Goal: Information Seeking & Learning: Compare options

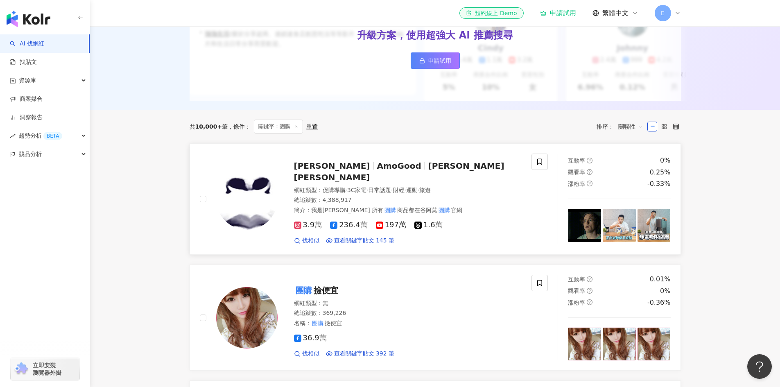
scroll to position [205, 0]
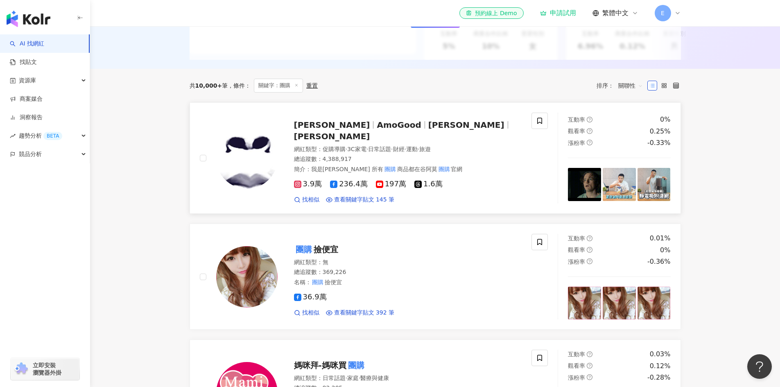
click at [330, 147] on span "促購導購" at bounding box center [334, 149] width 23 height 7
click at [330, 146] on span "促購導購" at bounding box center [334, 149] width 23 height 7
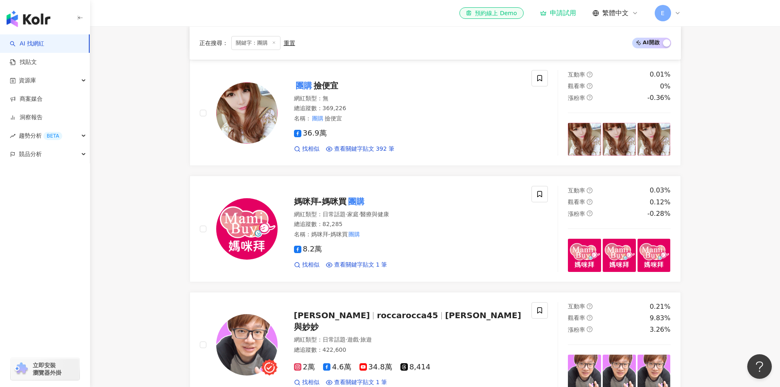
scroll to position [0, 0]
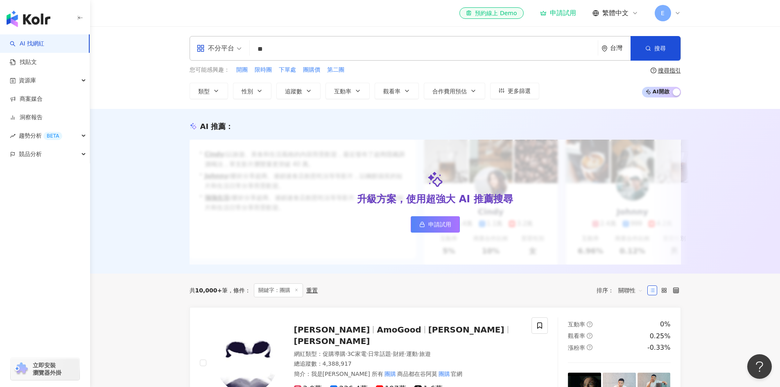
click at [290, 63] on div "不分平台 ** 台灣 搜尋 7fc8ba72-5db7-41ad-b9ad-116a75ccf279 fe57ea1b-b370-4d08-a343-699b…" at bounding box center [435, 67] width 524 height 63
drag, startPoint x: 287, startPoint y: 55, endPoint x: 68, endPoint y: 66, distance: 219.4
click at [98, 68] on div "不分平台 ** 台灣 搜尋 7fc8ba72-5db7-41ad-b9ad-116a75ccf279 fe57ea1b-b370-4d08-a343-699b…" at bounding box center [435, 67] width 690 height 83
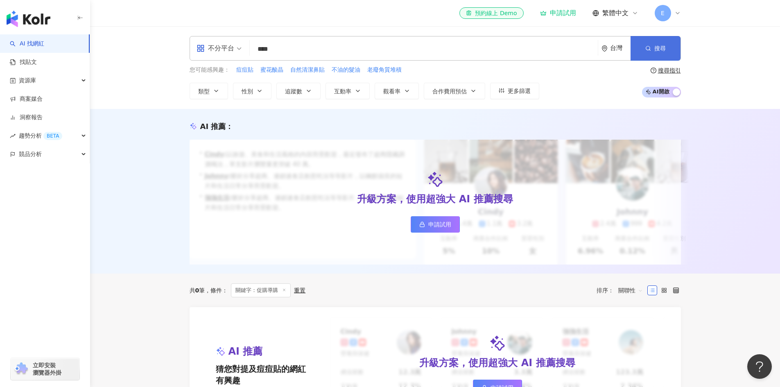
click at [656, 48] on span "搜尋" at bounding box center [659, 48] width 11 height 7
click at [327, 52] on input "****" at bounding box center [424, 49] width 342 height 16
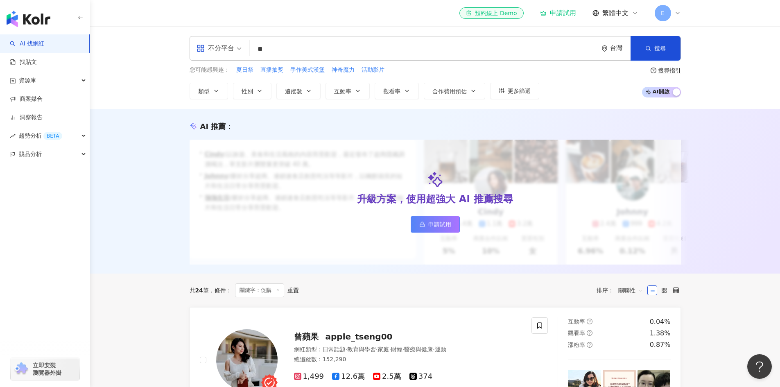
scroll to position [0, 0]
drag, startPoint x: 279, startPoint y: 50, endPoint x: 152, endPoint y: 70, distance: 128.5
click at [152, 70] on div "不分平台 促購 ** 台灣 搜尋 customizedTag 網紅類型 促購 導購 搜尋名稱、敘述、貼文含有關鍵字 “ 促購 ” 的網紅 您可能感興趣： 夏日…" at bounding box center [435, 67] width 690 height 83
type input "*"
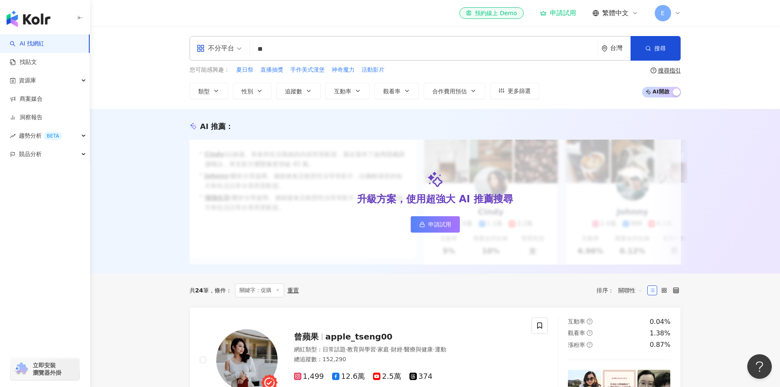
type input "*"
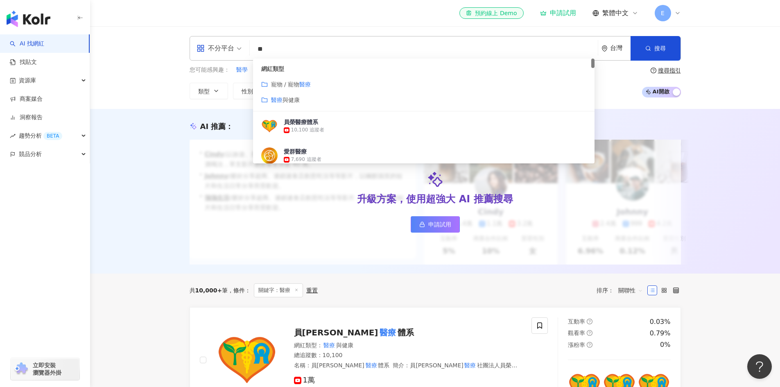
click at [287, 97] on span "與健康" at bounding box center [291, 100] width 17 height 7
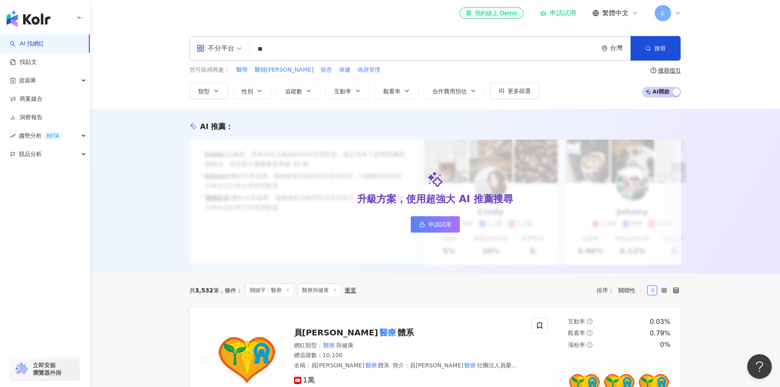
drag, startPoint x: 270, startPoint y: 47, endPoint x: 158, endPoint y: 41, distance: 111.9
click at [163, 44] on div "不分平台 醫療 ** 台灣 搜尋 customizedTag ddde895c-27cb-4545-b9d4-bafa4e92d1a9 網紅類型 寵物 / 寵…" at bounding box center [435, 67] width 690 height 83
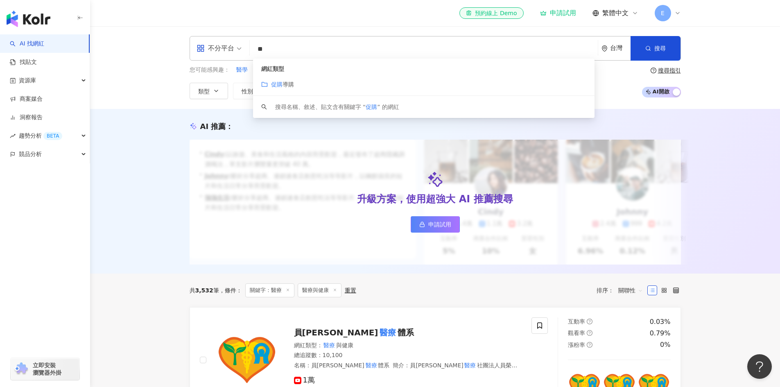
click at [286, 82] on span "導購" at bounding box center [288, 84] width 11 height 7
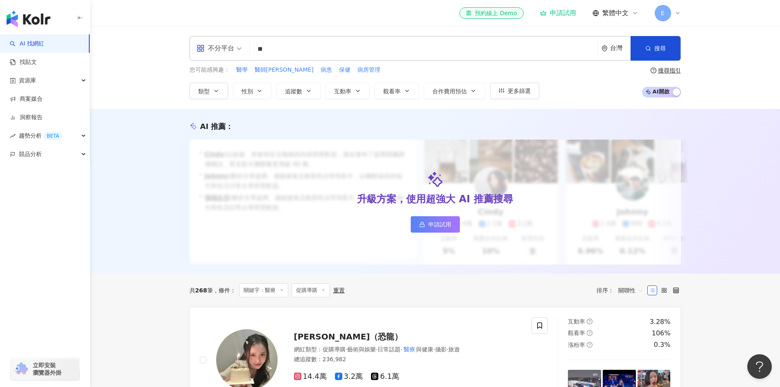
click at [287, 50] on input "**" at bounding box center [424, 49] width 342 height 16
click at [337, 59] on div "不分平台 ** 台灣 搜尋 customizedTag keyword 網紅類型 促購 導購 搜尋名稱、敘述、貼文含有關鍵字 “ 促購 ” 的網紅" at bounding box center [435, 48] width 491 height 25
click at [335, 50] on input "**" at bounding box center [424, 49] width 342 height 16
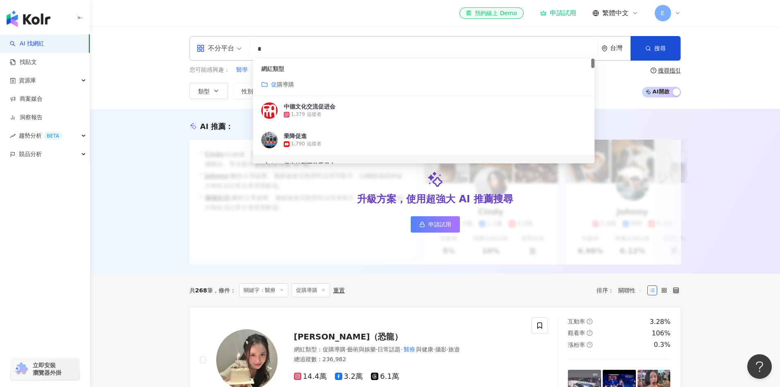
drag, startPoint x: 273, startPoint y: 47, endPoint x: 226, endPoint y: 45, distance: 47.5
click at [241, 46] on div "不分平台 * 台灣 搜尋 3151562d-e8d0-4f0c-b46c-437dbb0ab51d 9aca3a2e-5565-4a62-b617-d4c23…" at bounding box center [435, 48] width 491 height 25
paste input "****"
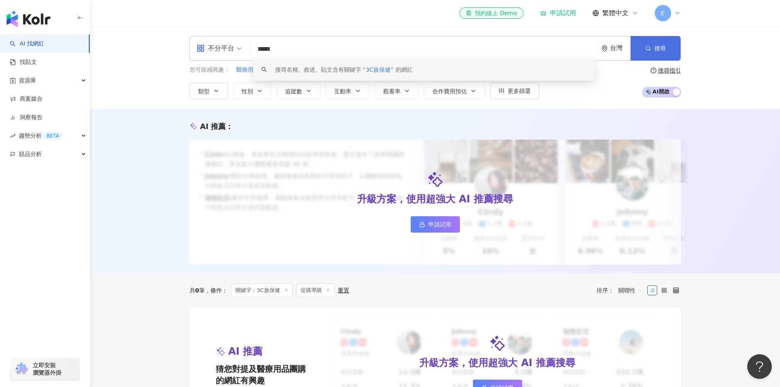
type input "*****"
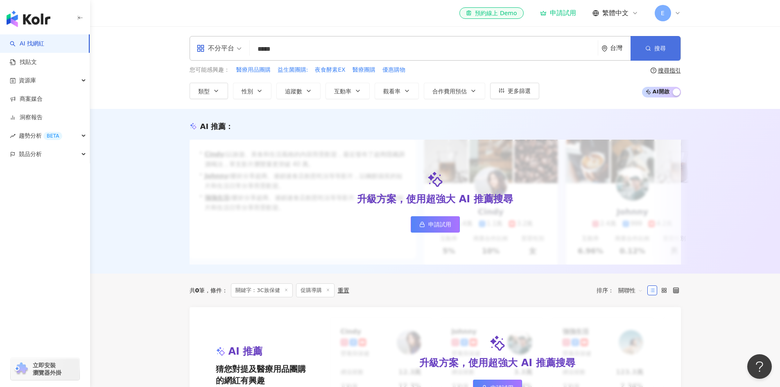
click at [660, 47] on span "搜尋" at bounding box center [659, 48] width 11 height 7
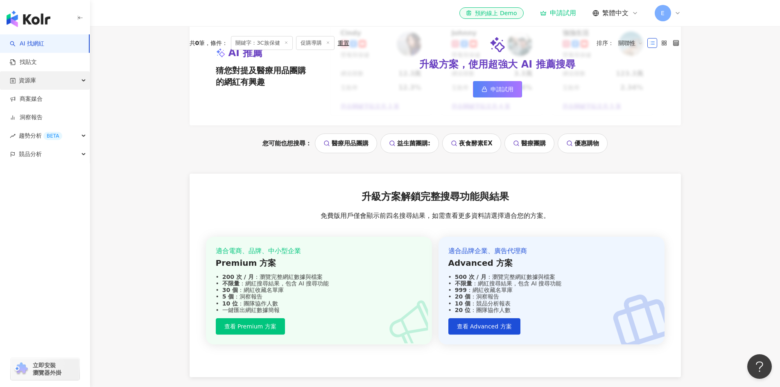
scroll to position [164, 0]
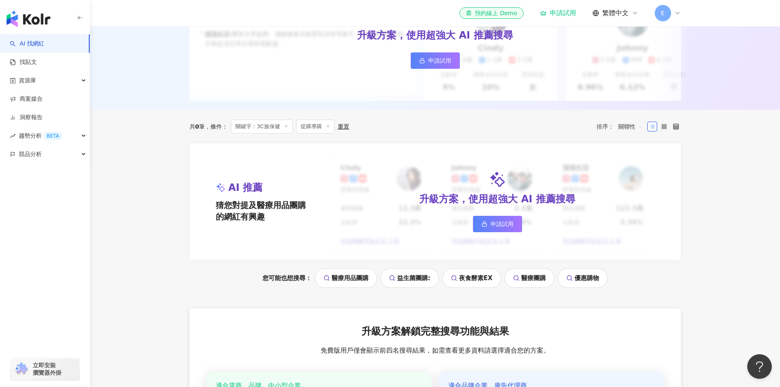
click at [24, 12] on img "button" at bounding box center [29, 19] width 44 height 16
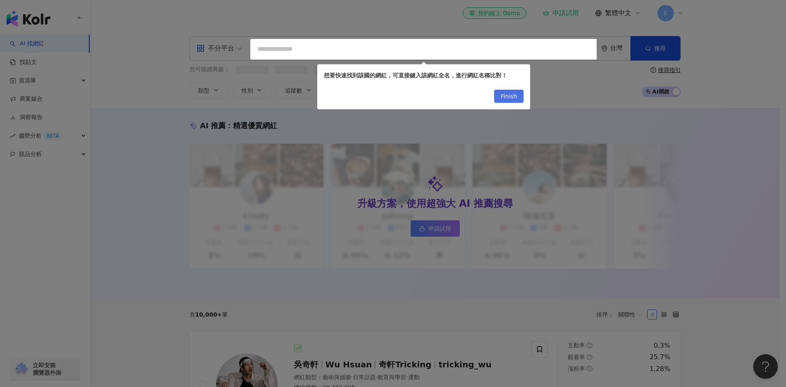
click at [516, 94] on span "Finish" at bounding box center [509, 96] width 16 height 13
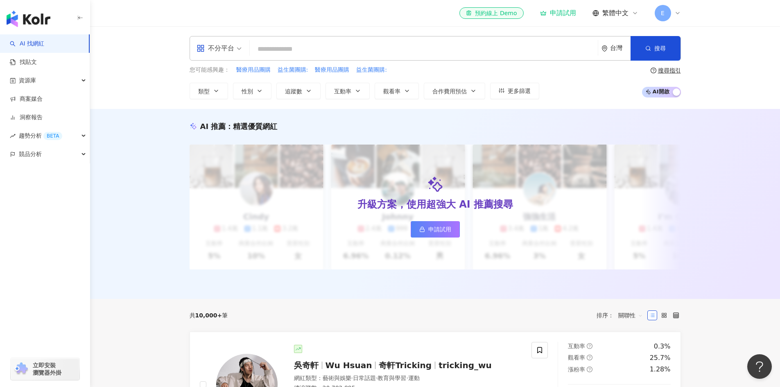
click at [310, 42] on input "search" at bounding box center [424, 49] width 342 height 16
paste input "*****"
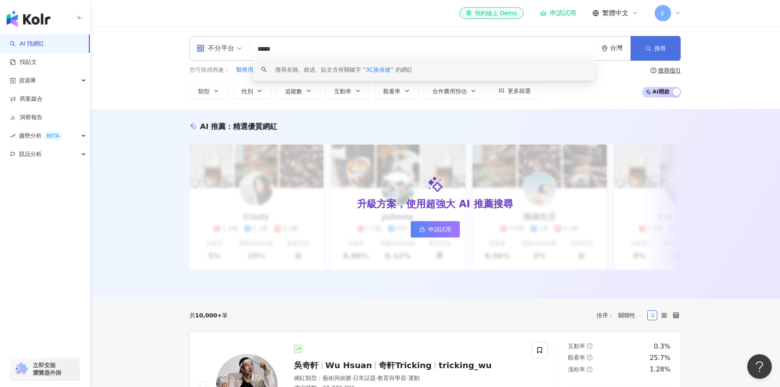
click at [662, 44] on button "搜尋" at bounding box center [656, 48] width 50 height 25
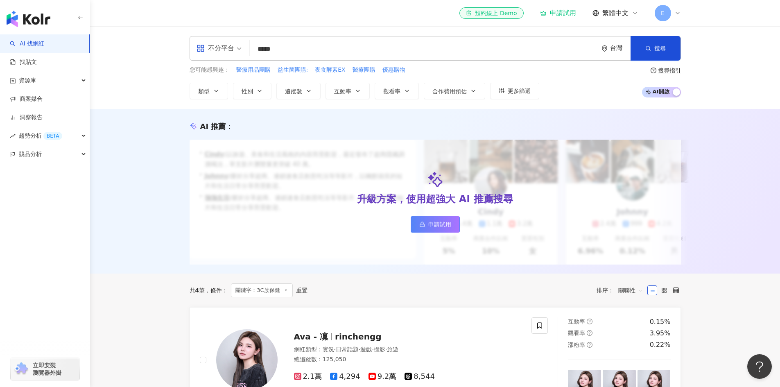
drag, startPoint x: 289, startPoint y: 59, endPoint x: 281, endPoint y: 56, distance: 9.1
click at [280, 58] on div "不分平台 ***** 台灣 搜尋 keyword 搜尋名稱、敘述、貼文含有關鍵字 “ 3C族保健 ” 的網紅" at bounding box center [435, 48] width 491 height 25
drag, startPoint x: 296, startPoint y: 47, endPoint x: 278, endPoint y: 48, distance: 18.9
click at [288, 48] on input "*****" at bounding box center [424, 49] width 342 height 16
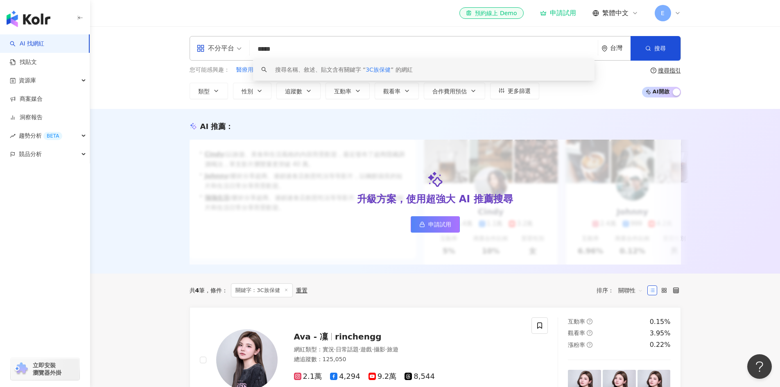
drag, startPoint x: 288, startPoint y: 48, endPoint x: 249, endPoint y: 48, distance: 39.7
click at [249, 48] on div "不分平台 ***** 台灣 搜尋 keyword 搜尋名稱、敘述、貼文含有關鍵字 “ 3C族保健 ” 的網紅" at bounding box center [435, 48] width 491 height 25
paste input "**"
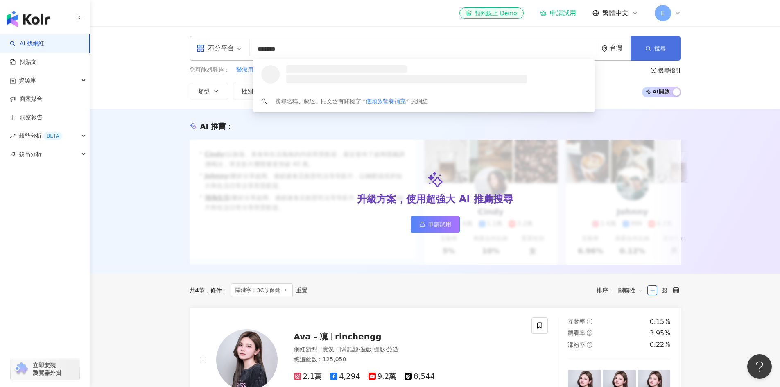
click at [657, 48] on span "搜尋" at bounding box center [659, 48] width 11 height 7
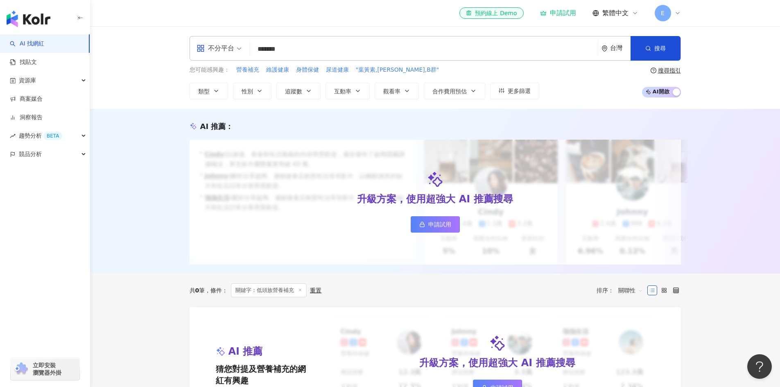
drag, startPoint x: 317, startPoint y: 49, endPoint x: 130, endPoint y: 27, distance: 188.0
click at [208, 47] on div "不分平台 ******* 台灣 搜尋 keyword 搜尋名稱、敘述、貼文含有關鍵字 “ 低頭族營養補充 ” 的網紅" at bounding box center [435, 48] width 491 height 25
paste input "search"
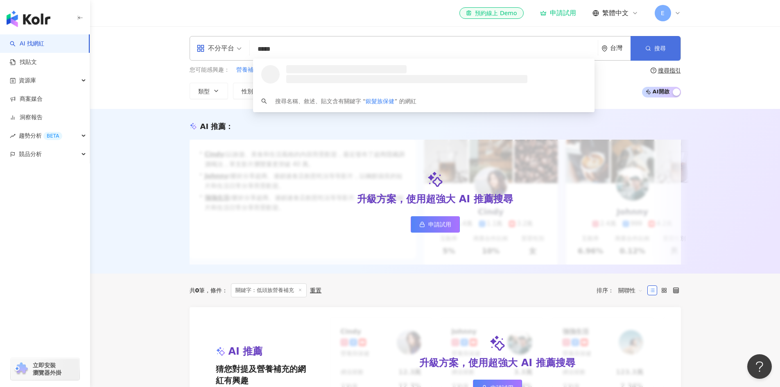
scroll to position [0, 0]
click at [651, 54] on button "搜尋" at bounding box center [656, 48] width 50 height 25
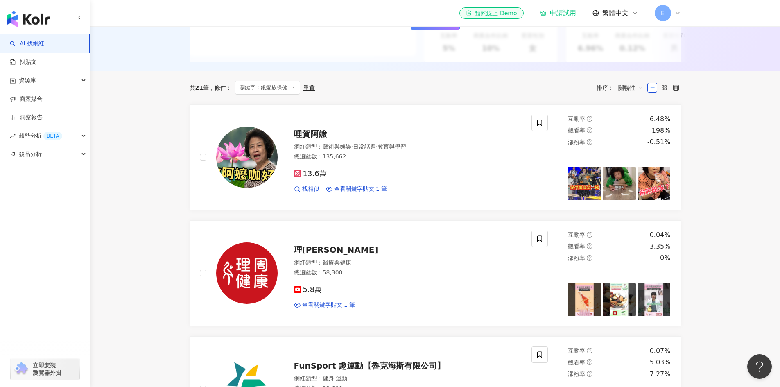
scroll to position [205, 0]
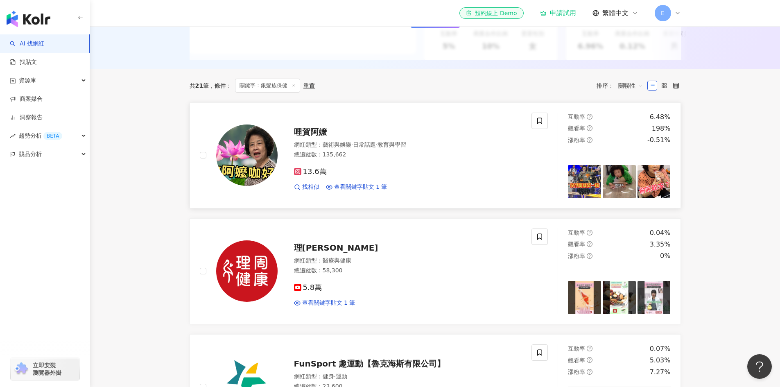
click at [327, 144] on div "哩賀阿嬤 網紅類型 ： 藝術與娛樂 · 日常話題 · 教育與學習 總追蹤數 ： 135,662 13.6萬 找相似 查看關鍵字貼文 1 筆" at bounding box center [400, 156] width 244 height 72
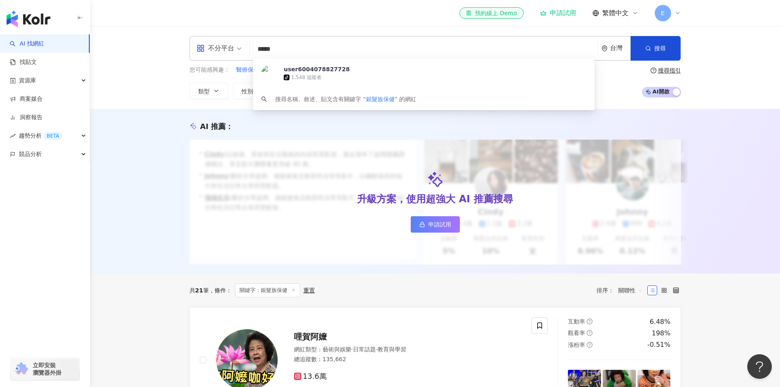
click at [281, 44] on input "*****" at bounding box center [424, 49] width 342 height 16
drag, startPoint x: 297, startPoint y: 48, endPoint x: 204, endPoint y: 43, distance: 92.7
click at [219, 48] on div "不分平台 ***** 台灣 搜尋 https://www.tiktok.com/@user6004078827728 user6004078827728 ti…" at bounding box center [435, 48] width 491 height 25
paste input "search"
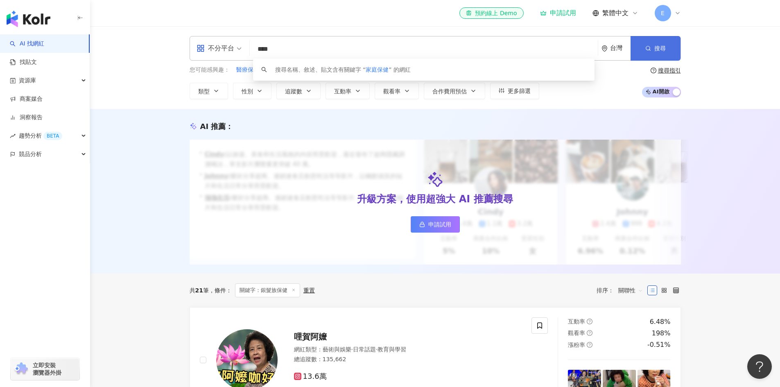
type input "****"
click at [650, 41] on button "搜尋" at bounding box center [656, 48] width 50 height 25
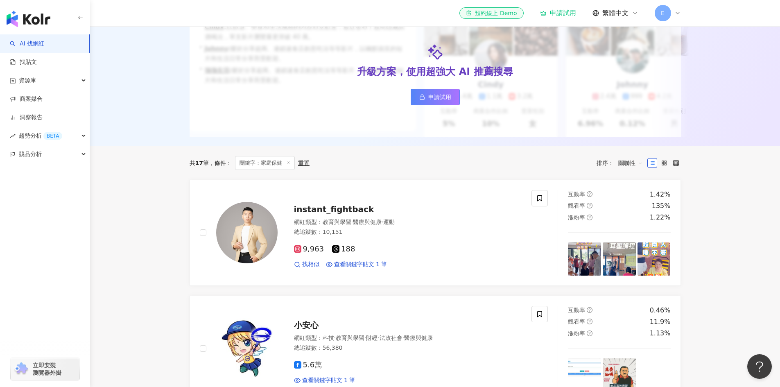
scroll to position [164, 0]
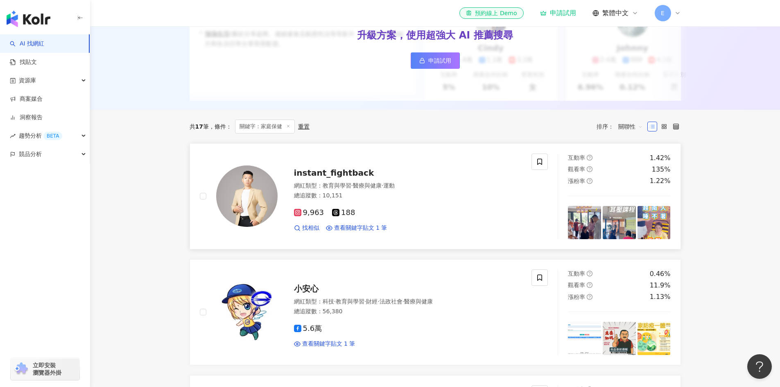
click at [343, 178] on span "instant_fightback" at bounding box center [334, 173] width 80 height 10
click at [344, 178] on span "instant_fightback" at bounding box center [334, 173] width 80 height 10
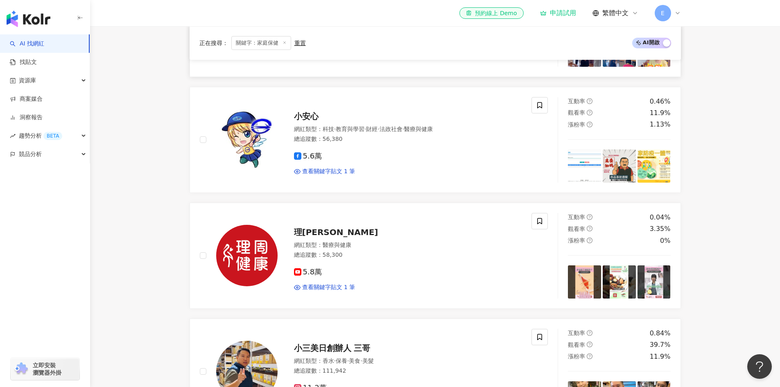
scroll to position [287, 0]
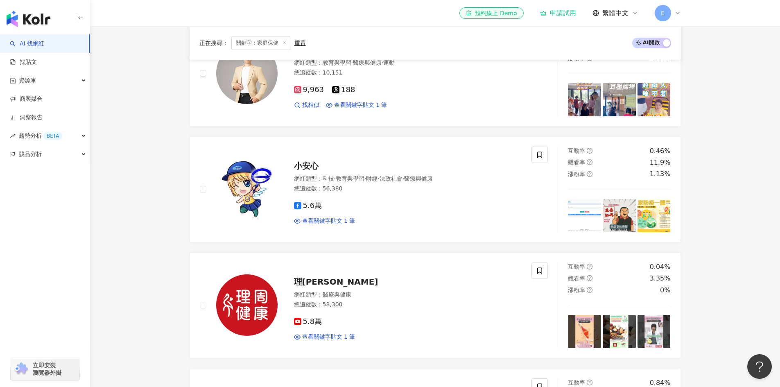
click at [296, 42] on div "重置" at bounding box center [299, 43] width 11 height 7
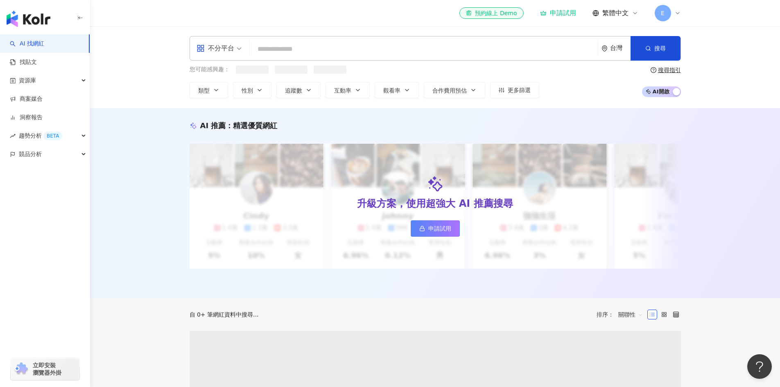
click at [303, 43] on input "search" at bounding box center [424, 49] width 342 height 16
paste input "****"
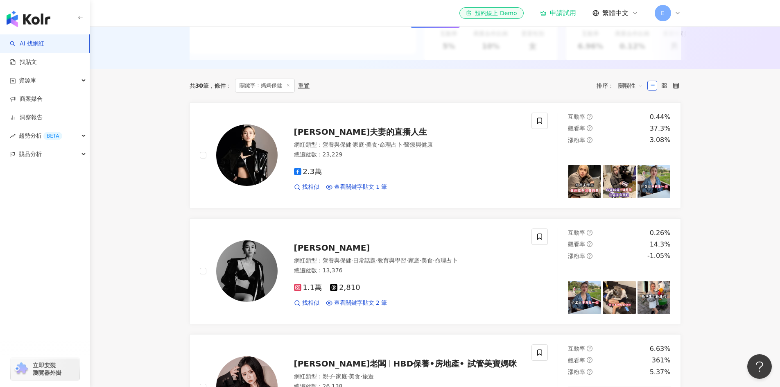
scroll to position [246, 0]
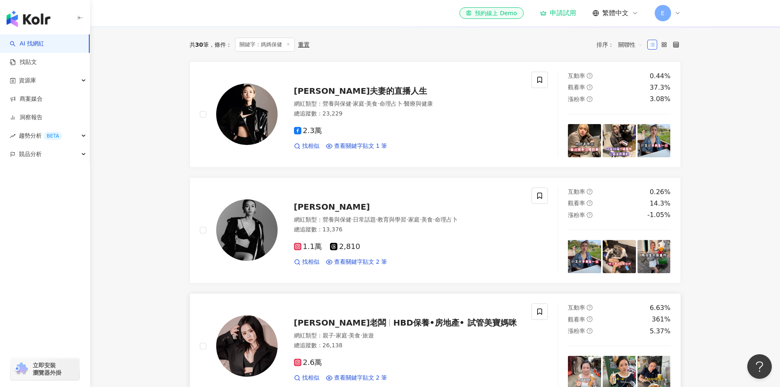
click at [429, 328] on span "HBD保養•房地產• 試管美寶媽咪" at bounding box center [454, 323] width 123 height 10
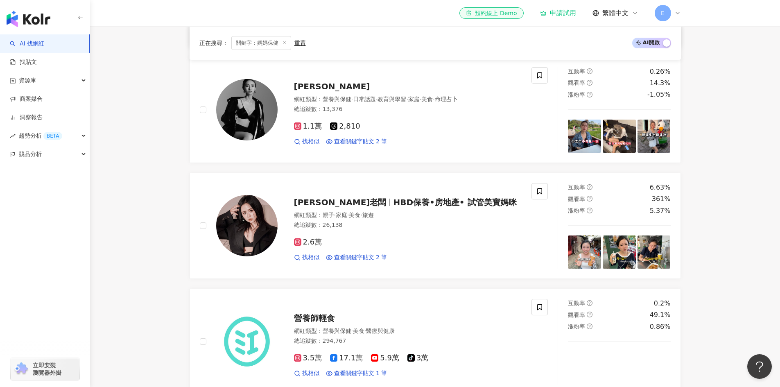
scroll to position [410, 0]
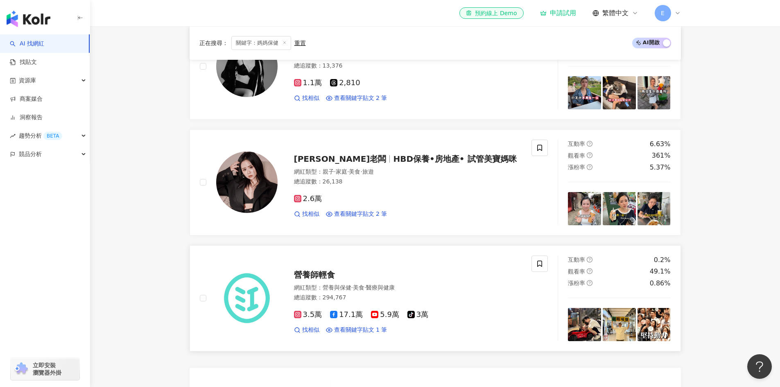
click at [324, 280] on span "營養師輕食" at bounding box center [314, 275] width 41 height 10
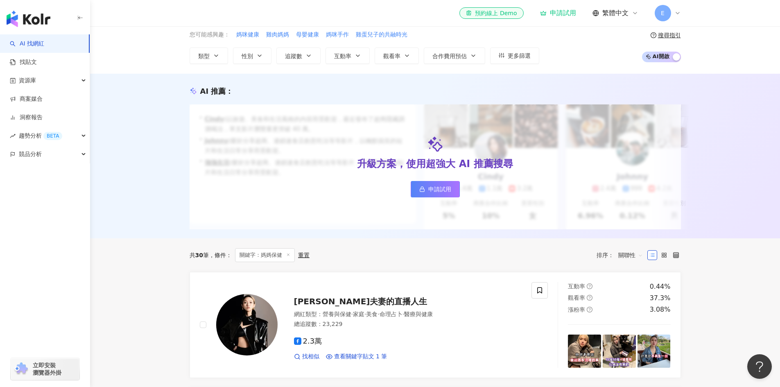
scroll to position [0, 0]
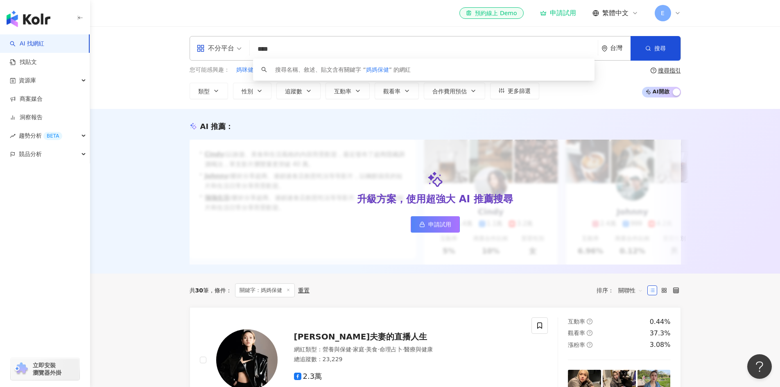
drag, startPoint x: 313, startPoint y: 52, endPoint x: 189, endPoint y: 51, distance: 124.5
click at [189, 51] on div "不分平台 **** 台灣 搜尋 keyword 搜尋名稱、敘述、貼文含有關鍵字 “ 媽媽保健 ” 的網紅 您可能感興趣： 媽咪健康 雞肉媽媽 母嬰健康 媽咪手…" at bounding box center [435, 67] width 524 height 63
paste input "search"
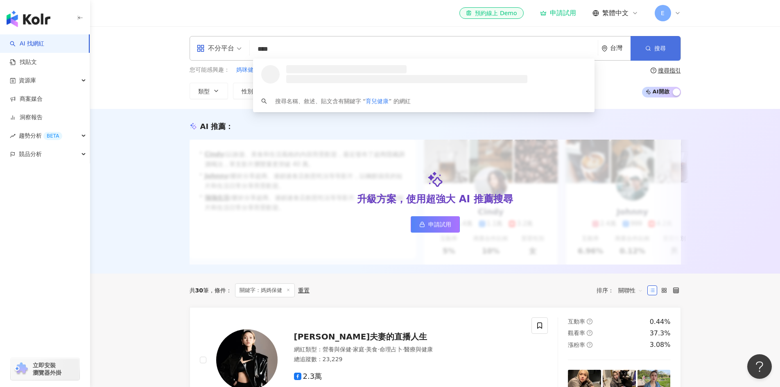
click at [656, 50] on span "搜尋" at bounding box center [659, 48] width 11 height 7
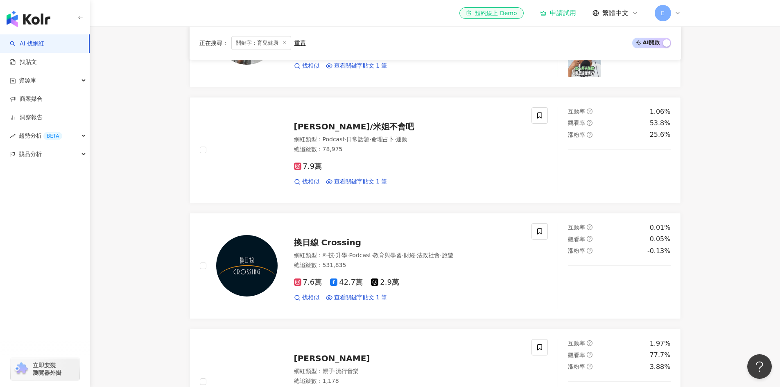
scroll to position [328, 0]
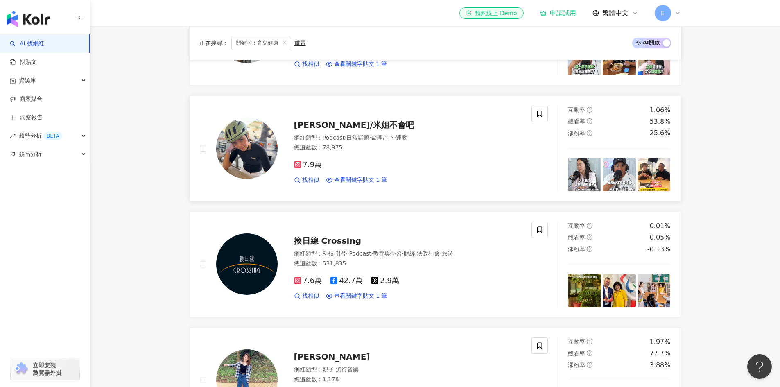
click at [339, 130] on span "許書綺/米姐不會吧" at bounding box center [354, 125] width 120 height 10
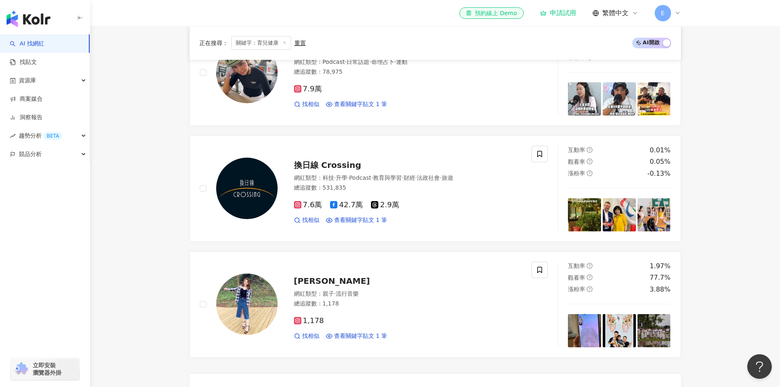
scroll to position [410, 0]
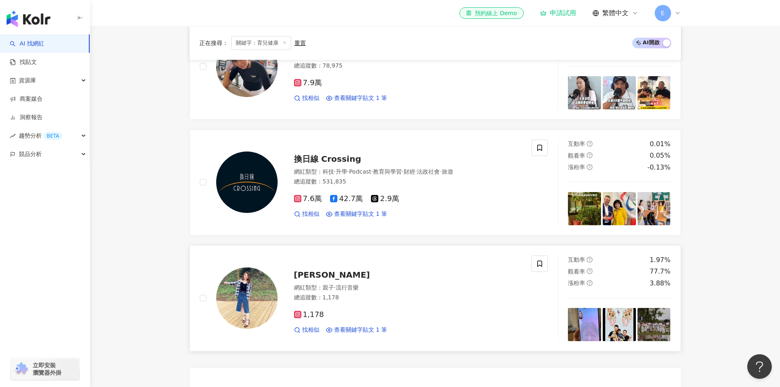
click at [318, 279] on span "陳姵安" at bounding box center [332, 275] width 76 height 10
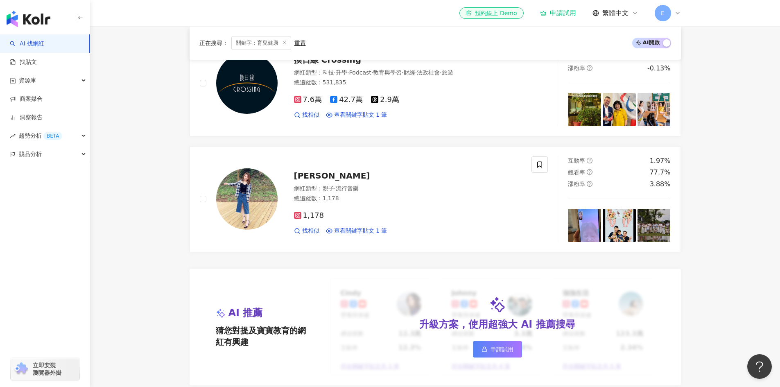
scroll to position [328, 0]
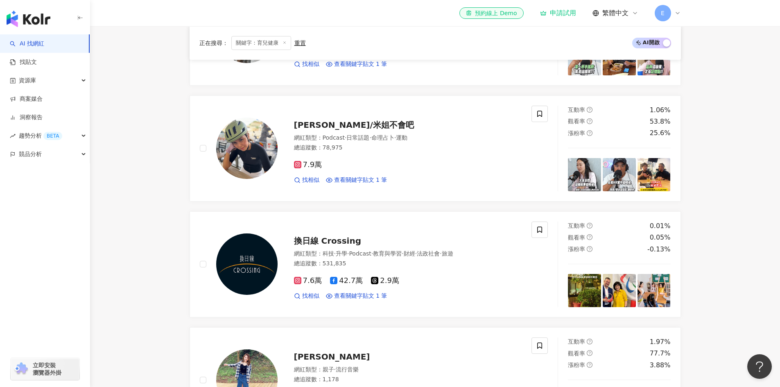
click at [271, 40] on span "關鍵字：育兒健康" at bounding box center [261, 43] width 60 height 14
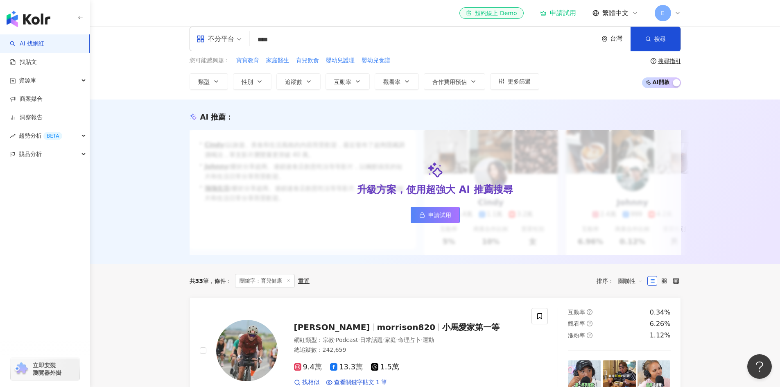
scroll to position [0, 0]
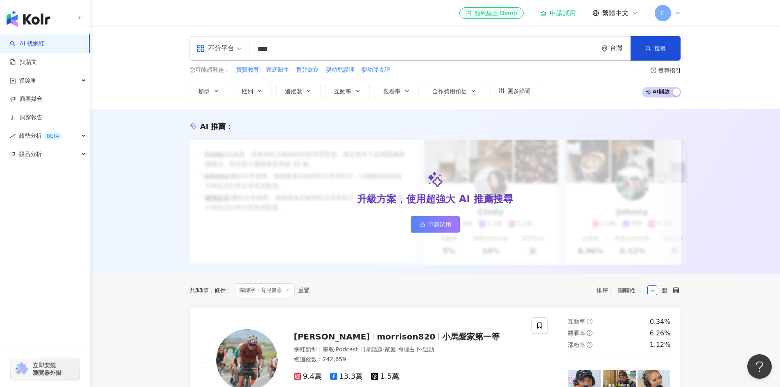
click at [309, 49] on input "****" at bounding box center [424, 49] width 342 height 16
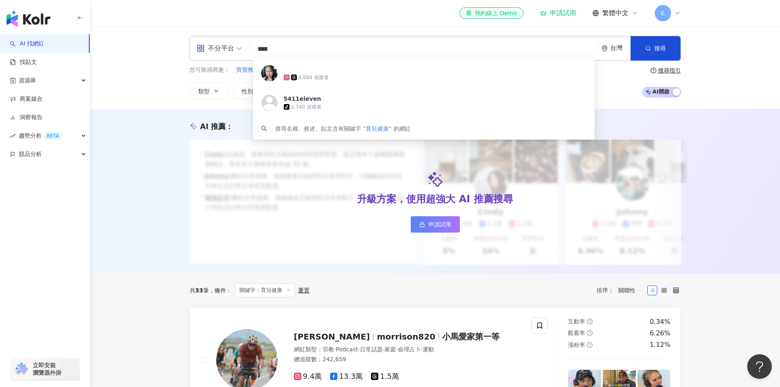
drag, startPoint x: 309, startPoint y: 49, endPoint x: 134, endPoint y: 52, distance: 174.9
click at [134, 52] on div "不分平台 **** 台灣 搜尋 793fd3d9-4ea1-478c-bdca-28cff9b9683a 4,684 追蹤者 5411eleven tikto…" at bounding box center [435, 67] width 690 height 83
paste input "search"
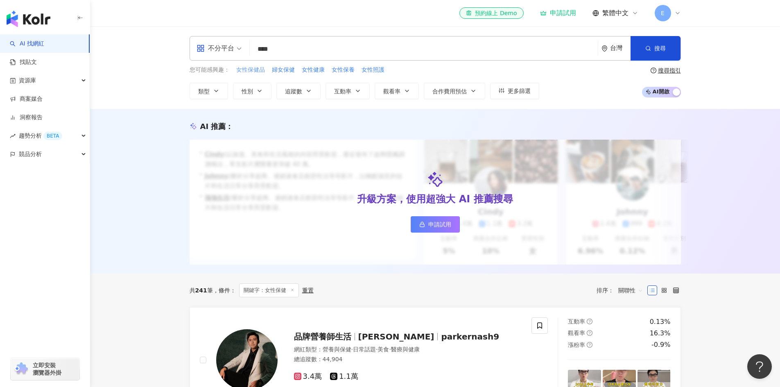
click at [259, 73] on span "女性保健品" at bounding box center [250, 70] width 29 height 8
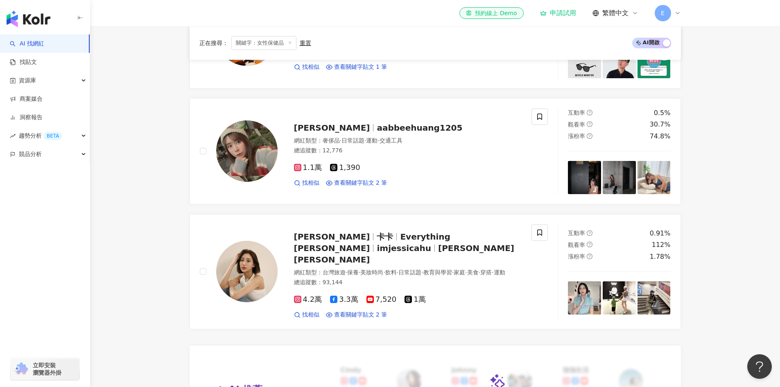
scroll to position [450, 0]
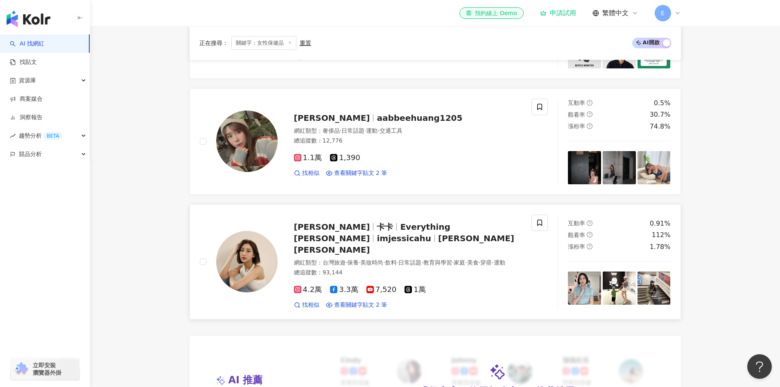
click at [431, 237] on span "imjessicahu" at bounding box center [404, 238] width 54 height 10
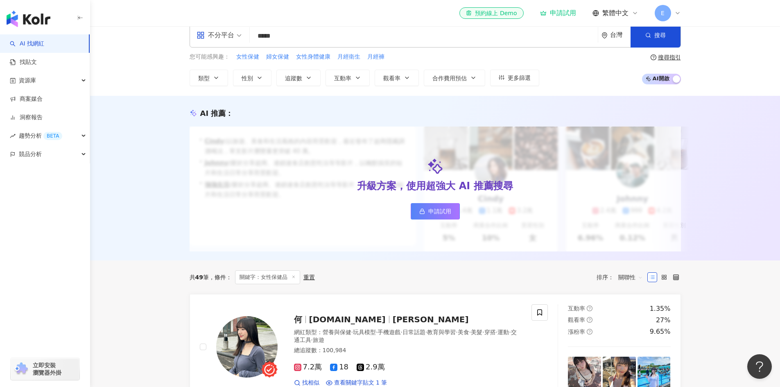
scroll to position [0, 0]
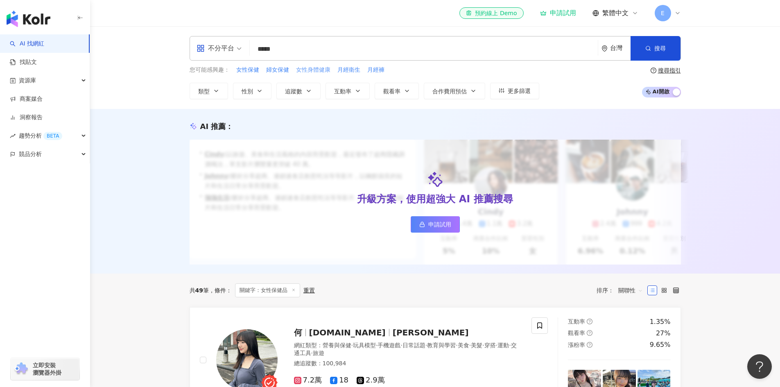
click at [323, 70] on span "女性身體健康" at bounding box center [313, 70] width 34 height 8
type input "******"
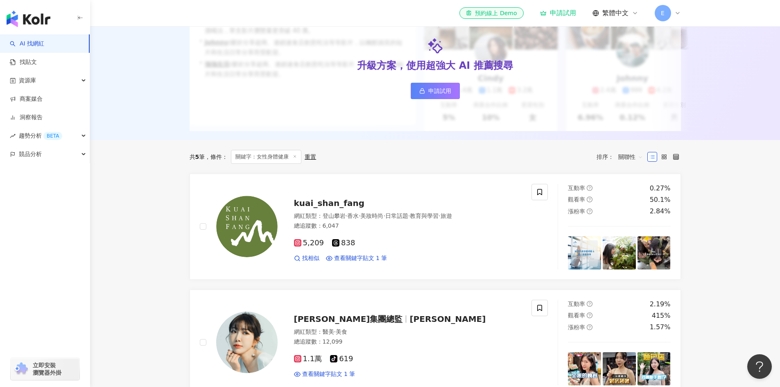
scroll to position [123, 0]
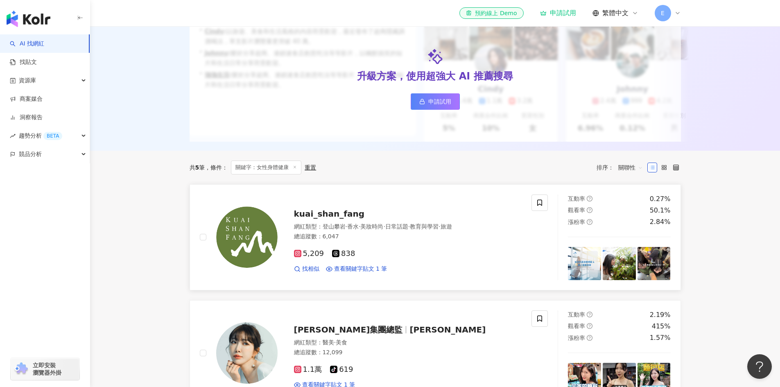
click at [470, 192] on link "kuai_shan_fang 網紅類型 ： 登山攀岩 · 香水 · 美妝時尚 · 日常話題 · 教育與學習 · 旅遊 總追蹤數 ： 6,047 5,209 8…" at bounding box center [435, 237] width 491 height 106
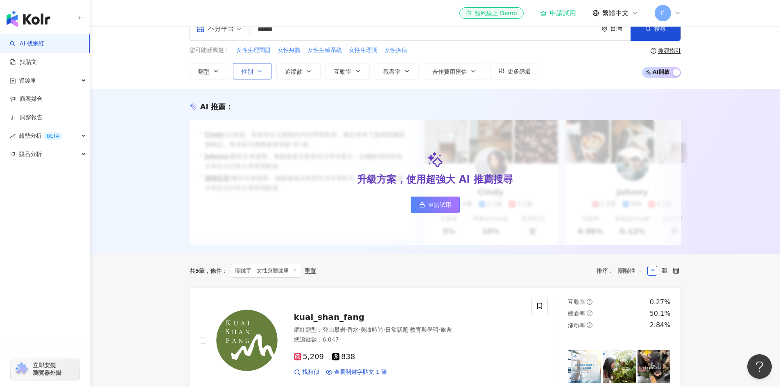
scroll to position [0, 0]
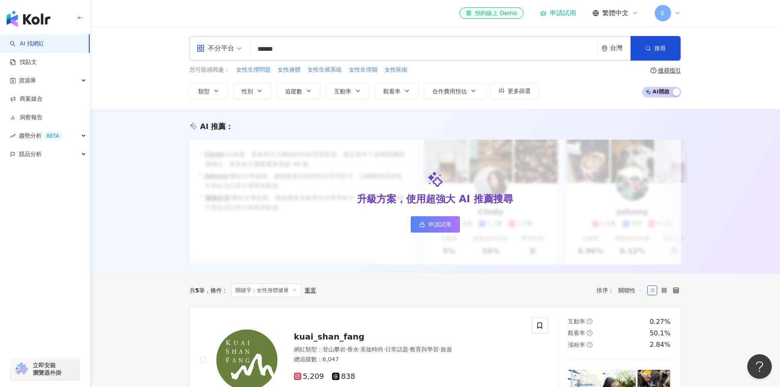
click at [673, 8] on div "E" at bounding box center [668, 13] width 26 height 16
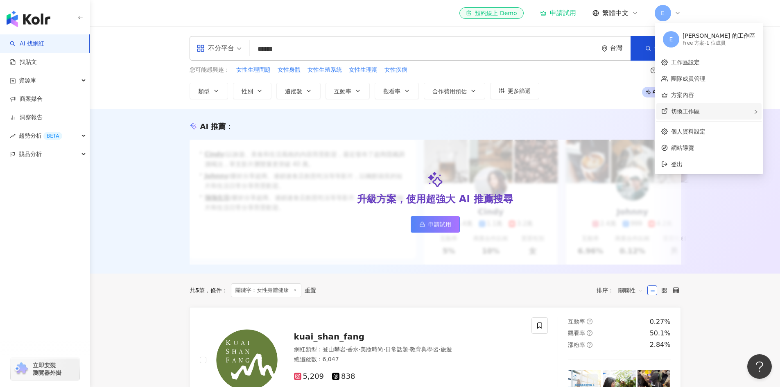
click at [696, 107] on div "切換工作區" at bounding box center [708, 111] width 105 height 16
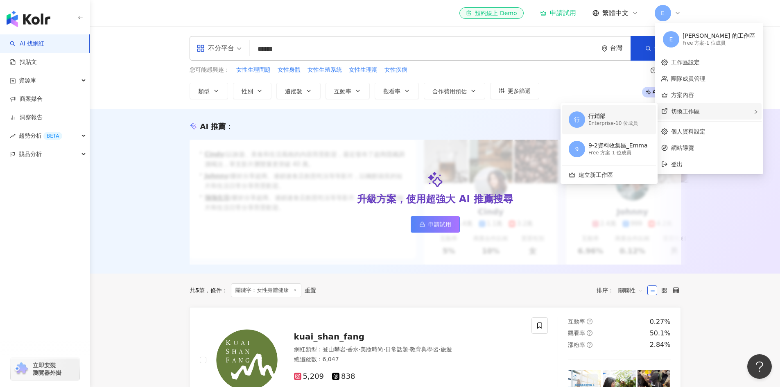
click at [607, 124] on div "Enterprise - 10 位成員" at bounding box center [613, 123] width 50 height 7
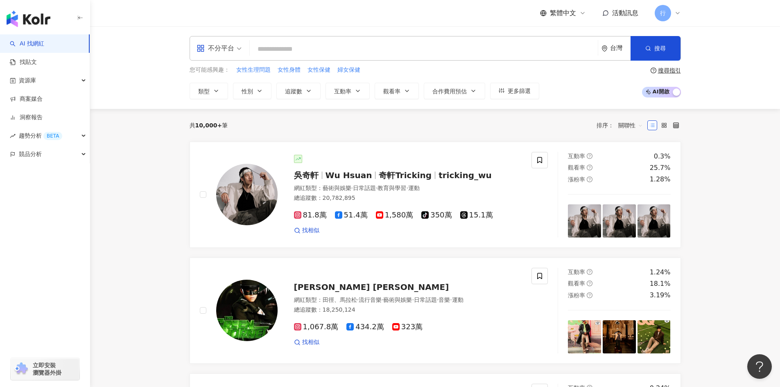
click at [307, 51] on input "search" at bounding box center [424, 49] width 342 height 16
click at [289, 43] on input "search" at bounding box center [424, 49] width 342 height 16
paste input "*****"
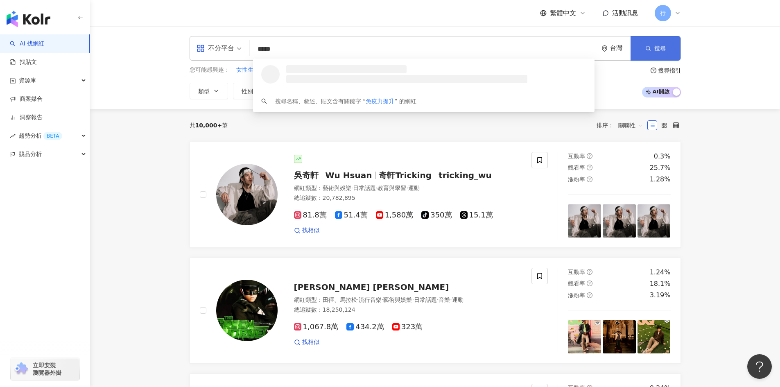
type input "*****"
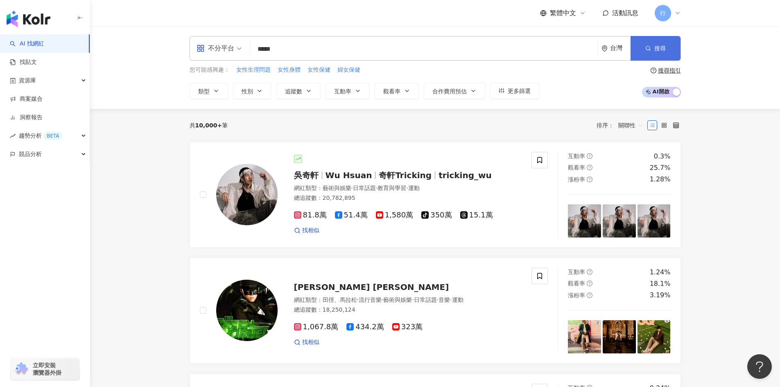
click at [653, 52] on button "搜尋" at bounding box center [656, 48] width 50 height 25
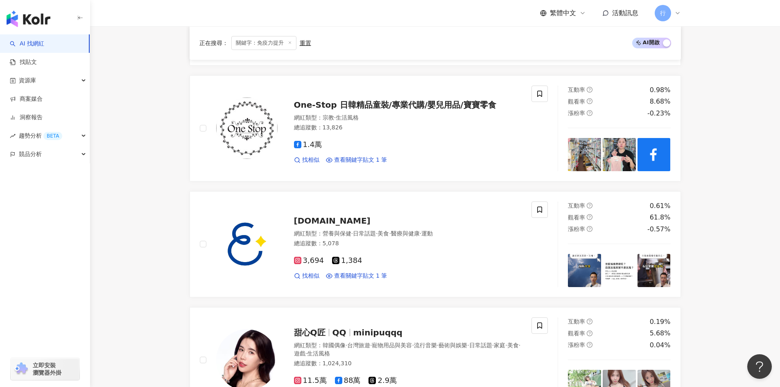
scroll to position [246, 0]
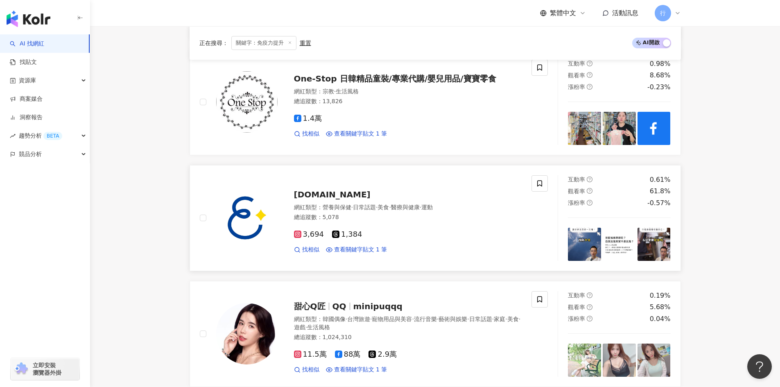
click at [300, 192] on span "einfit.tw" at bounding box center [332, 195] width 77 height 10
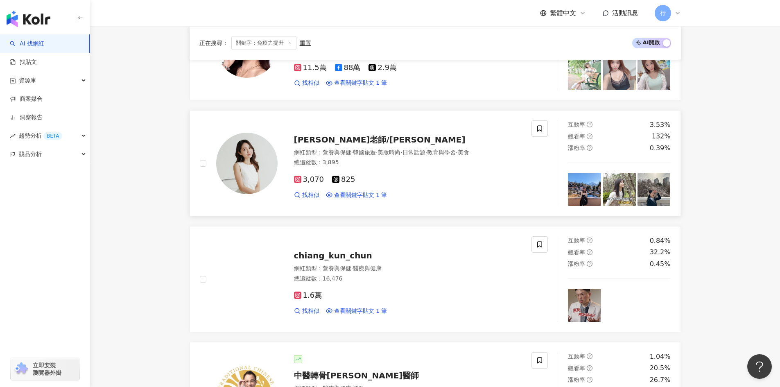
scroll to position [491, 0]
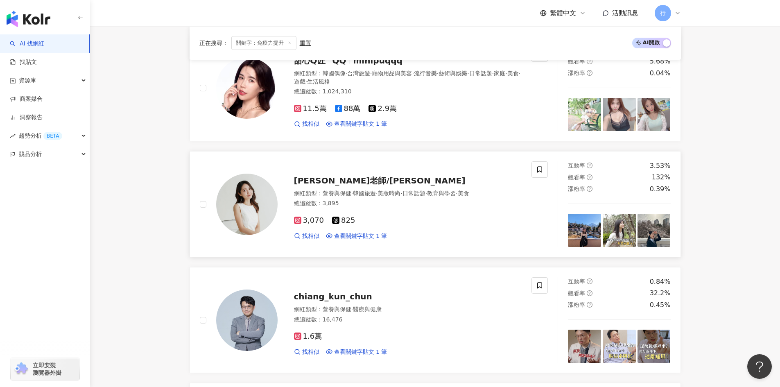
click at [334, 181] on span "Gina老師/昱萱" at bounding box center [380, 181] width 172 height 10
click at [539, 168] on icon at bounding box center [539, 169] width 7 height 7
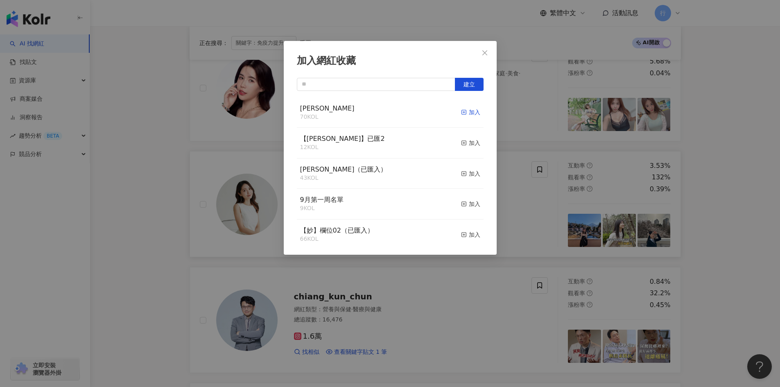
click at [461, 115] on icon "button" at bounding box center [464, 112] width 6 height 6
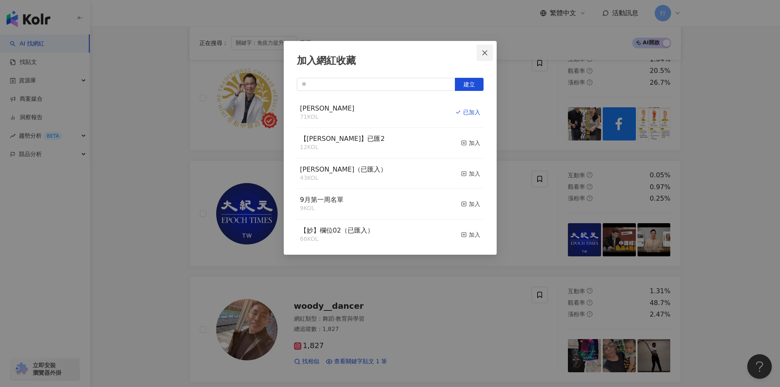
click at [484, 54] on icon "close" at bounding box center [485, 53] width 7 height 7
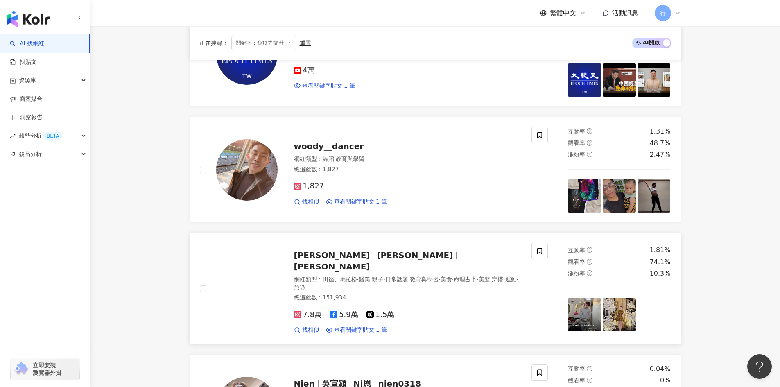
scroll to position [994, 0]
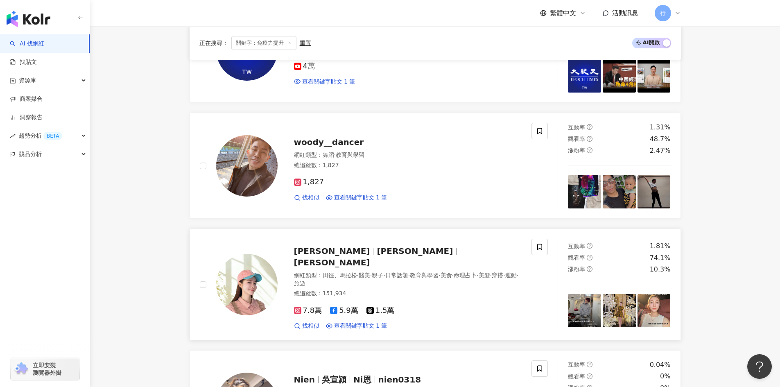
click at [370, 258] on span "Gigi Tai" at bounding box center [332, 263] width 76 height 10
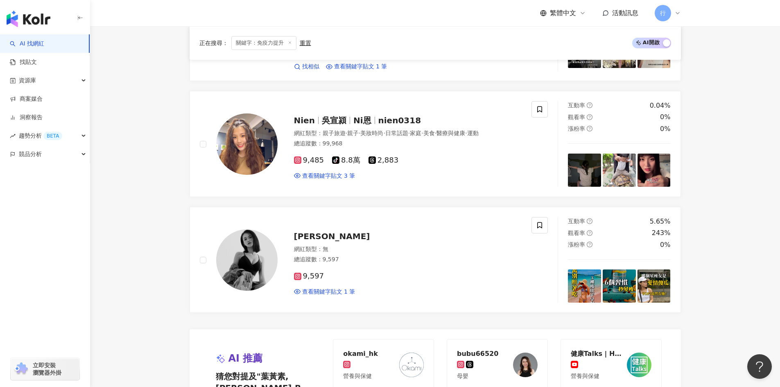
scroll to position [1280, 0]
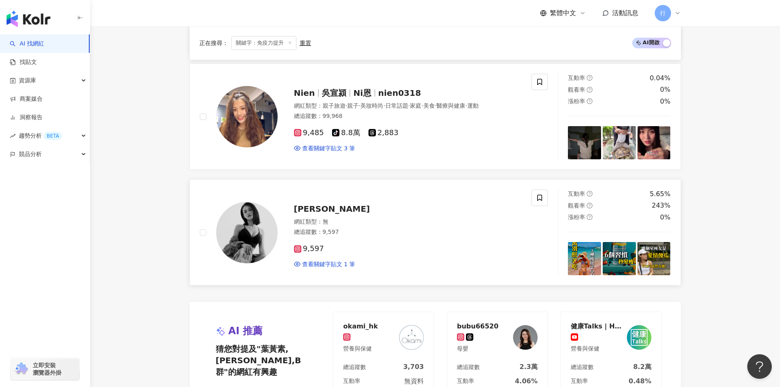
click at [301, 205] on span "余玉音" at bounding box center [332, 209] width 76 height 10
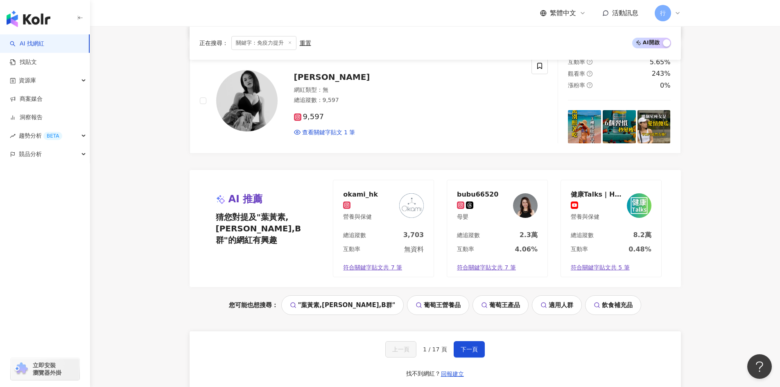
scroll to position [1444, 0]
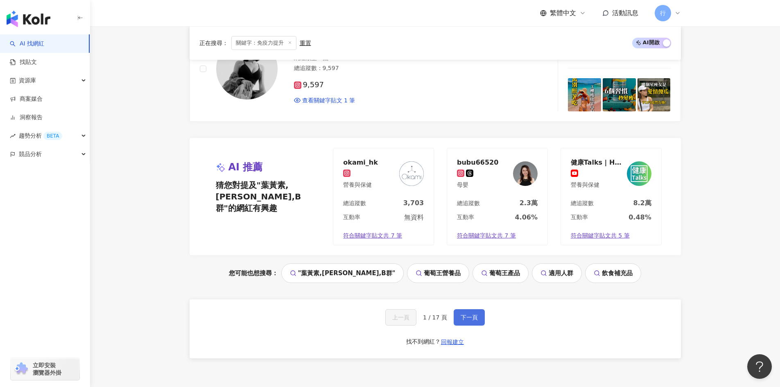
click at [471, 314] on span "下一頁" at bounding box center [469, 317] width 17 height 7
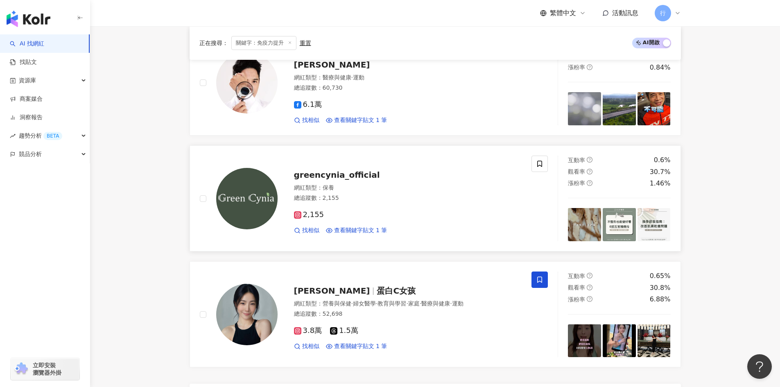
scroll to position [1193, 0]
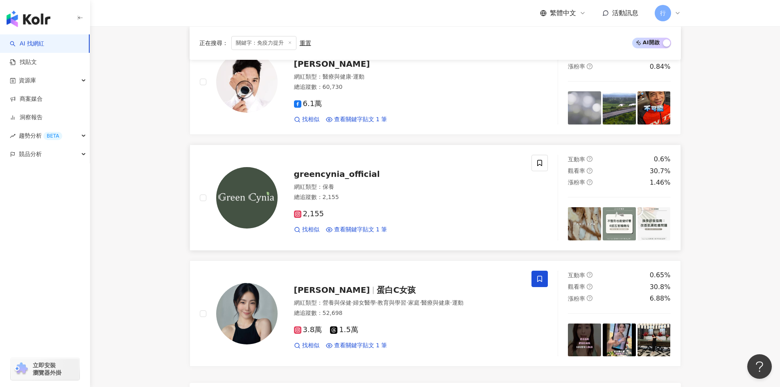
click at [328, 174] on span "greencynia_official" at bounding box center [337, 174] width 86 height 10
click at [539, 156] on span at bounding box center [540, 163] width 16 height 16
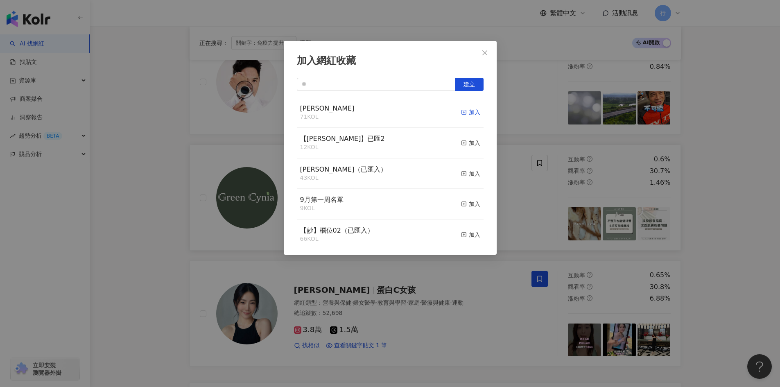
click at [461, 110] on icon "button" at bounding box center [464, 112] width 6 height 6
click at [767, 202] on div "加入網紅收藏 建立 EMMA 72 KOL 已加入 【RAY】已匯2 12 KOL 加入 nina（已匯入） 43 KOL 加入 9月第一周名單 9 KOL …" at bounding box center [390, 193] width 780 height 387
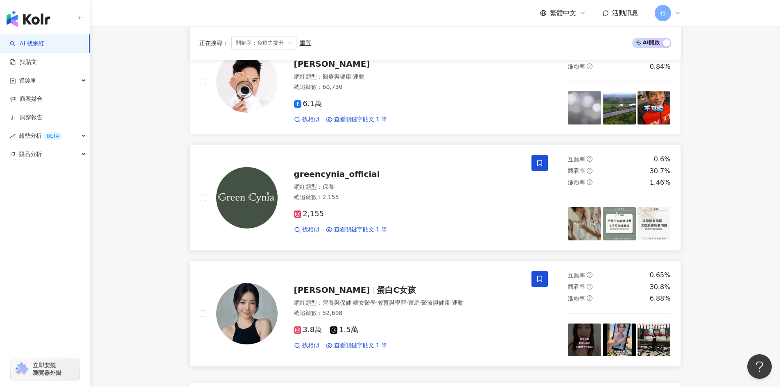
click at [339, 290] on span "Emily昭蓉" at bounding box center [335, 290] width 83 height 10
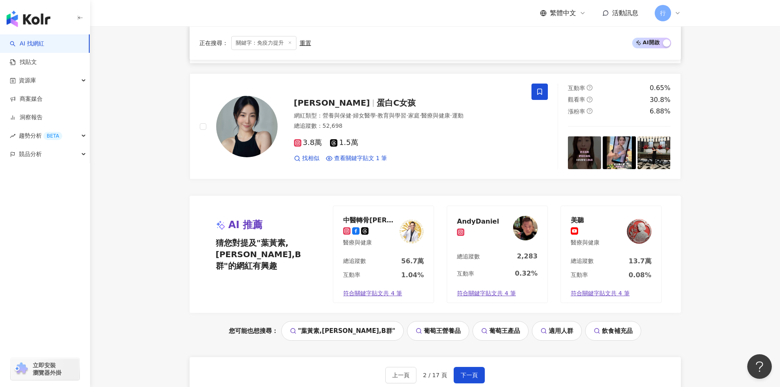
scroll to position [1398, 0]
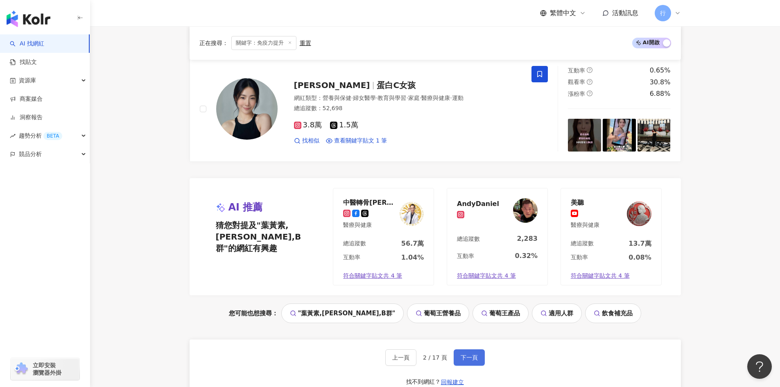
click at [480, 361] on button "下一頁" at bounding box center [469, 357] width 31 height 16
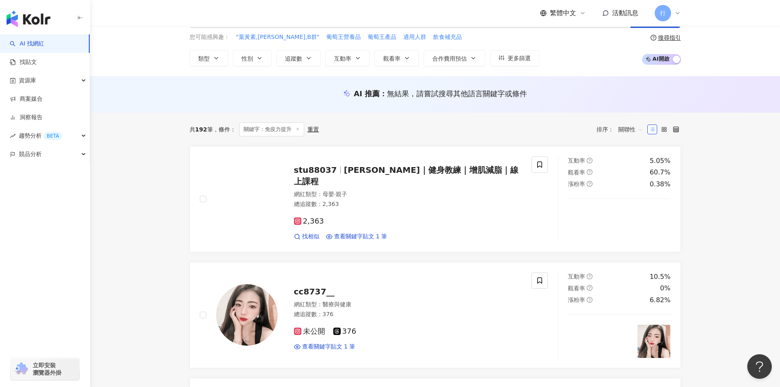
scroll to position [0, 0]
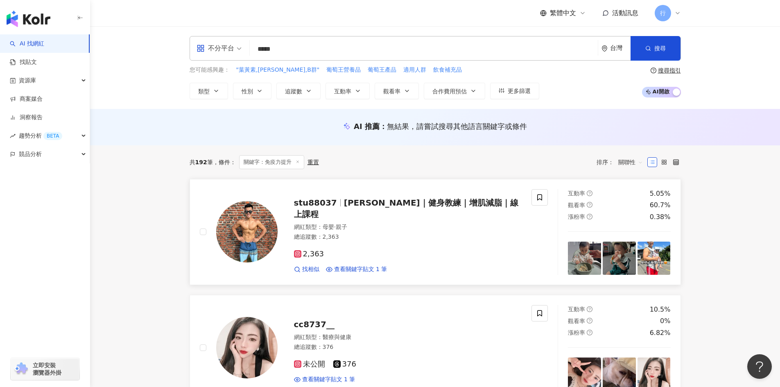
drag, startPoint x: 379, startPoint y: 202, endPoint x: 362, endPoint y: 218, distance: 22.9
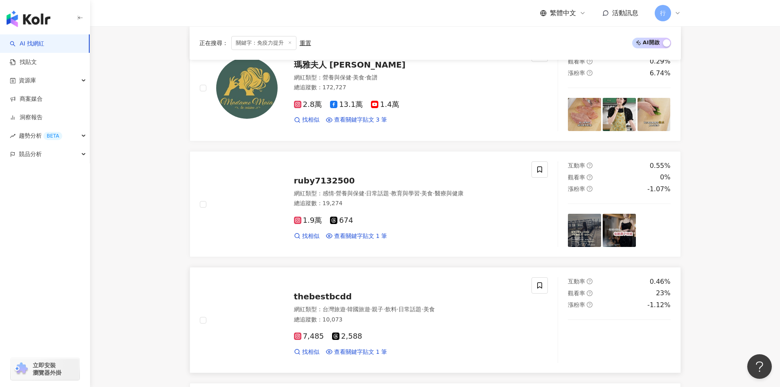
scroll to position [573, 0]
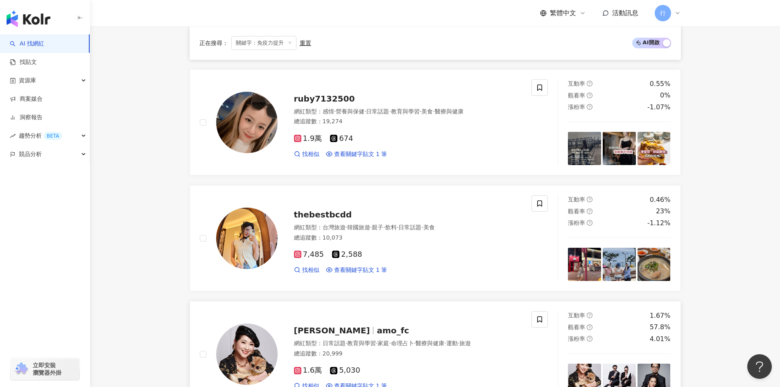
click at [324, 331] on span "陳默君" at bounding box center [335, 331] width 83 height 10
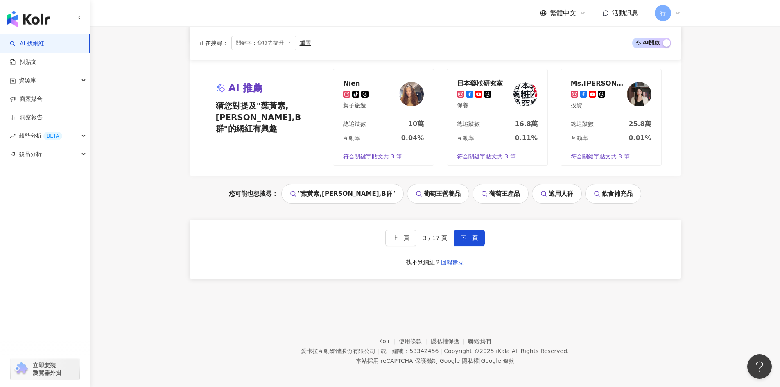
scroll to position [1545, 0]
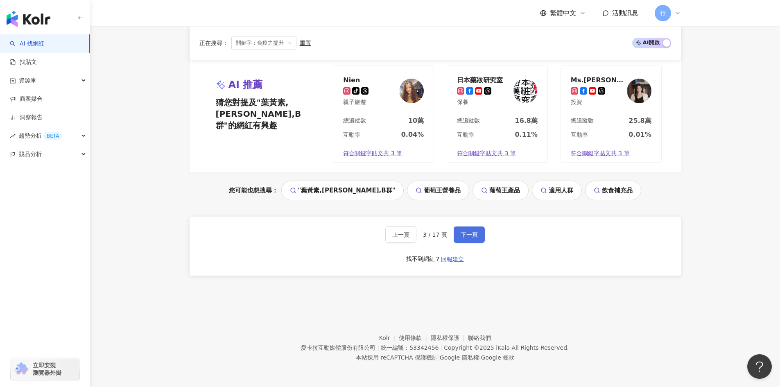
click at [475, 237] on span "下一頁" at bounding box center [469, 234] width 17 height 7
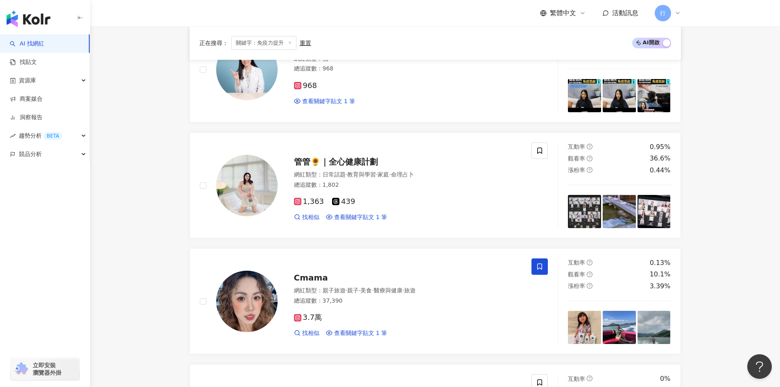
scroll to position [1538, 0]
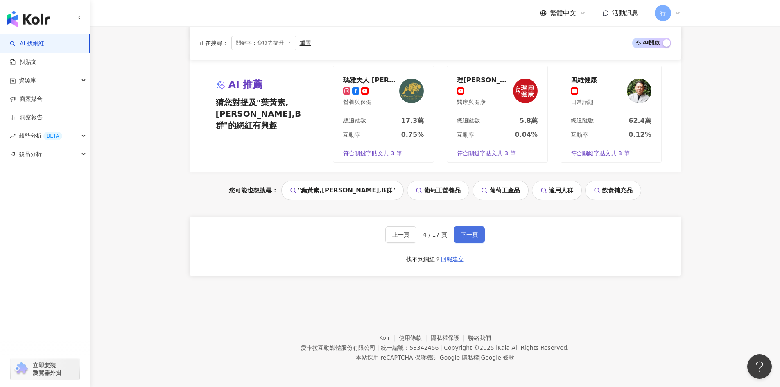
click at [470, 233] on span "下一頁" at bounding box center [469, 234] width 17 height 7
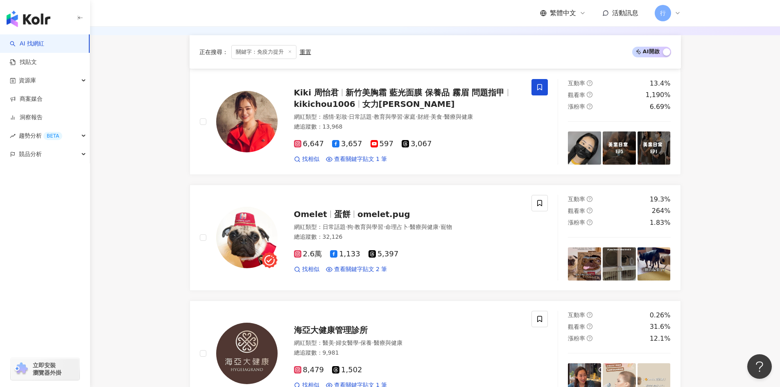
scroll to position [123, 0]
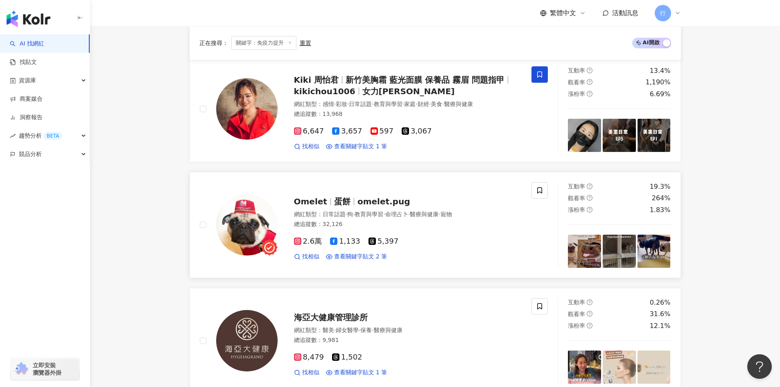
click at [374, 204] on span "omelet.pug" at bounding box center [384, 202] width 53 height 10
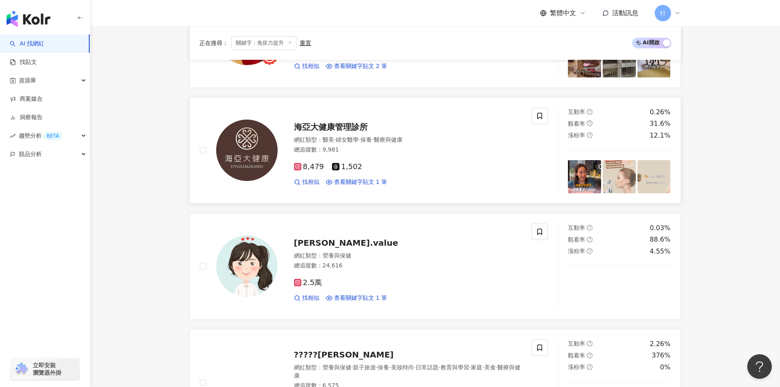
scroll to position [369, 0]
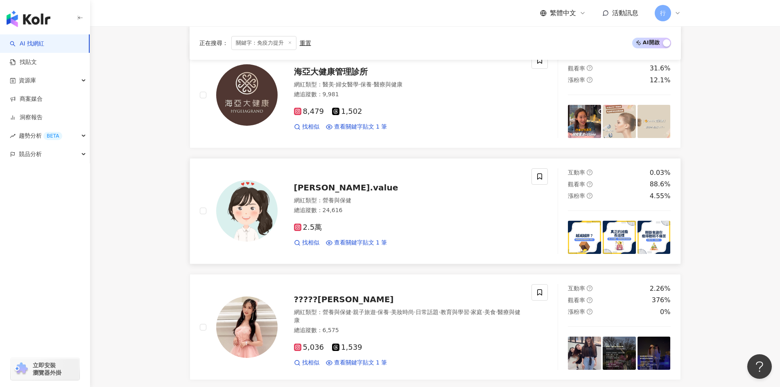
click at [312, 188] on span "blair.value" at bounding box center [346, 188] width 104 height 10
click at [327, 301] on span "?????玥霏" at bounding box center [344, 299] width 100 height 10
click at [319, 291] on div "?????玥霏 網紅類型 ： 營養與保健 · 親子旅遊 · 保養 · 美妝時尚 · 日常話題 · 教育與學習 · 家庭 · 美食 · 醫療與健康 總追蹤數 ：…" at bounding box center [400, 327] width 244 height 80
click at [546, 293] on span at bounding box center [540, 292] width 16 height 16
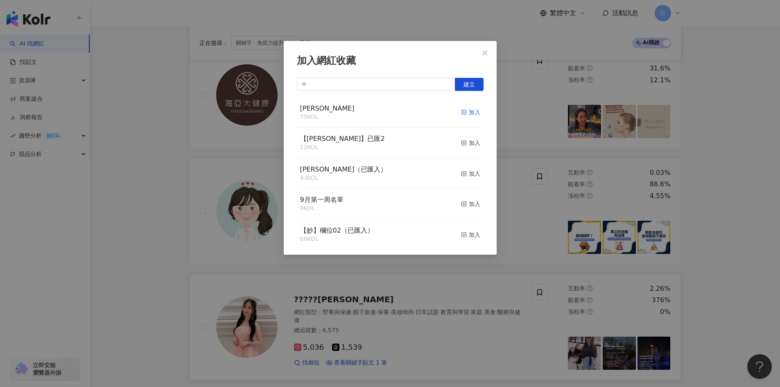
click at [461, 113] on icon "button" at bounding box center [464, 112] width 6 height 6
click at [484, 49] on button "Close" at bounding box center [485, 53] width 16 height 16
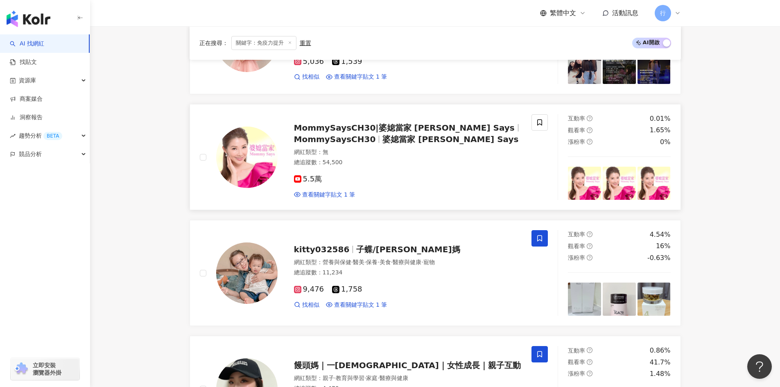
scroll to position [655, 0]
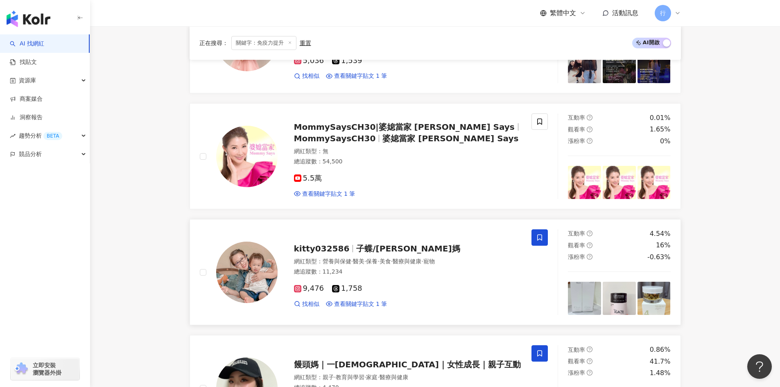
click at [371, 252] on span "子蝶/愷愷媽" at bounding box center [408, 249] width 104 height 10
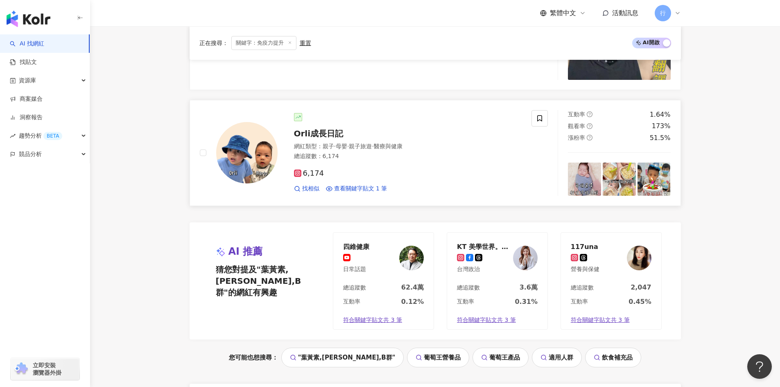
scroll to position [1433, 0]
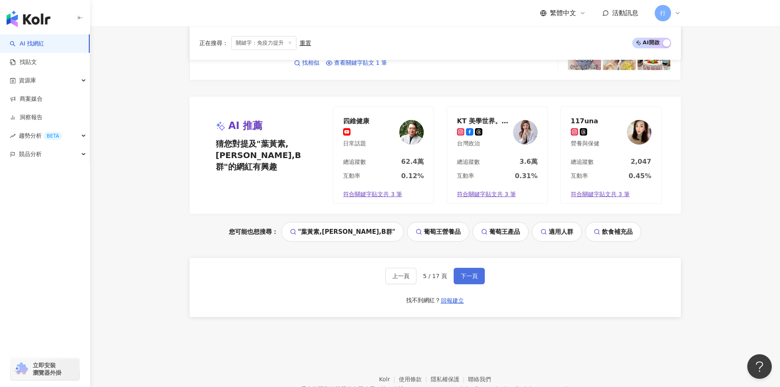
click at [470, 274] on span "下一頁" at bounding box center [469, 276] width 17 height 7
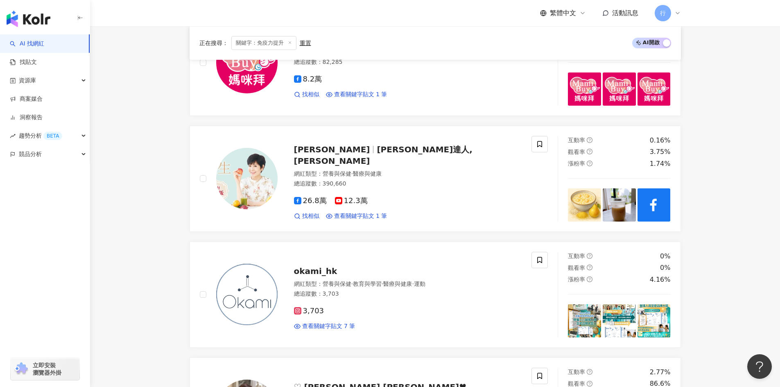
scroll to position [0, 0]
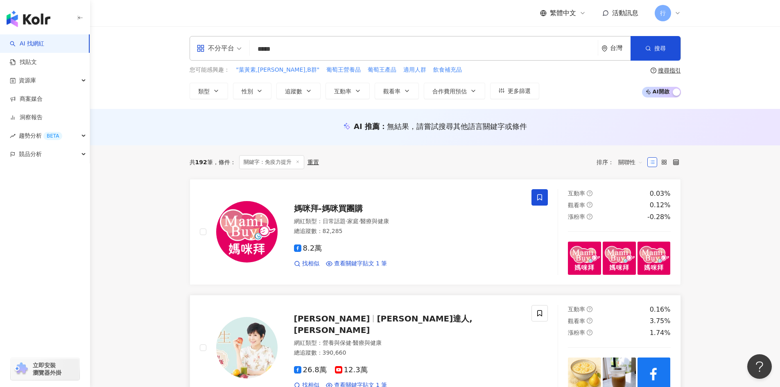
click at [392, 323] on span "陳月卿 養生達人,阿卿" at bounding box center [383, 324] width 179 height 21
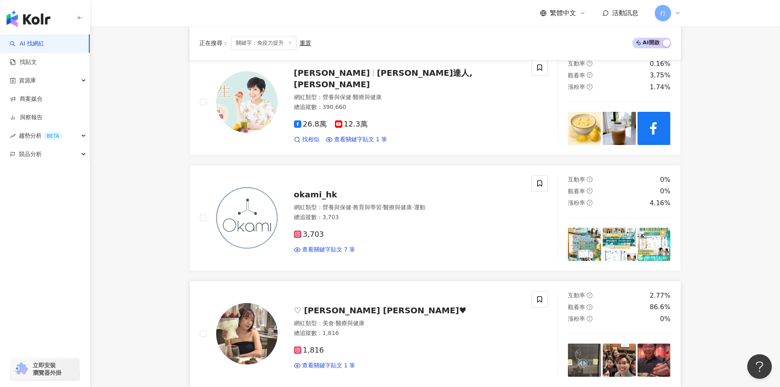
click at [336, 312] on span "♡︎ Yetta Lim 林旆幸 ♥︎" at bounding box center [380, 311] width 173 height 10
click at [385, 243] on div "3,703 查看關鍵字貼文 7 筆" at bounding box center [408, 239] width 228 height 30
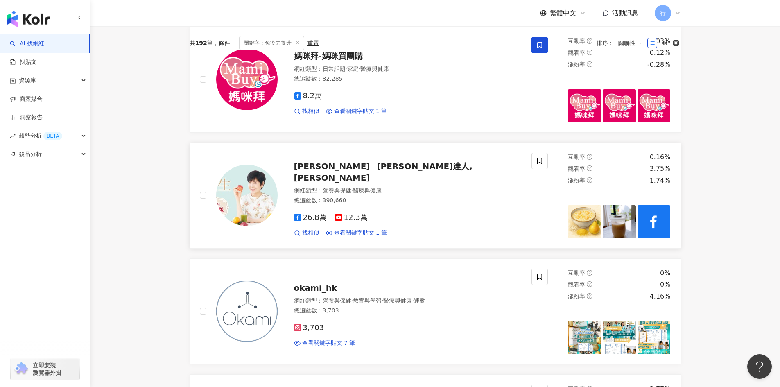
scroll to position [0, 0]
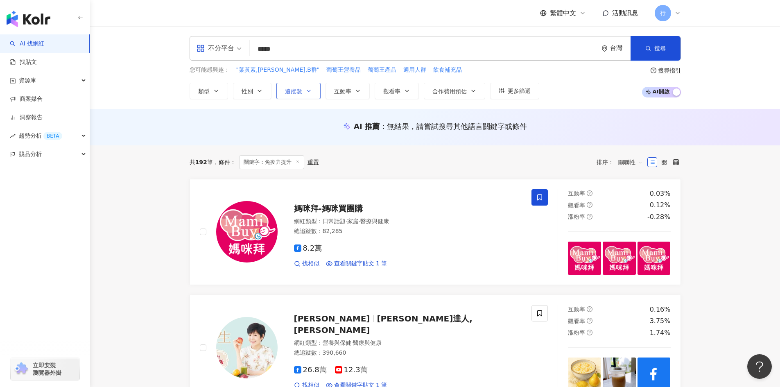
click at [306, 93] on icon "button" at bounding box center [309, 91] width 7 height 7
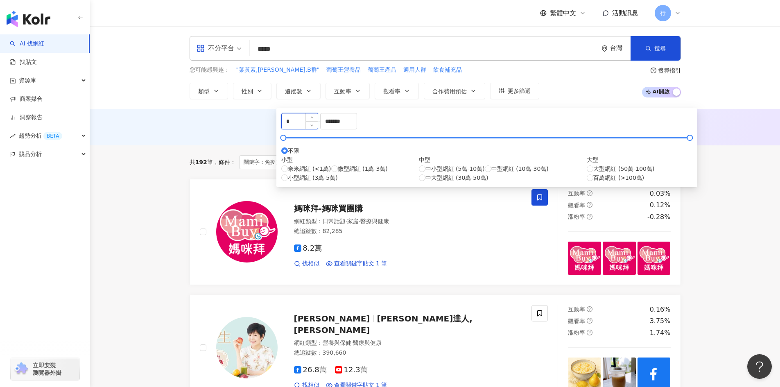
click at [308, 129] on input "*" at bounding box center [300, 121] width 36 height 16
type input "*****"
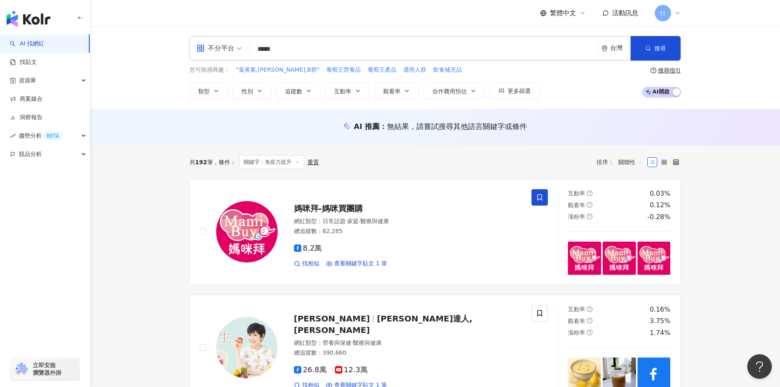
click at [535, 159] on div "共 192 筆 條件 ： 關鍵字：免疫力提升 重置 排序： 關聯性" at bounding box center [435, 162] width 491 height 14
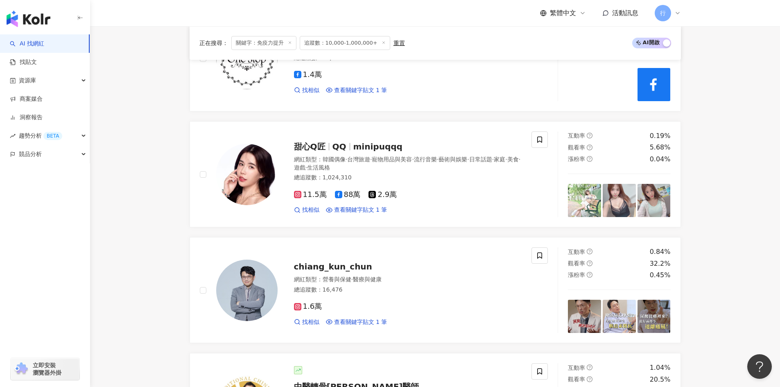
scroll to position [532, 0]
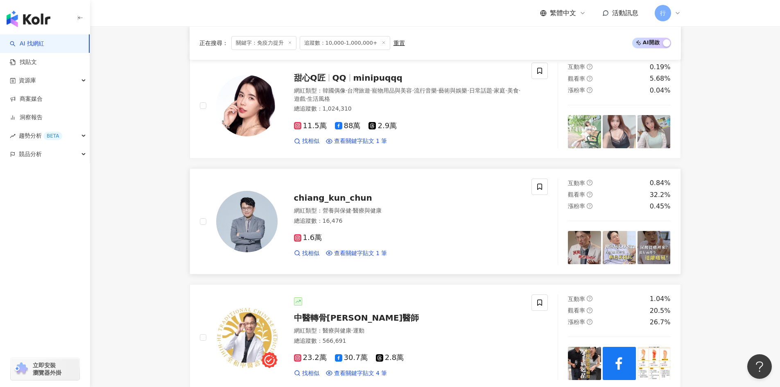
click at [321, 193] on span "chiang_kun_chun" at bounding box center [333, 198] width 78 height 10
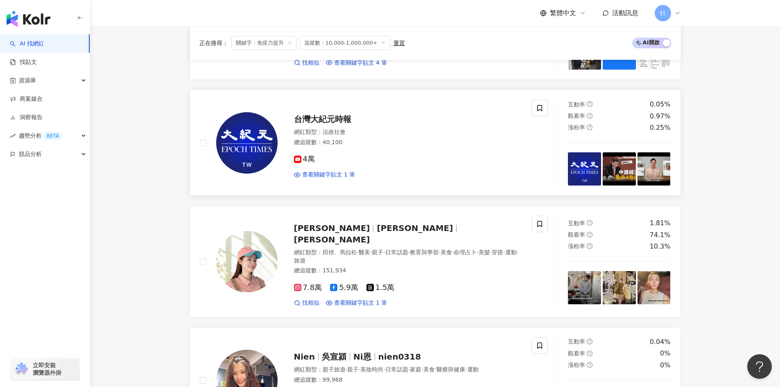
scroll to position [860, 0]
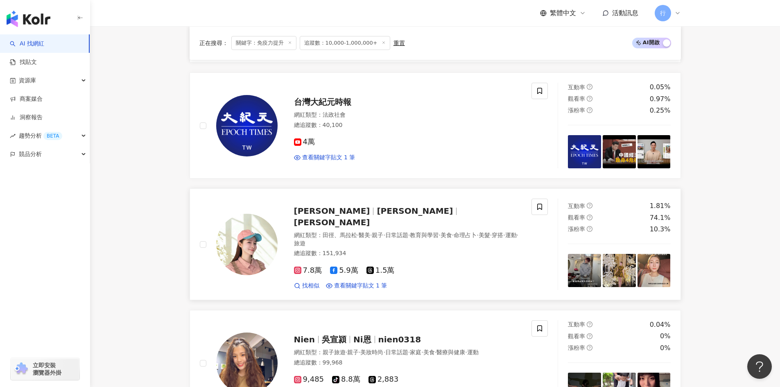
click at [377, 206] on span "戴雨凡" at bounding box center [415, 211] width 76 height 10
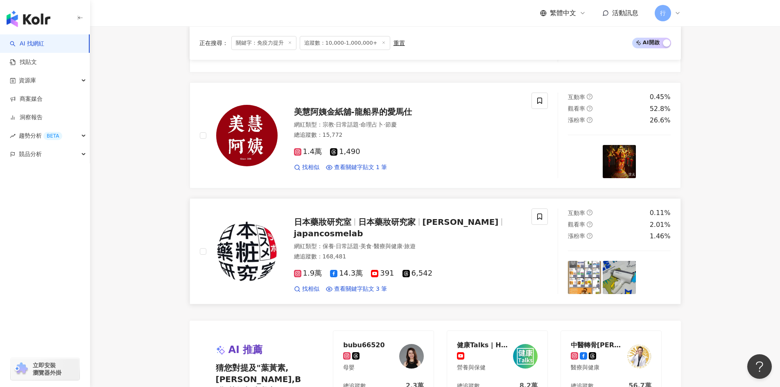
scroll to position [1556, 0]
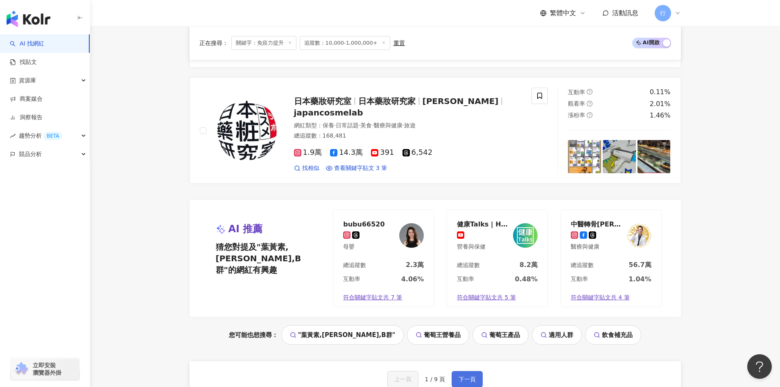
click at [471, 376] on span "下一頁" at bounding box center [467, 379] width 17 height 7
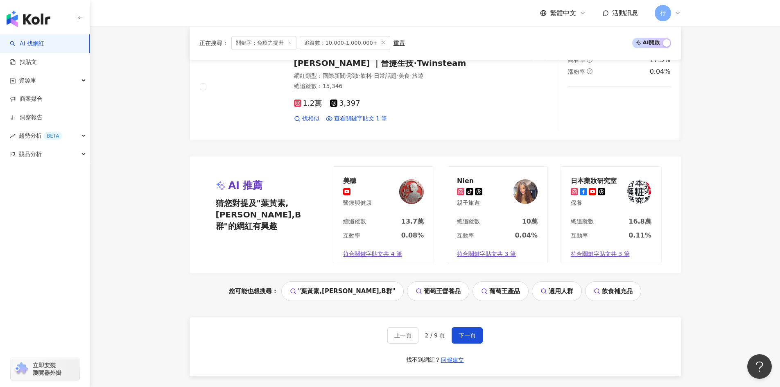
scroll to position [1681, 0]
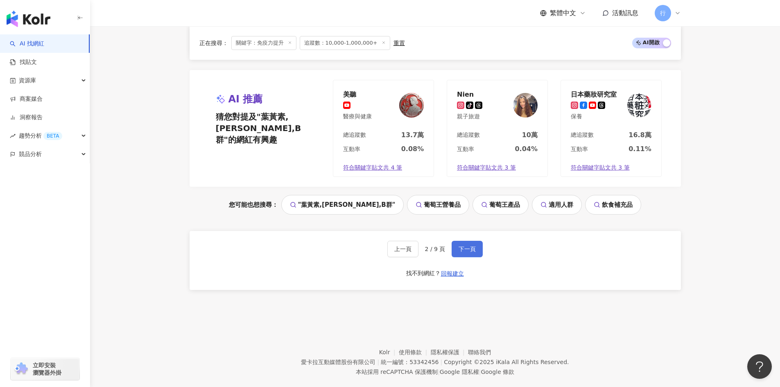
click at [466, 241] on button "下一頁" at bounding box center [467, 249] width 31 height 16
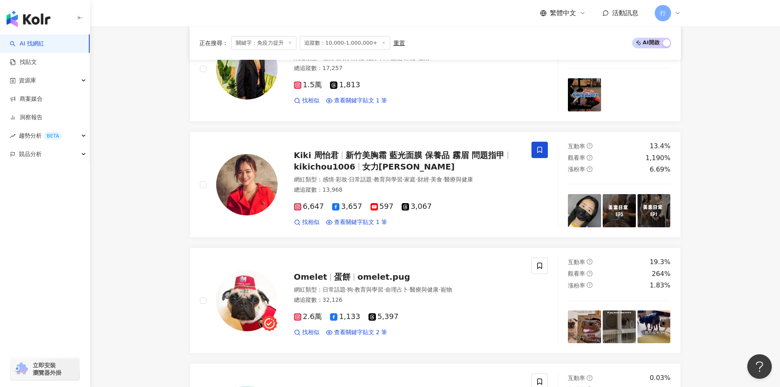
scroll to position [780, 0]
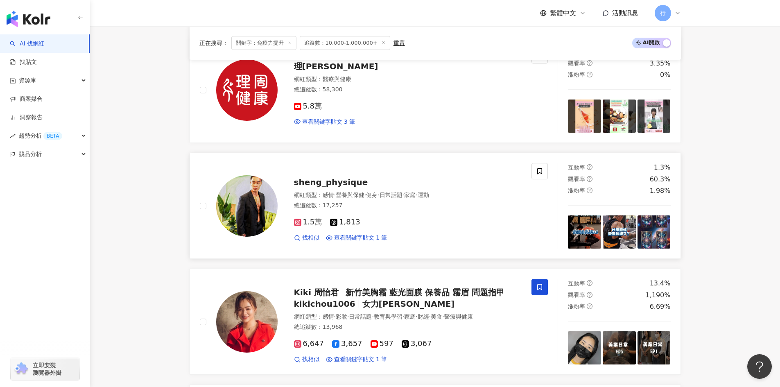
drag, startPoint x: 360, startPoint y: 171, endPoint x: 356, endPoint y: 170, distance: 4.7
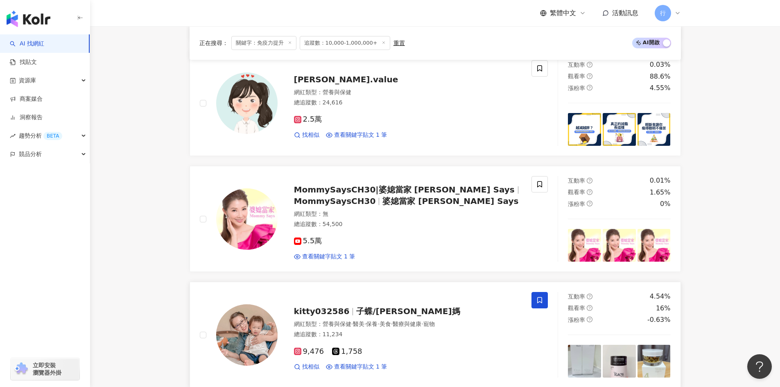
scroll to position [1558, 0]
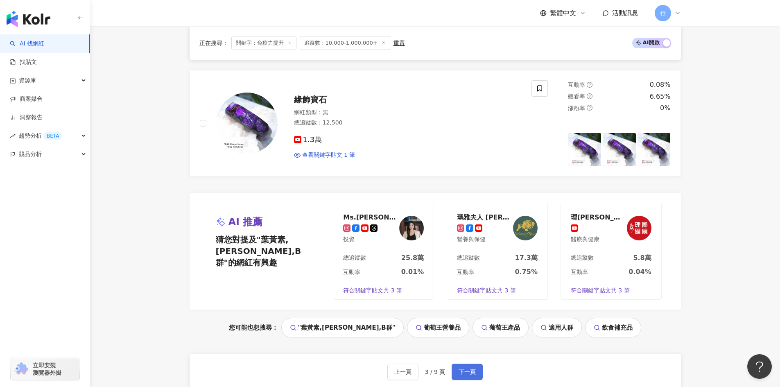
click at [475, 365] on button "下一頁" at bounding box center [467, 372] width 31 height 16
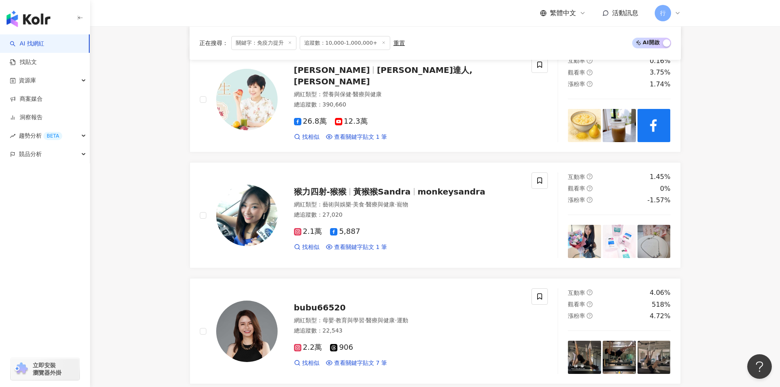
scroll to position [698, 0]
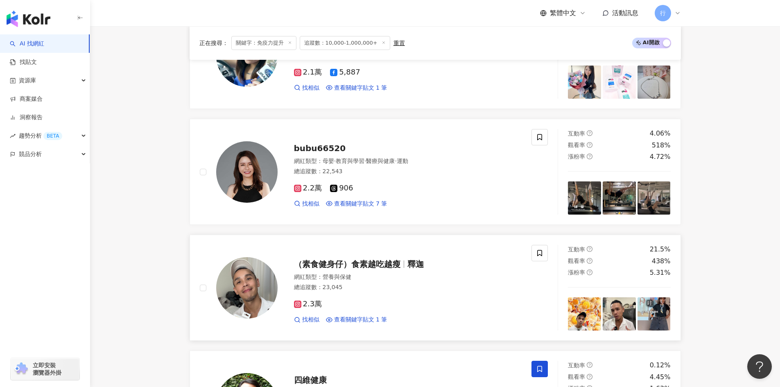
click at [378, 259] on span "（素食健身仔）食素越吃越瘦" at bounding box center [347, 264] width 106 height 10
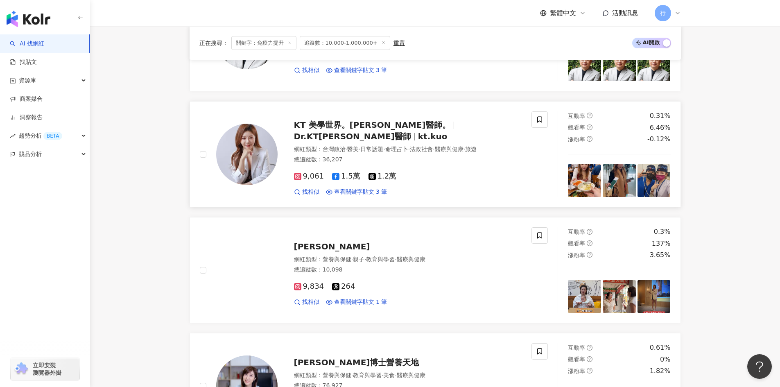
scroll to position [1066, 0]
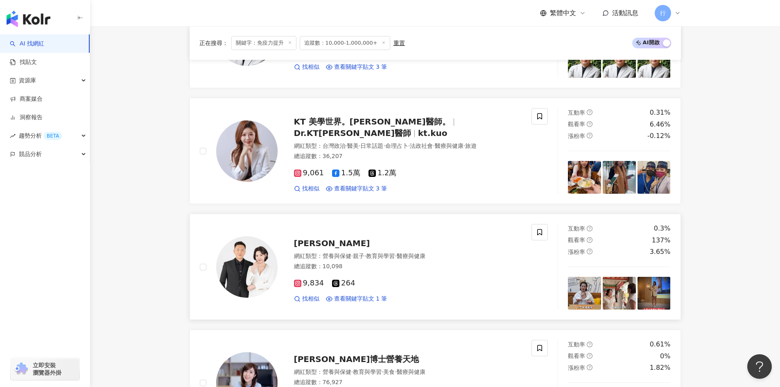
click at [325, 238] on span "sandra_fit_diary" at bounding box center [332, 243] width 76 height 10
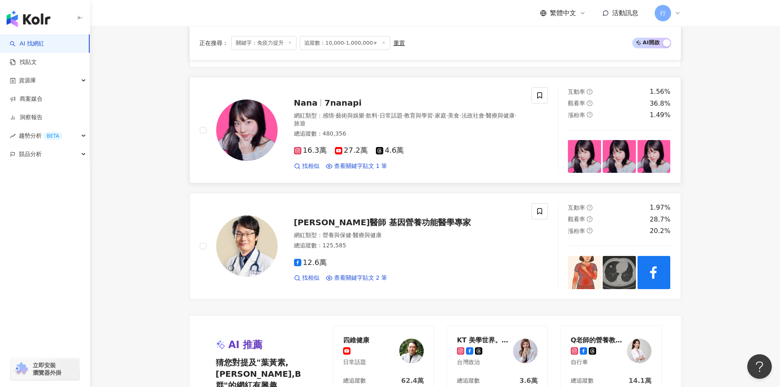
scroll to position [1681, 0]
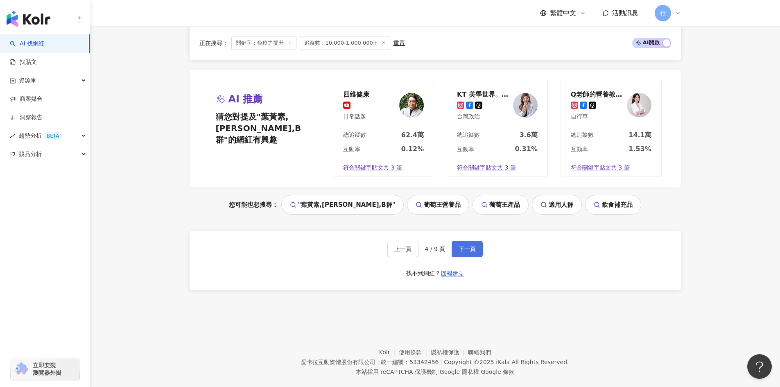
click at [468, 246] on span "下一頁" at bounding box center [467, 249] width 17 height 7
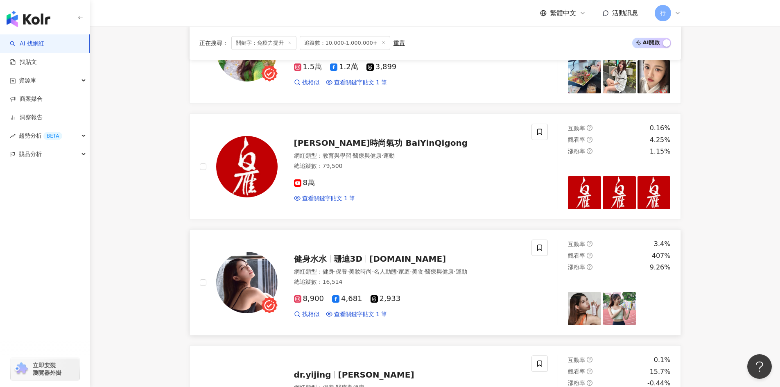
scroll to position [599, 0]
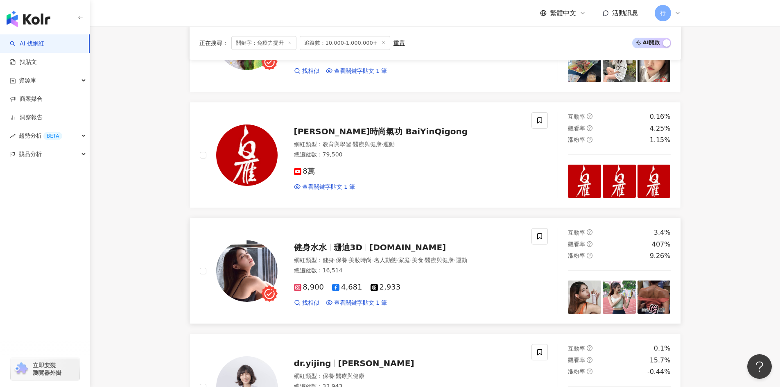
click at [340, 242] on span "珊迪3D" at bounding box center [348, 247] width 29 height 10
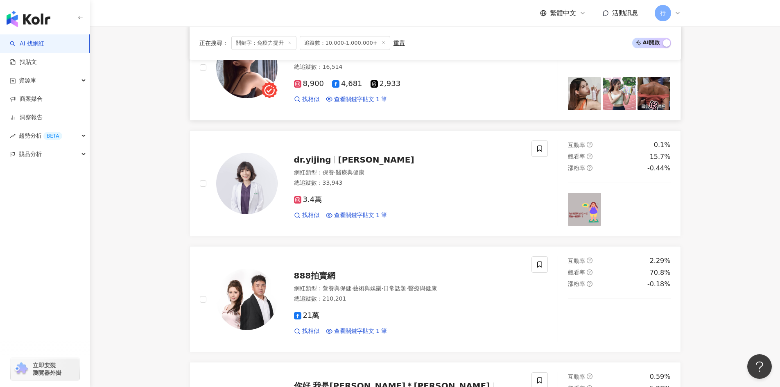
scroll to position [803, 0]
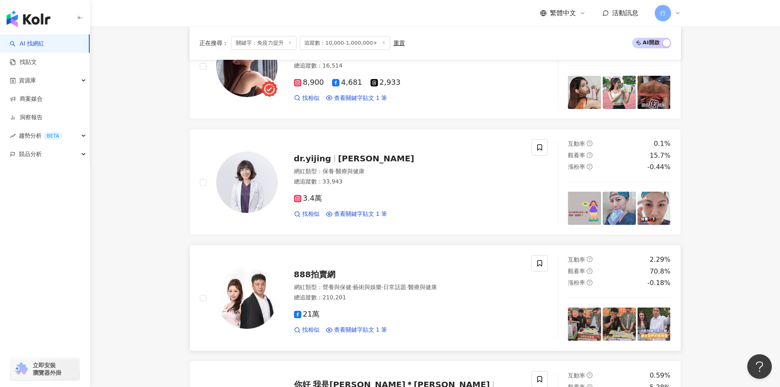
click at [319, 269] on span "888拍賣網" at bounding box center [315, 274] width 42 height 10
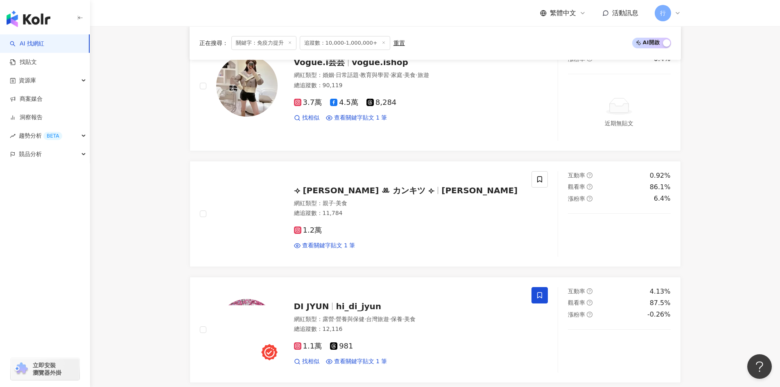
scroll to position [1377, 0]
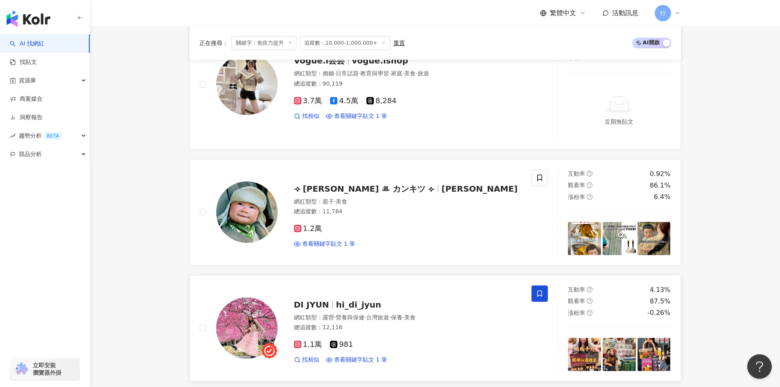
click at [352, 300] on span "hi_di_jyun" at bounding box center [358, 305] width 45 height 10
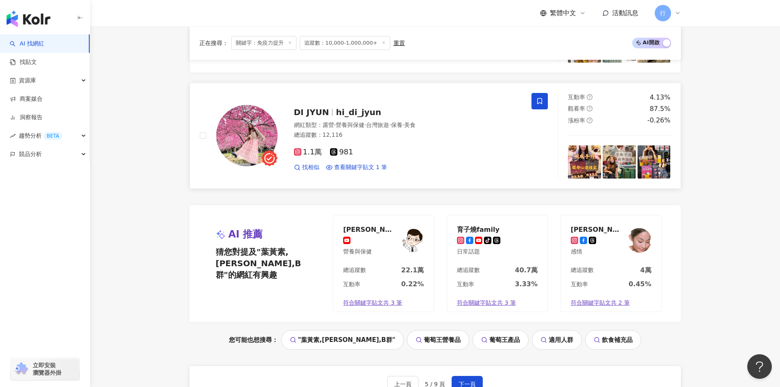
scroll to position [1582, 0]
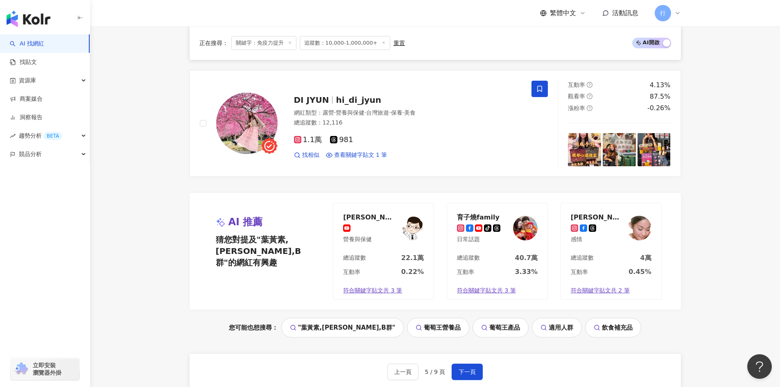
click at [473, 354] on div "上一頁 5 / 9 頁 下一頁 找不到網紅？ 回報建立" at bounding box center [435, 383] width 491 height 59
click at [470, 364] on button "下一頁" at bounding box center [467, 372] width 31 height 16
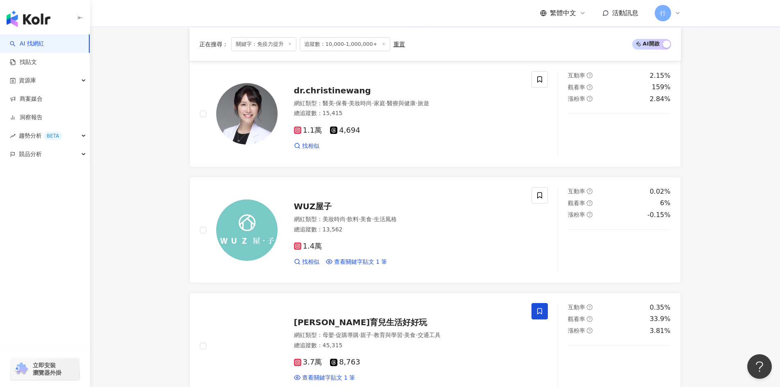
scroll to position [84, 0]
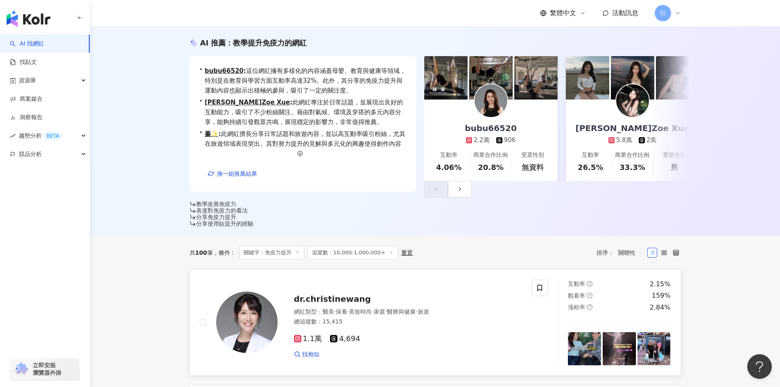
click at [315, 294] on span "dr.christinewang" at bounding box center [332, 299] width 77 height 10
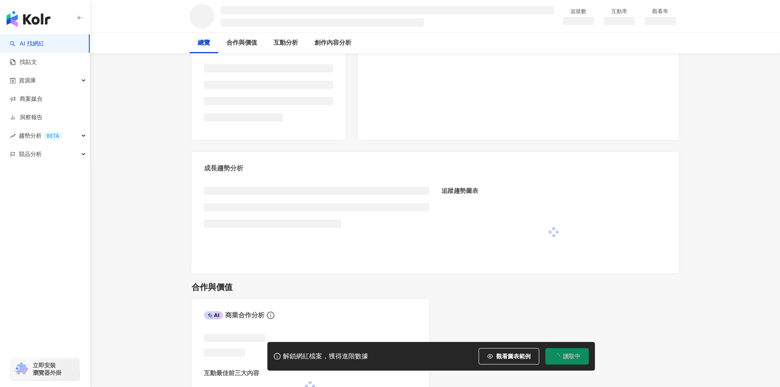
scroll to position [232, 0]
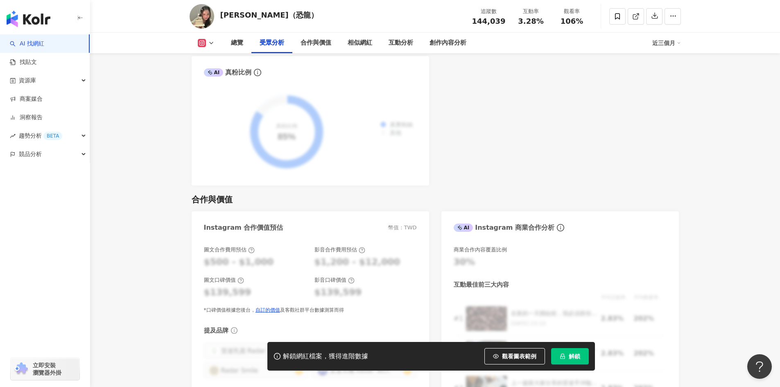
scroll to position [968, 0]
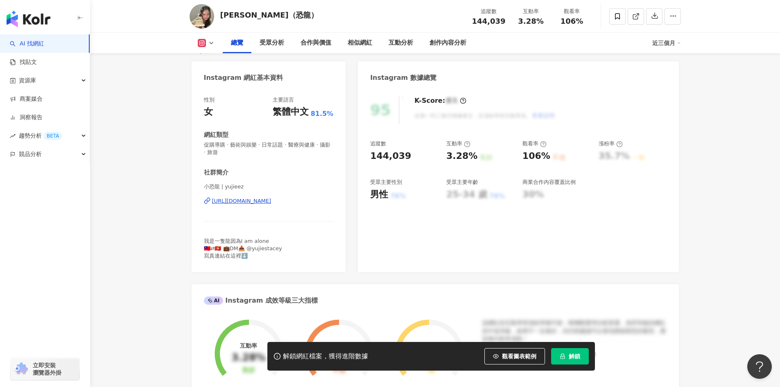
scroll to position [67, 0]
click at [253, 198] on div "小恐龍 | yujieez https://www.instagram.com/yujieez/" at bounding box center [269, 208] width 130 height 48
click at [252, 204] on div "https://www.instagram.com/yujieez/" at bounding box center [241, 201] width 59 height 7
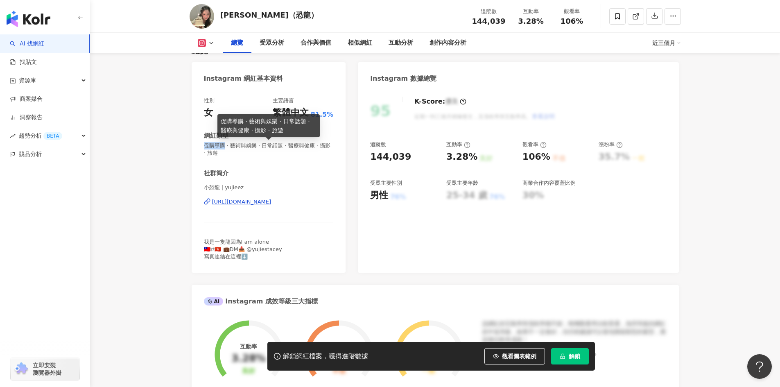
drag, startPoint x: 205, startPoint y: 144, endPoint x: 224, endPoint y: 146, distance: 19.4
click at [224, 146] on span "促購導購 · 藝術與娛樂 · 日常話題 · 醫療與健康 · 攝影 · 旅遊" at bounding box center [269, 149] width 130 height 15
copy span "促購導購"
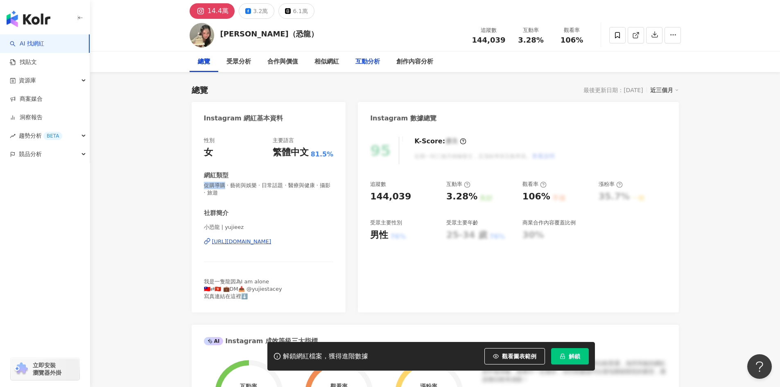
scroll to position [0, 0]
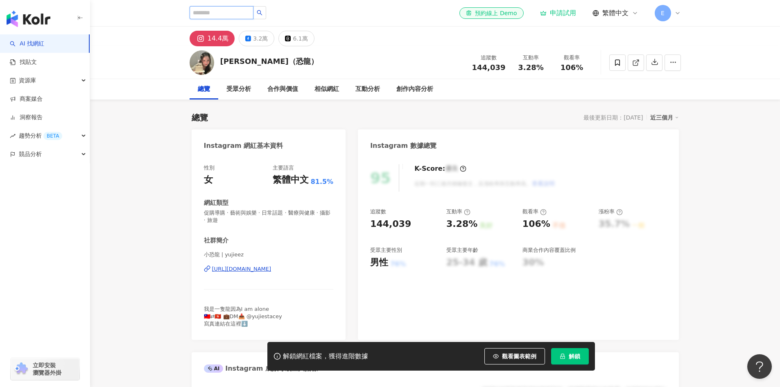
click at [211, 8] on input "search" at bounding box center [222, 12] width 64 height 13
paste input "**********"
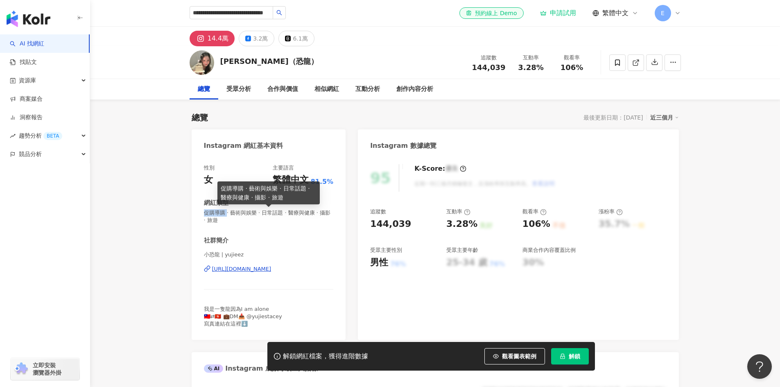
drag, startPoint x: 201, startPoint y: 211, endPoint x: 253, endPoint y: 208, distance: 51.3
click at [227, 209] on div "性別 女 主要語言 繁體中文 81.5% 網紅類型 促購導購 · 藝術與娛樂 · 日常話題 · 醫療與健康 · 攝影 · 旅遊 社群簡介 小恐龍 | yuji…" at bounding box center [269, 248] width 154 height 184
copy span "促購導購"
click at [230, 11] on input "**********" at bounding box center [232, 12] width 84 height 13
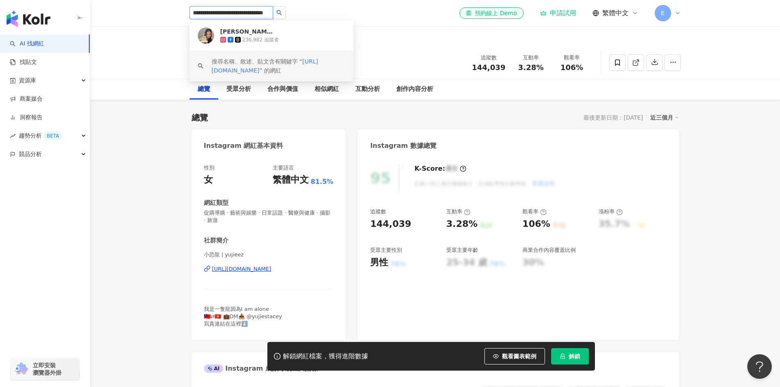
scroll to position [0, 23]
drag, startPoint x: 190, startPoint y: 14, endPoint x: 328, endPoint y: 7, distance: 137.8
click at [328, 7] on div "**********" at bounding box center [435, 13] width 491 height 26
paste input "search"
type input "****"
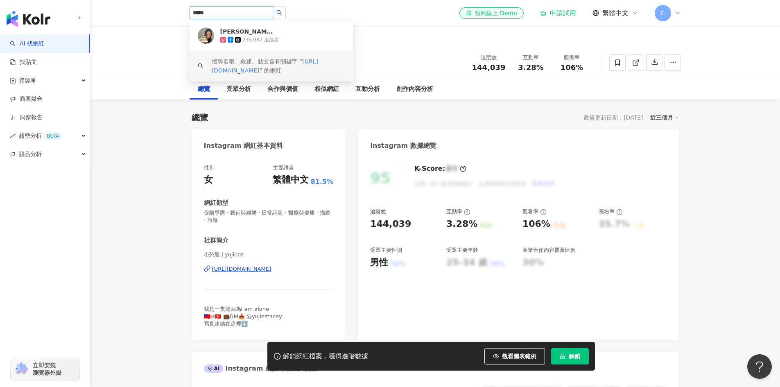
scroll to position [0, 0]
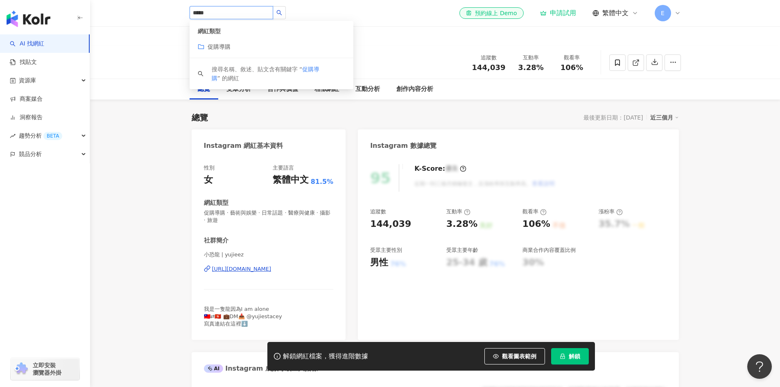
click at [212, 46] on span "促購導購" at bounding box center [219, 46] width 23 height 7
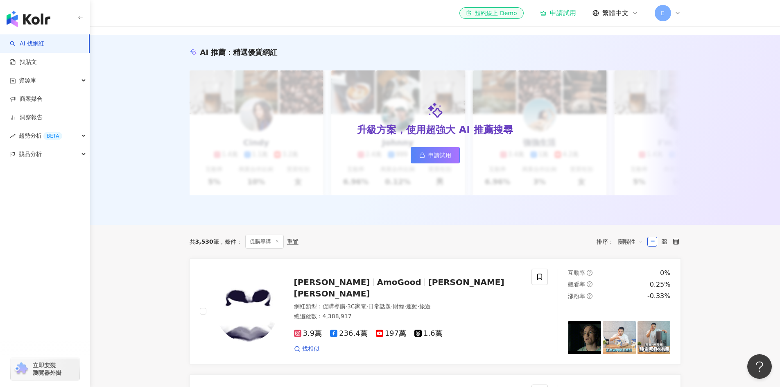
scroll to position [73, 0]
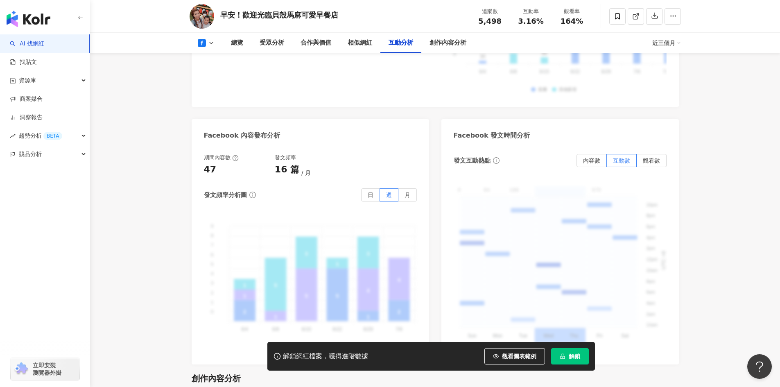
scroll to position [1679, 0]
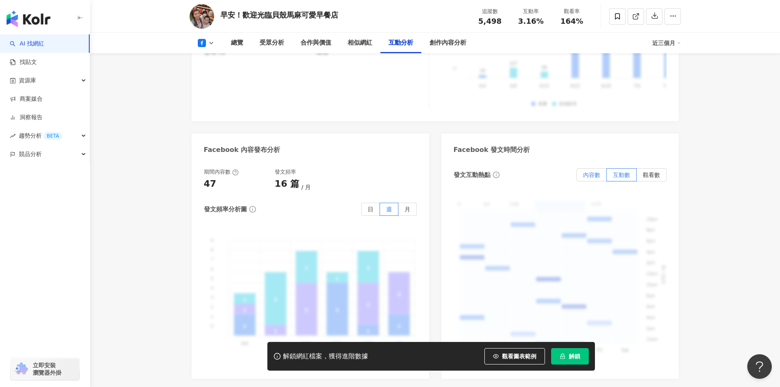
click at [594, 168] on label "內容數" at bounding box center [592, 174] width 30 height 13
click at [333, 242] on div "9 9 8 8 7 7 6 6 5 5 4 4 3 3 2 2 1 1 0 0 2 5 1 2 1 1 1 2 2 2 1 1 1 1 5 4 4 2 2 3…" at bounding box center [310, 297] width 213 height 138
click at [412, 203] on label "月" at bounding box center [407, 209] width 18 height 13
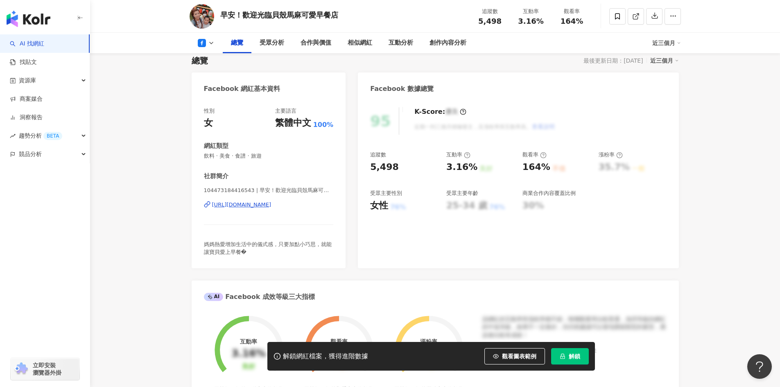
scroll to position [0, 0]
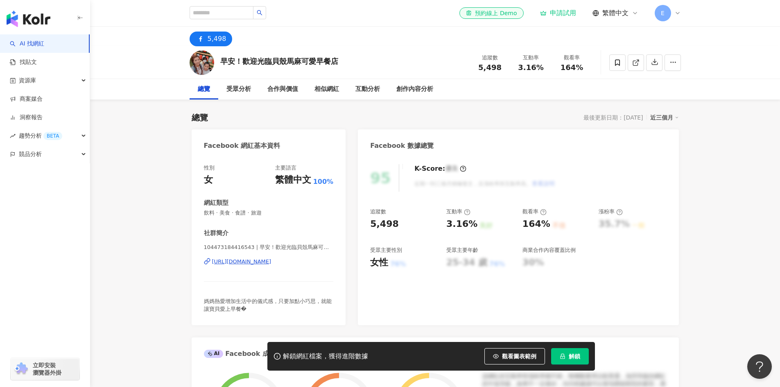
drag, startPoint x: 331, startPoint y: 260, endPoint x: 206, endPoint y: 260, distance: 125.7
click at [206, 260] on div "性別 女 主要語言 繁體中文 100% 網紅類型 飲料 · 美食 · 食譜 · 旅遊 社群簡介 104473184416543 | 早安！歡迎光臨貝殼馬麻可愛…" at bounding box center [269, 240] width 154 height 169
copy div "https://www.facebook.com/104473184416543"
drag, startPoint x: 222, startPoint y: 61, endPoint x: 356, endPoint y: 60, distance: 133.9
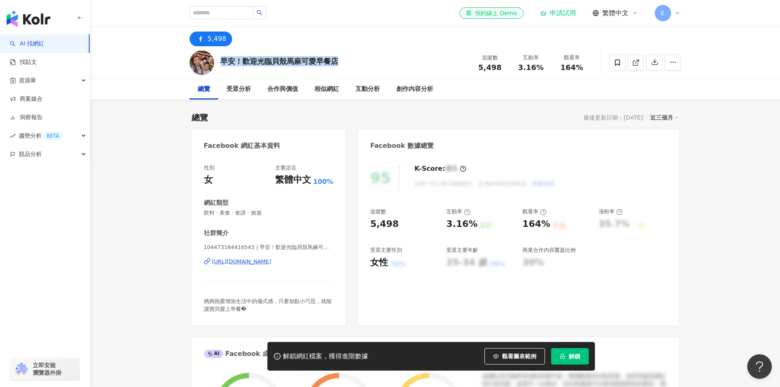
click at [356, 60] on div "早安！歡迎光臨貝殼馬麻可愛早餐店 追蹤數 5,498 互動率 3.16% 觀看率 164%" at bounding box center [435, 62] width 524 height 32
copy div "早安！歡迎光臨貝殼馬麻可愛早餐店"
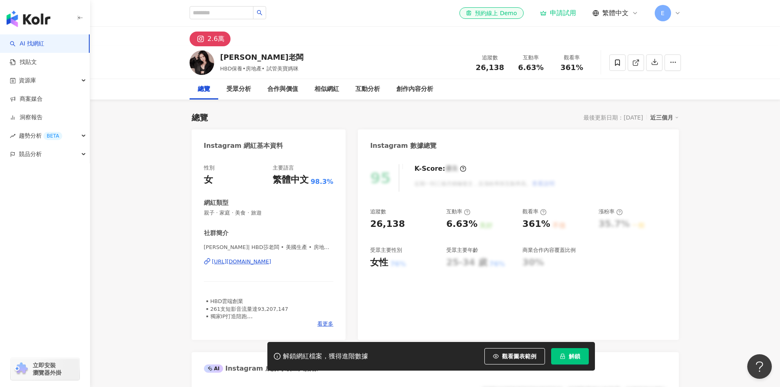
click at [272, 265] on div "https://www.instagram.com/sararia/" at bounding box center [241, 261] width 59 height 7
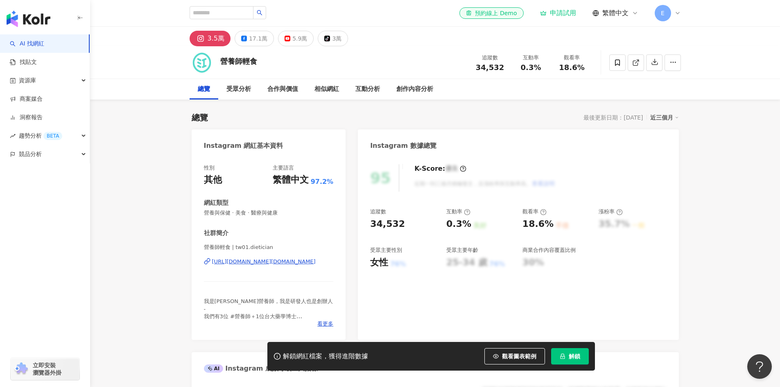
click at [307, 263] on div "https://www.instagram.com/tw01.dietician/" at bounding box center [264, 261] width 104 height 7
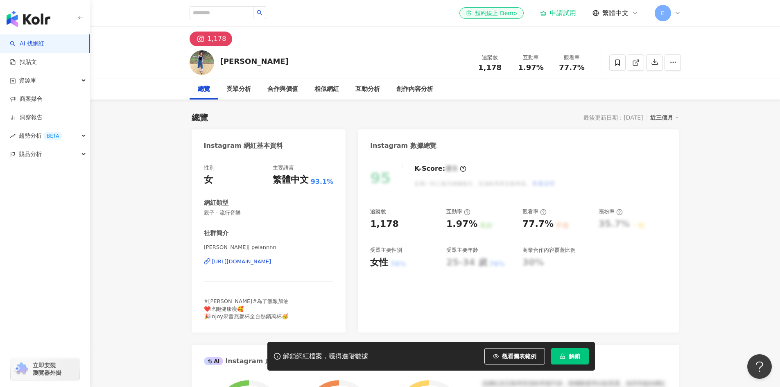
click at [246, 261] on div "https://www.instagram.com/peiannnn/" at bounding box center [241, 261] width 59 height 7
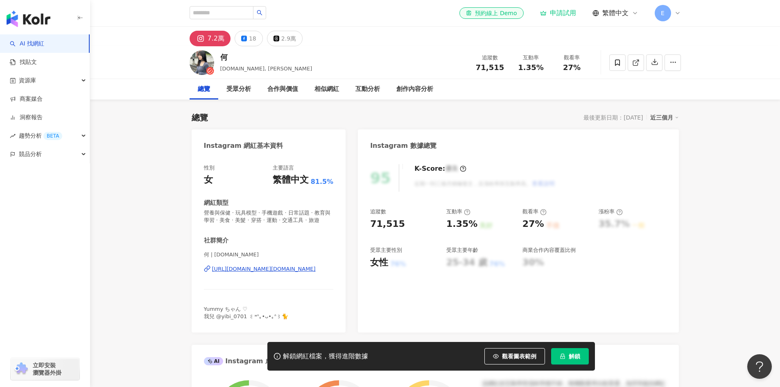
click at [273, 273] on div "https://www.instagram.com/yummy.si/" at bounding box center [264, 268] width 104 height 7
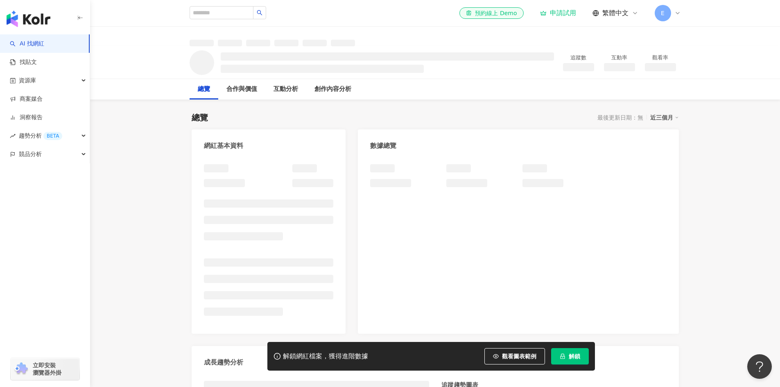
click at [352, 251] on div "網紅基本資料 數據總覽 成長趨勢分析 追蹤趨勢圖表" at bounding box center [435, 298] width 487 height 338
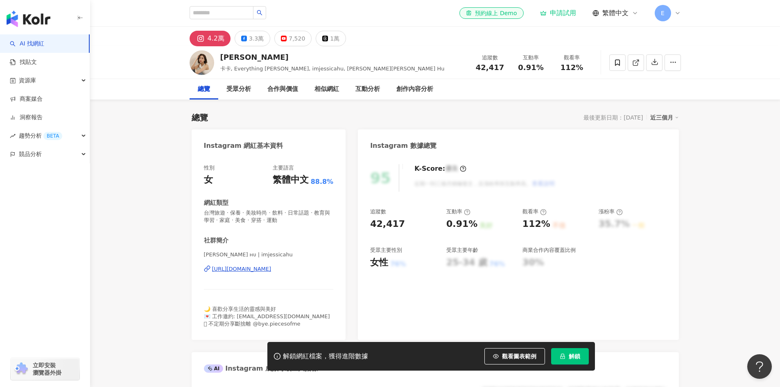
click at [272, 267] on div "[URL][DOMAIN_NAME]" at bounding box center [241, 268] width 59 height 7
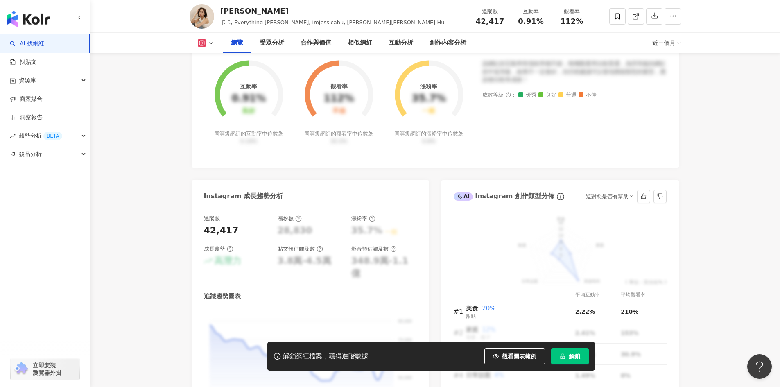
scroll to position [328, 0]
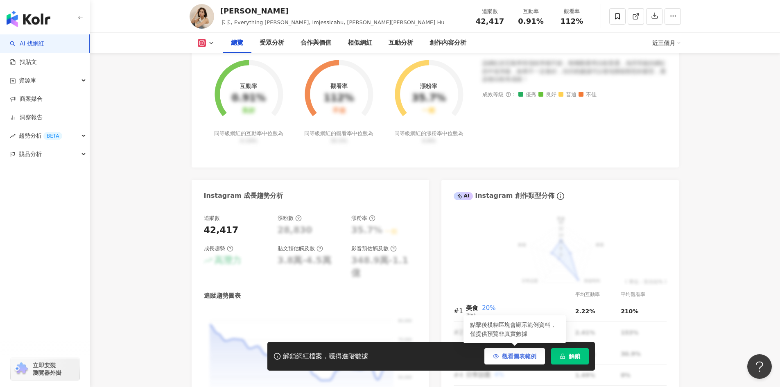
click at [523, 359] on span "觀看圖表範例" at bounding box center [519, 356] width 34 height 7
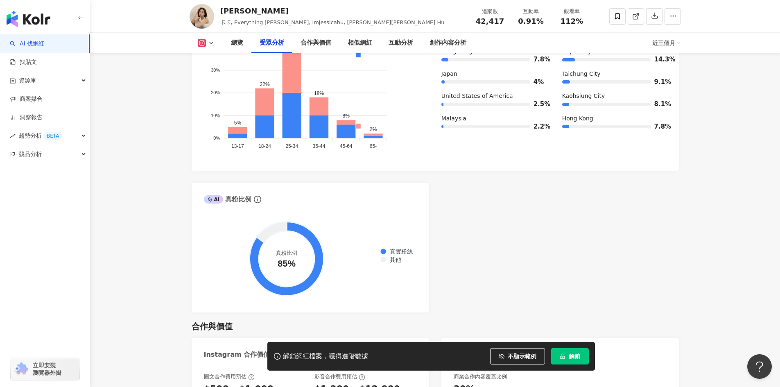
scroll to position [901, 0]
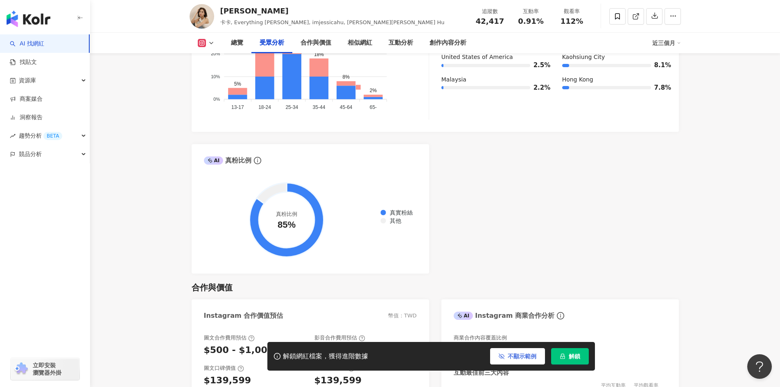
click at [509, 359] on span "不顯示範例" at bounding box center [522, 356] width 29 height 7
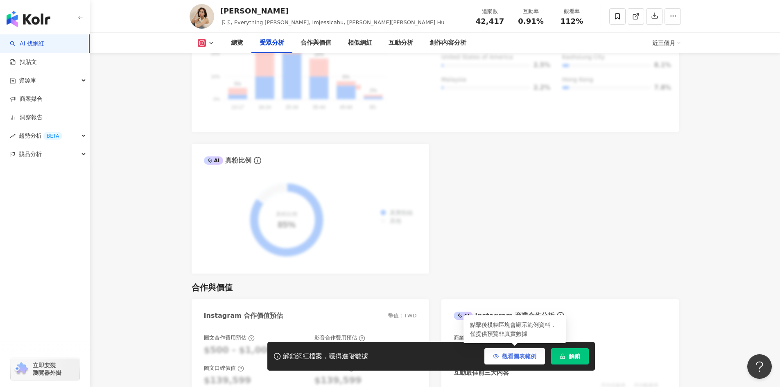
click at [505, 359] on span "觀看圖表範例" at bounding box center [519, 356] width 34 height 7
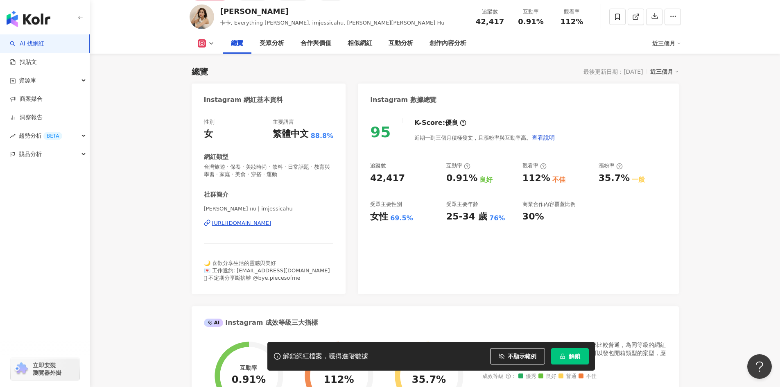
scroll to position [0, 0]
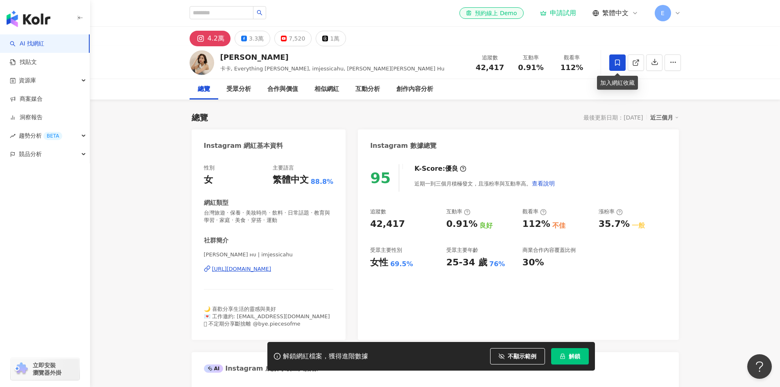
click at [613, 58] on span at bounding box center [617, 62] width 16 height 16
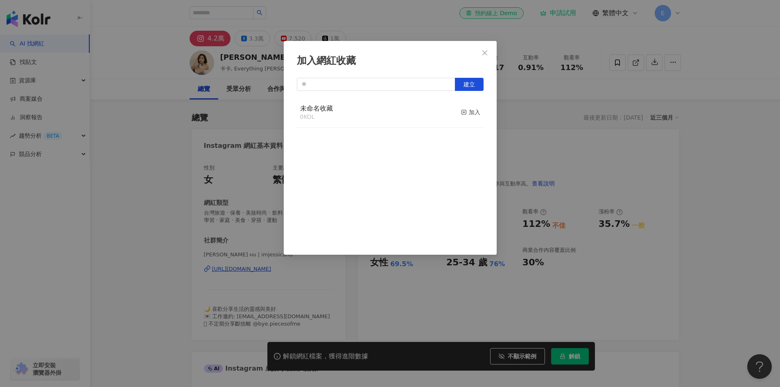
click at [416, 122] on div "未命名收藏 0 KOL 加入" at bounding box center [390, 112] width 187 height 31
click at [484, 48] on button "Close" at bounding box center [485, 53] width 16 height 16
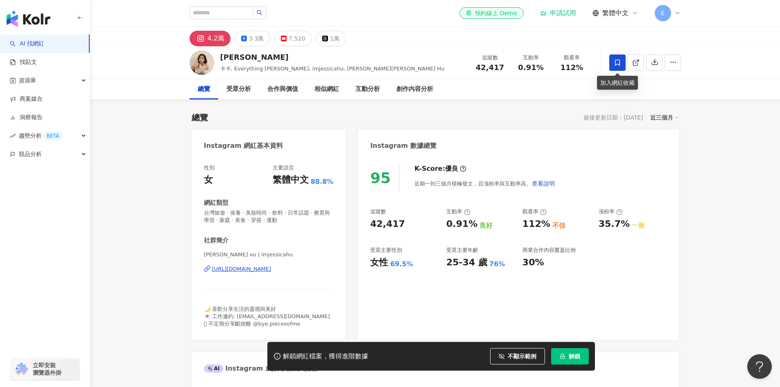
click at [622, 64] on span at bounding box center [617, 62] width 16 height 16
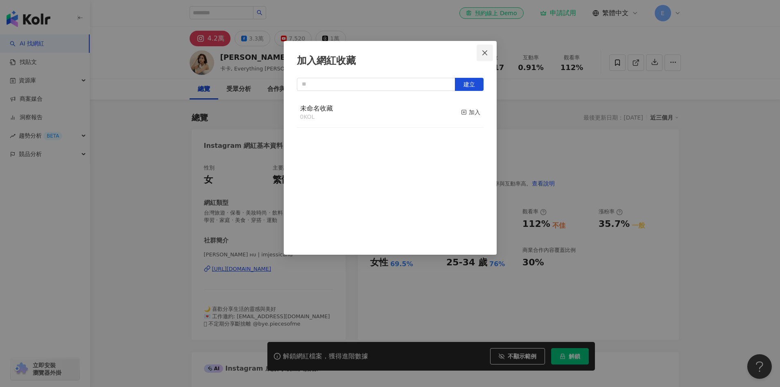
click at [488, 53] on icon "close" at bounding box center [485, 53] width 7 height 7
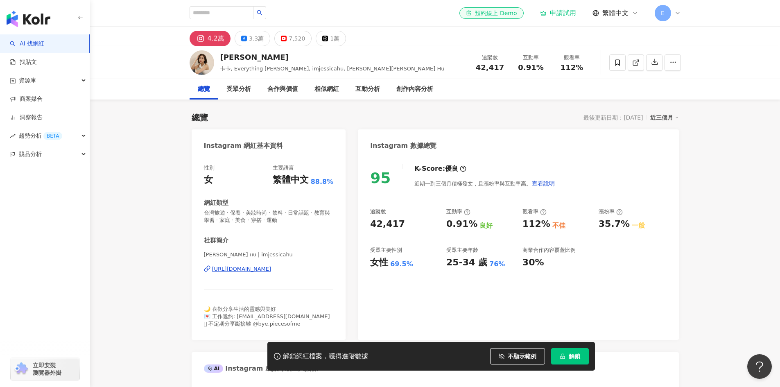
click at [183, 16] on div "el-icon-cs 預約線上 Demo 申請試用 繁體中文 E" at bounding box center [435, 13] width 524 height 26
click at [620, 62] on icon at bounding box center [617, 62] width 7 height 7
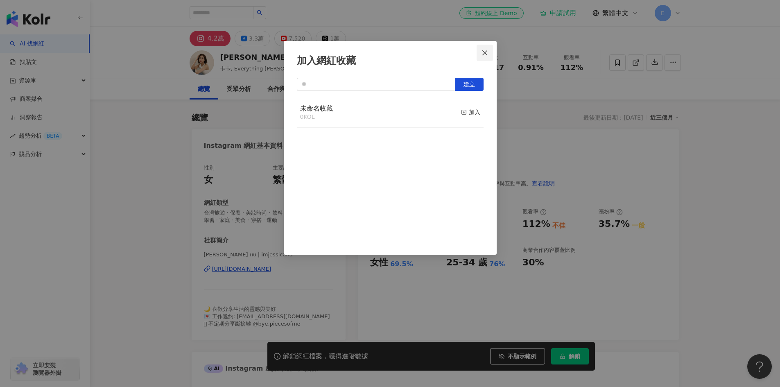
click at [484, 55] on icon "close" at bounding box center [485, 53] width 7 height 7
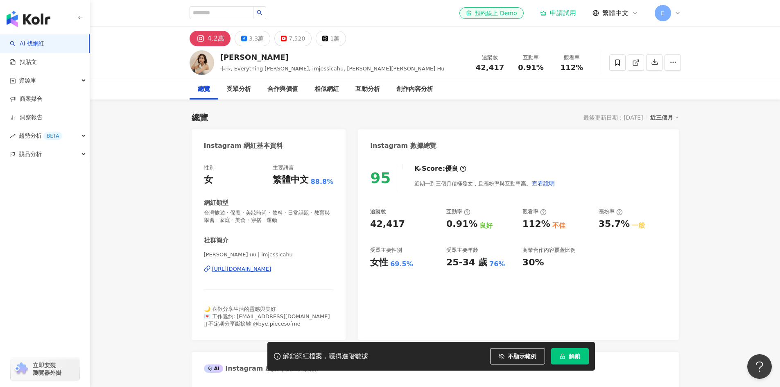
click at [669, 8] on div "E" at bounding box center [668, 13] width 26 height 16
click at [694, 46] on div "Free 方案 - 1 位成員" at bounding box center [719, 43] width 72 height 7
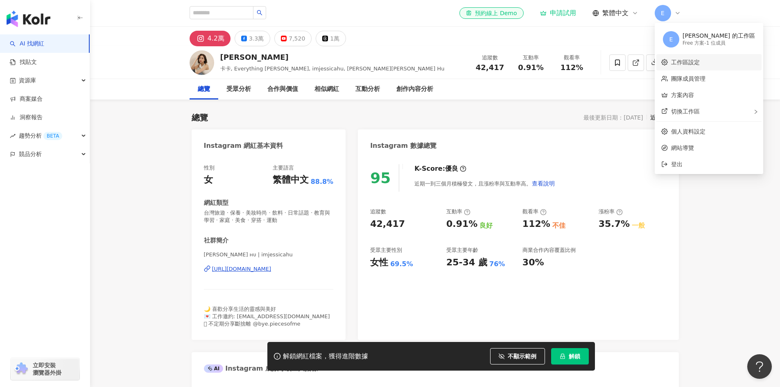
click at [696, 66] on link "工作區設定" at bounding box center [685, 62] width 29 height 7
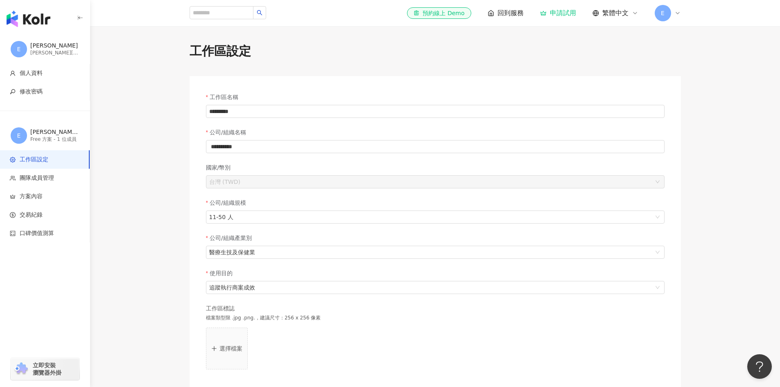
click at [666, 10] on span "E" at bounding box center [663, 13] width 16 height 16
click at [693, 108] on span "切換工作區" at bounding box center [685, 111] width 29 height 7
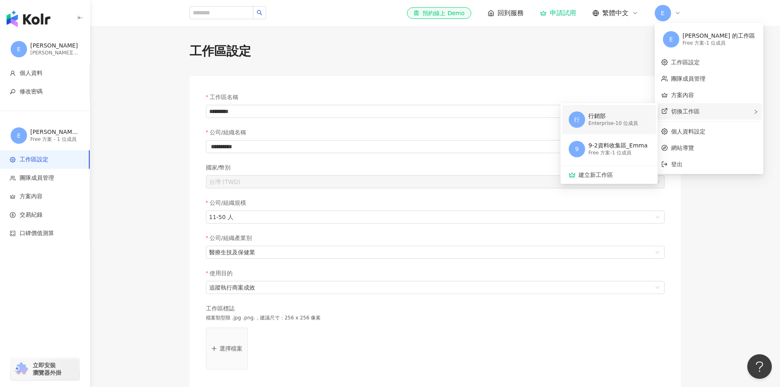
click at [634, 127] on div "Enterprise - 10 位成員" at bounding box center [613, 123] width 50 height 7
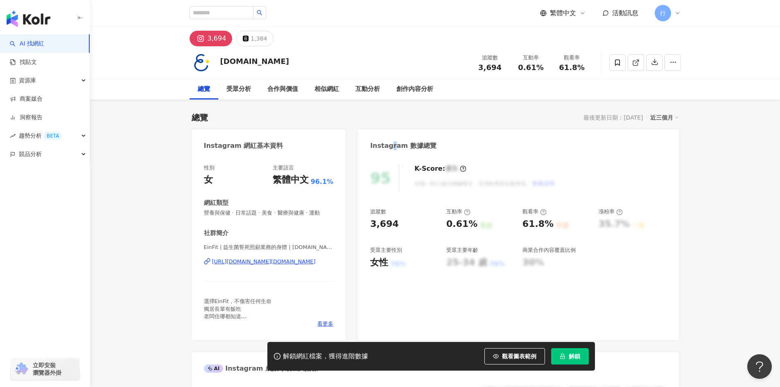
click at [392, 138] on div "Instagram 數據總覽" at bounding box center [518, 142] width 321 height 27
click at [226, 88] on div "受眾分析" at bounding box center [238, 89] width 25 height 10
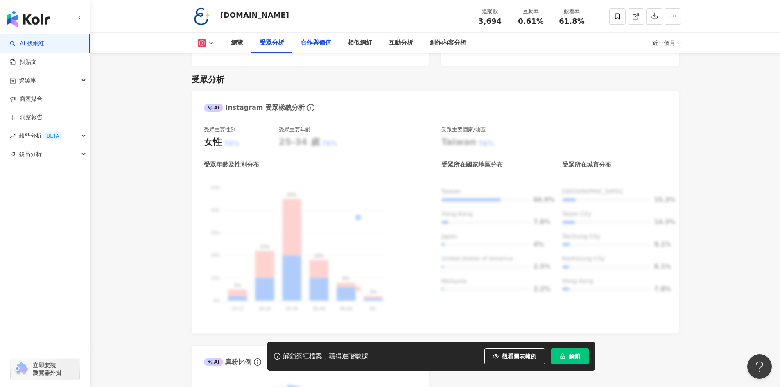
click at [310, 45] on div "合作與價值" at bounding box center [316, 43] width 31 height 10
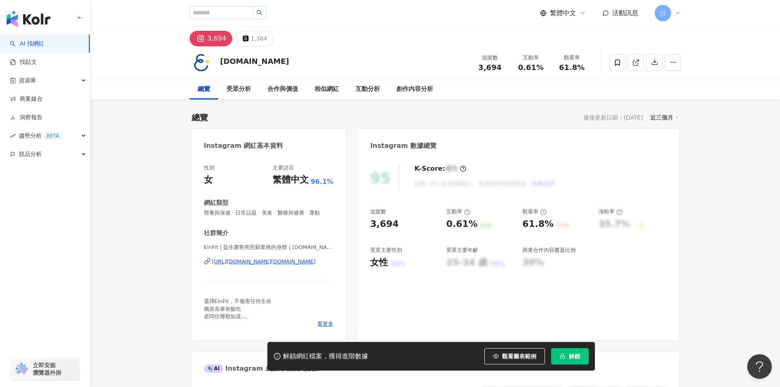
click at [285, 261] on div "[URL][DOMAIN_NAME][DOMAIN_NAME]" at bounding box center [264, 261] width 104 height 7
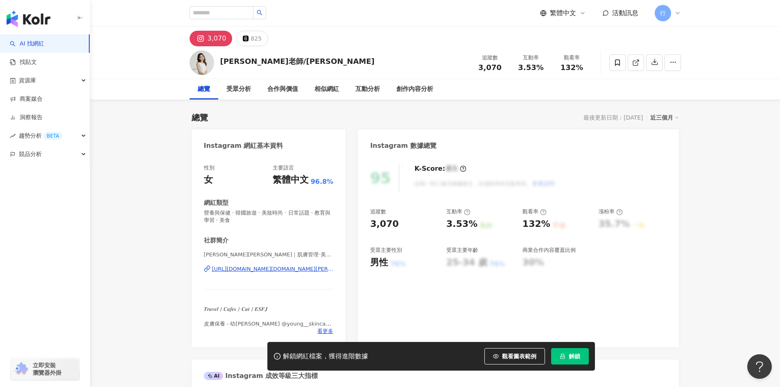
click at [295, 266] on div "[URL][DOMAIN_NAME][DOMAIN_NAME][PERSON_NAME]" at bounding box center [273, 268] width 122 height 7
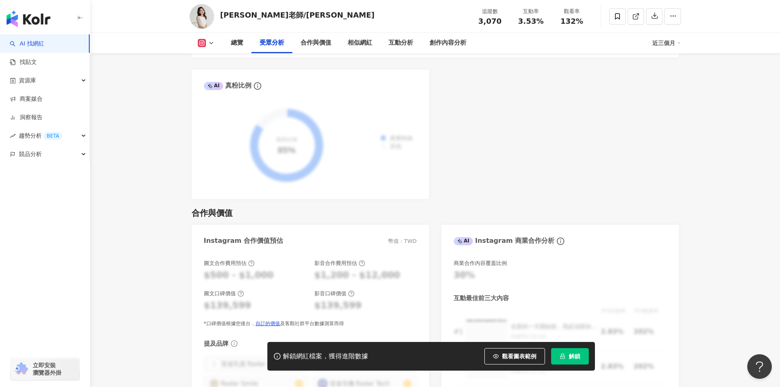
scroll to position [1024, 0]
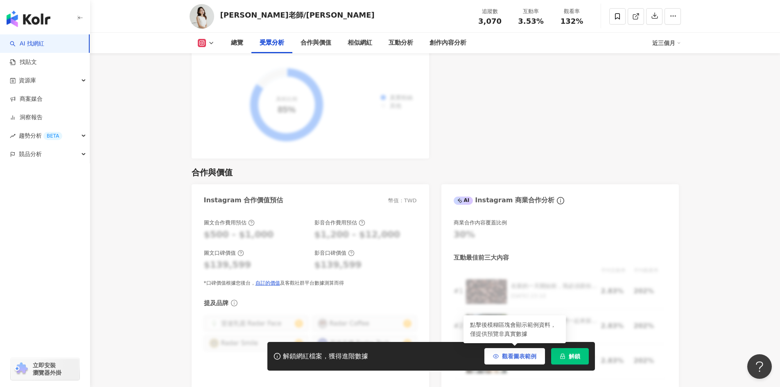
click at [518, 357] on span "觀看圖表範例" at bounding box center [519, 356] width 34 height 7
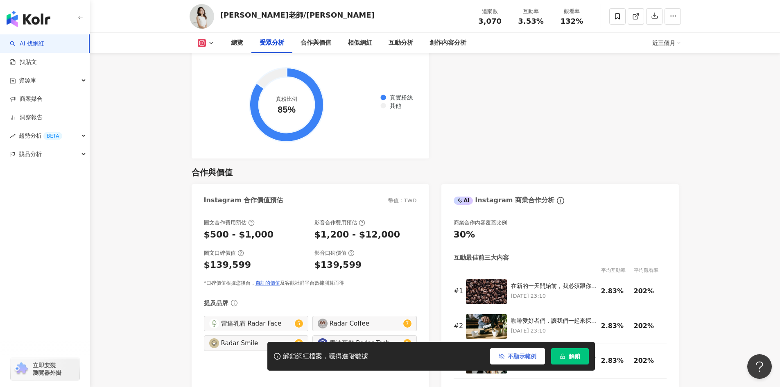
click at [517, 357] on span "不顯示範例" at bounding box center [522, 356] width 29 height 7
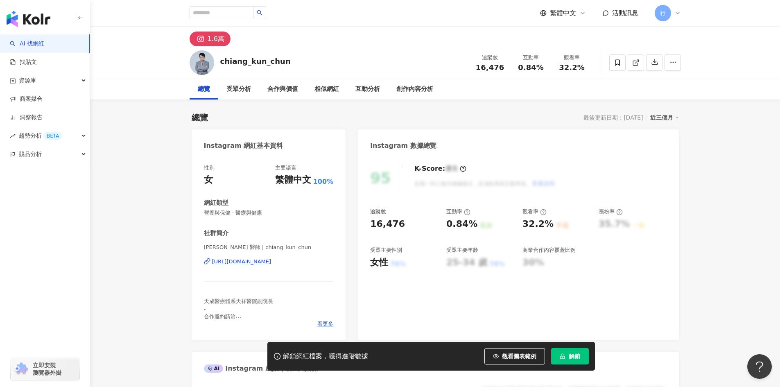
click at [256, 260] on div "[URL][DOMAIN_NAME]" at bounding box center [241, 261] width 59 height 7
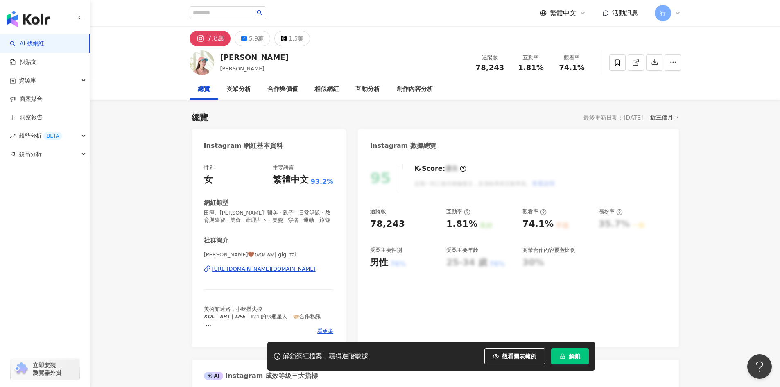
click at [265, 269] on div "[URL][DOMAIN_NAME][DOMAIN_NAME]" at bounding box center [264, 268] width 104 height 7
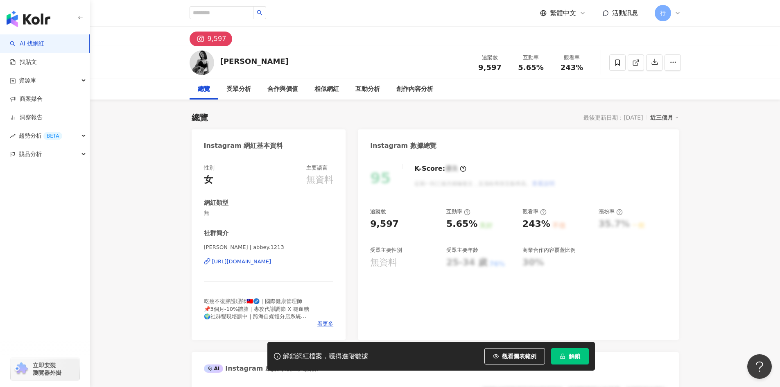
click at [260, 264] on div "https://www.instagram.com/abbey.1213?igsh=c2szZ2RhejByb3kx" at bounding box center [241, 261] width 59 height 7
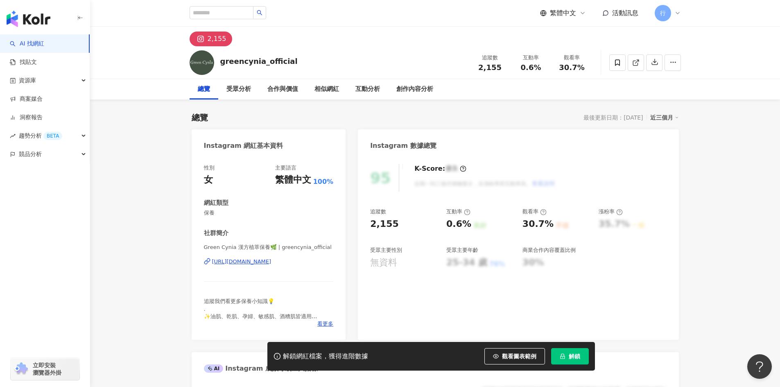
click at [272, 261] on div "[URL][DOMAIN_NAME]" at bounding box center [241, 261] width 59 height 7
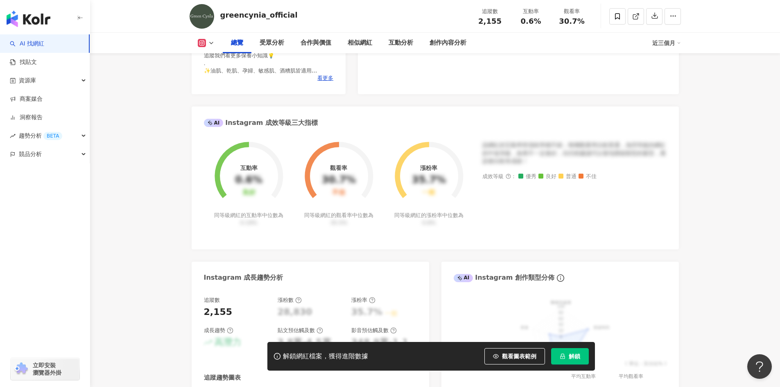
scroll to position [41, 0]
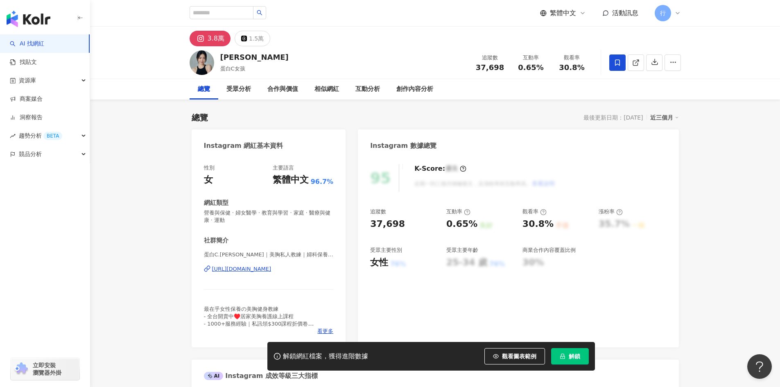
click at [263, 265] on div "蛋白C.Emily｜美胸私人教練｜婦科保養 | herbafitemily https://www.instagram.com/herbafitemily/" at bounding box center [269, 275] width 130 height 48
click at [267, 269] on div "https://www.instagram.com/herbafitemily/" at bounding box center [241, 268] width 59 height 7
click at [267, 269] on div "https://www.instagram.com/amo_fc/" at bounding box center [241, 268] width 59 height 7
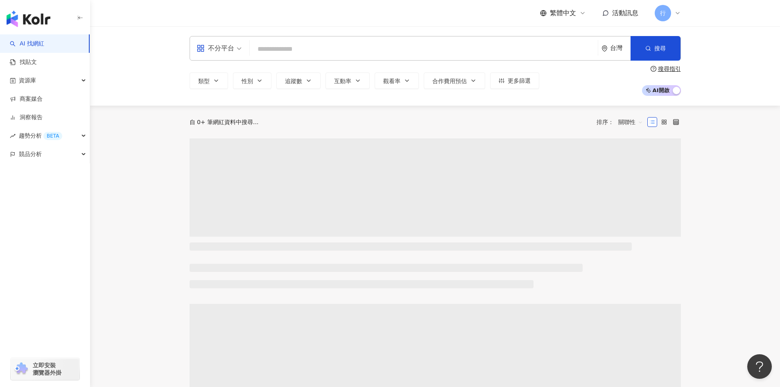
click at [341, 54] on input "search" at bounding box center [424, 49] width 342 height 16
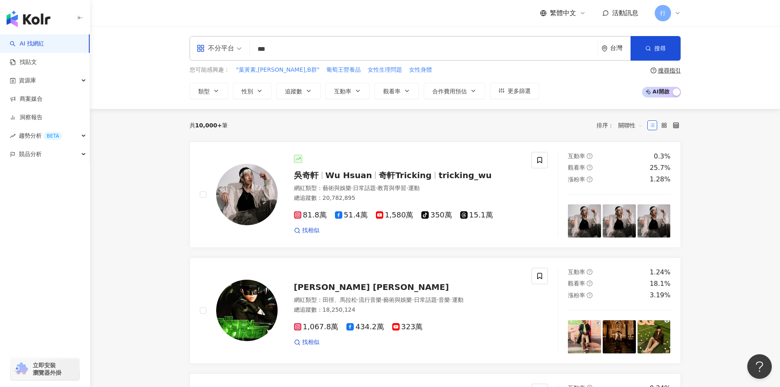
type input "***"
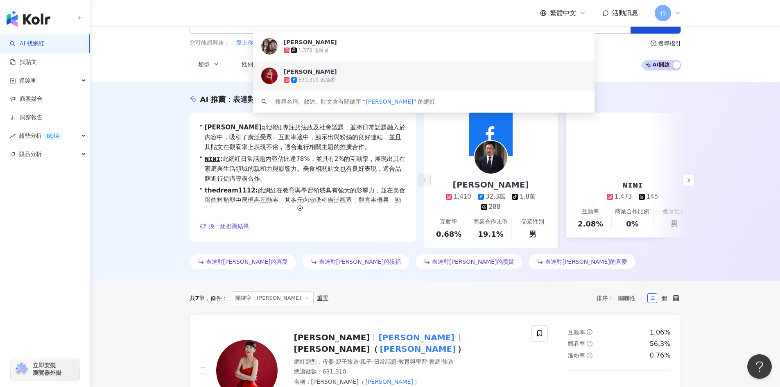
scroll to position [164, 0]
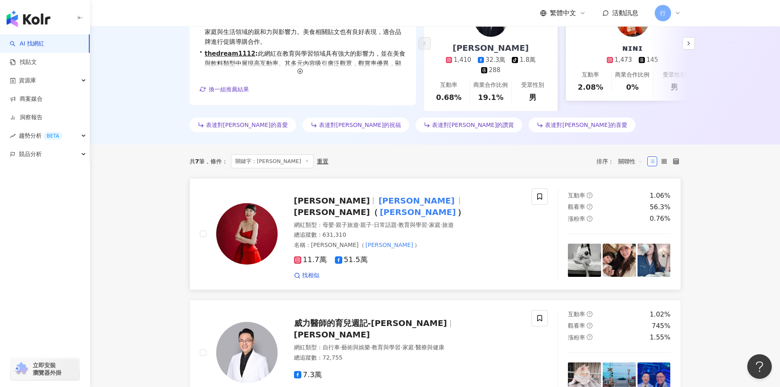
click at [378, 210] on span "[PERSON_NAME]（" at bounding box center [336, 212] width 84 height 10
click at [540, 199] on icon at bounding box center [539, 196] width 7 height 7
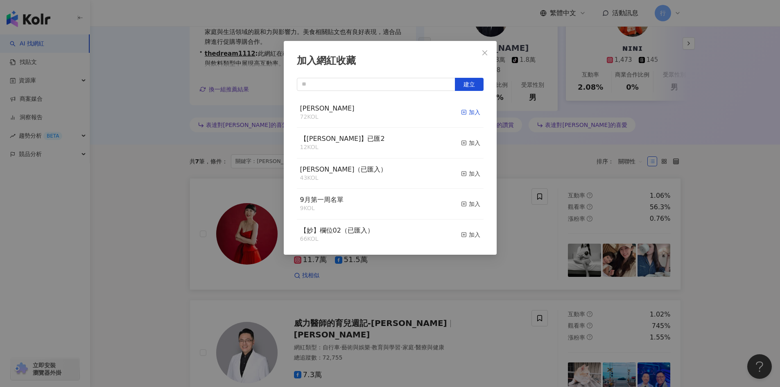
click at [461, 112] on icon "button" at bounding box center [464, 112] width 6 height 6
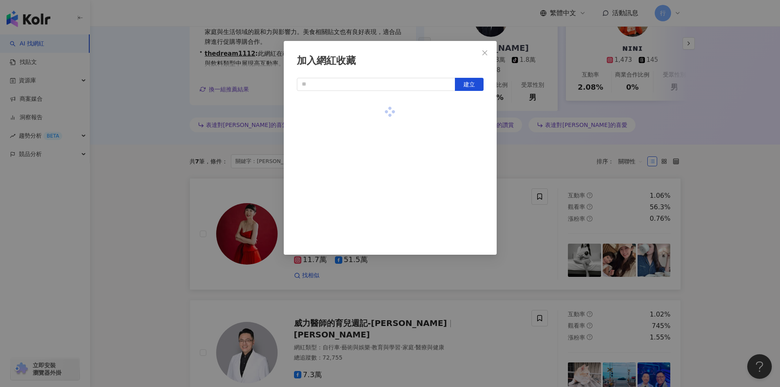
click at [171, 198] on div "加入網紅收藏 建立" at bounding box center [390, 193] width 780 height 387
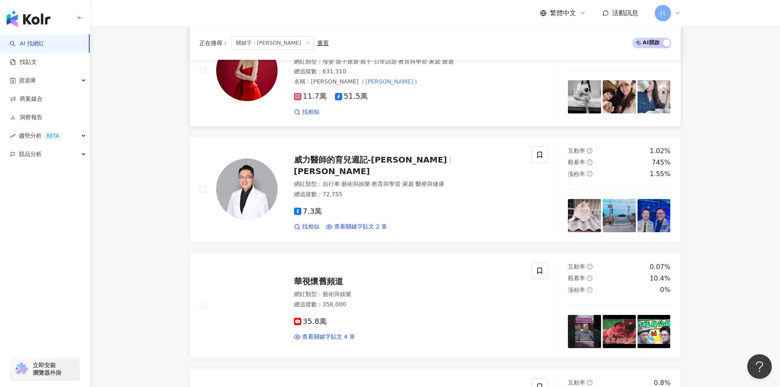
scroll to position [328, 0]
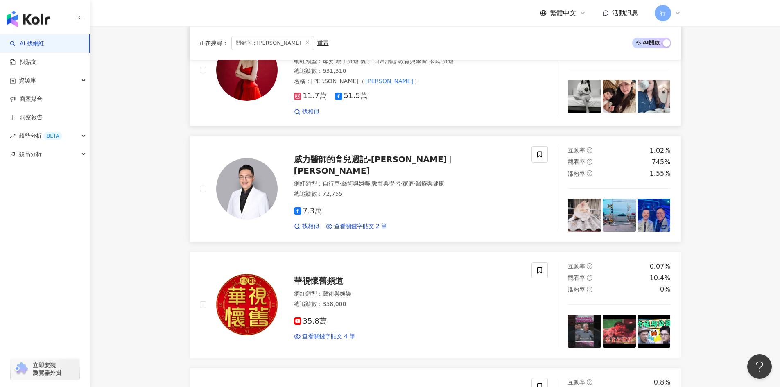
click at [343, 164] on span "威力醫師的育兒週記-王韋力" at bounding box center [370, 159] width 153 height 10
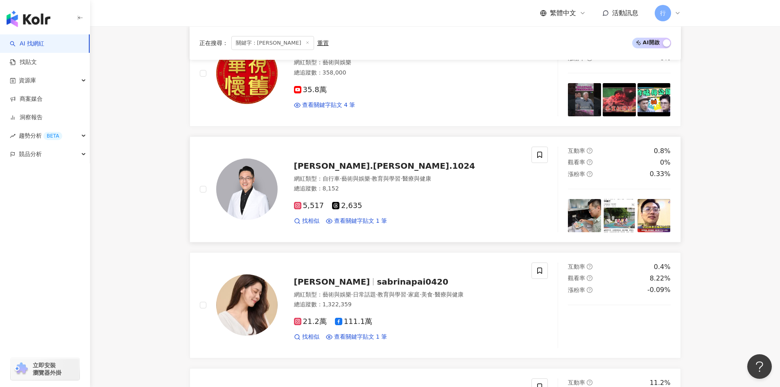
scroll to position [573, 0]
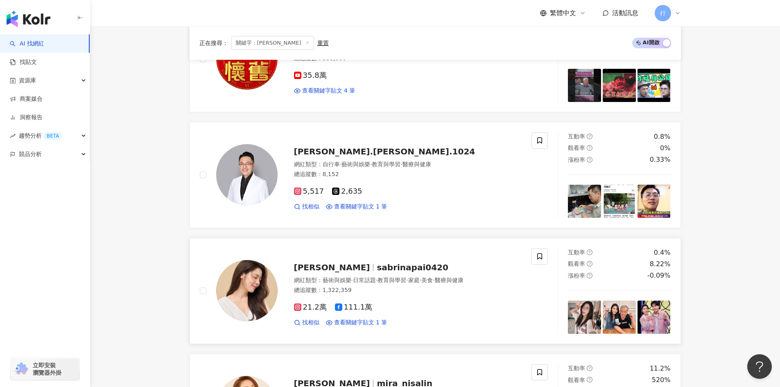
click at [310, 270] on span "[PERSON_NAME]" at bounding box center [332, 268] width 76 height 10
click at [537, 255] on icon at bounding box center [539, 256] width 7 height 7
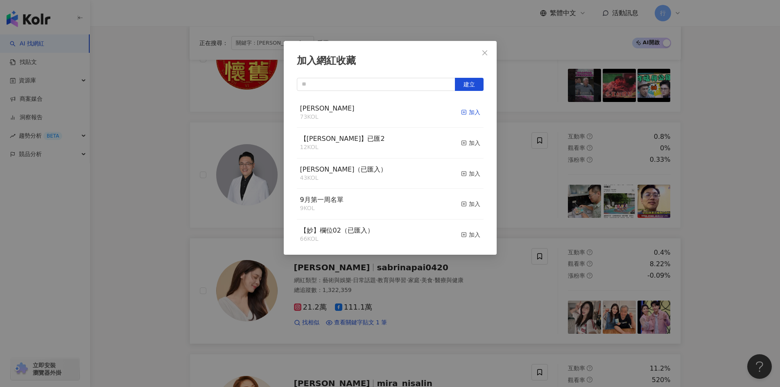
click at [462, 113] on rect "button" at bounding box center [464, 112] width 5 height 5
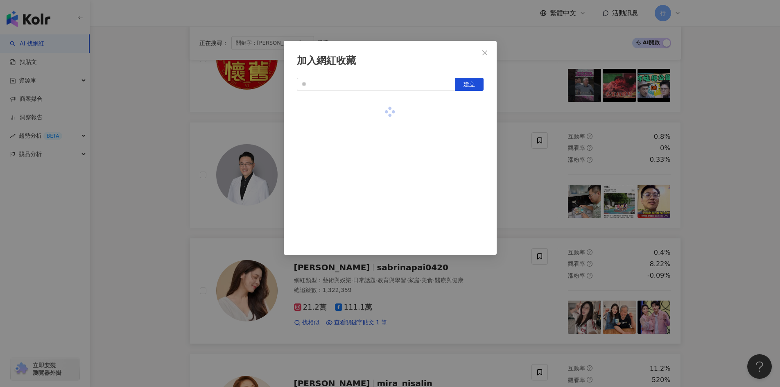
click at [725, 263] on div "加入網紅收藏 建立" at bounding box center [390, 193] width 780 height 387
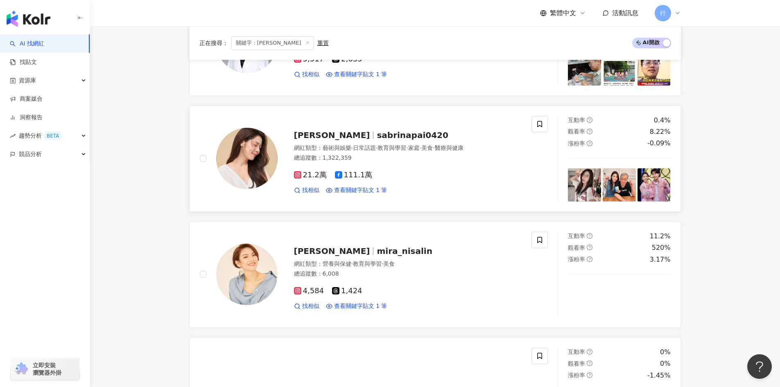
scroll to position [737, 0]
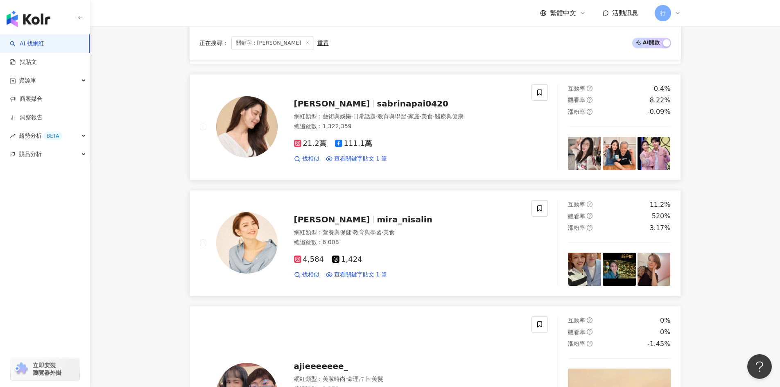
click at [377, 223] on span "mira_nisalin" at bounding box center [405, 220] width 56 height 10
click at [540, 202] on span at bounding box center [540, 208] width 16 height 16
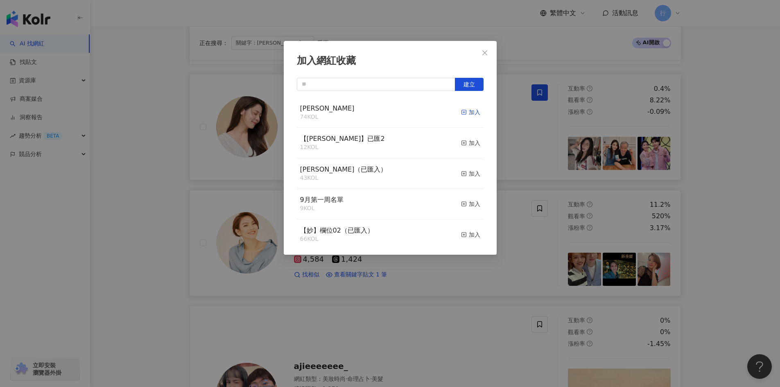
click at [461, 111] on icon "button" at bounding box center [464, 112] width 6 height 6
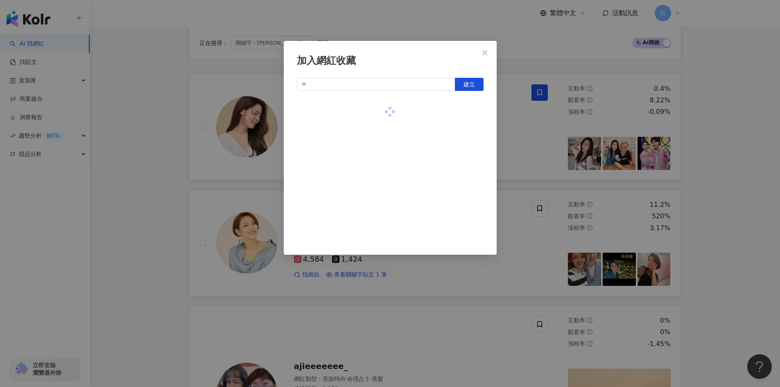
click at [741, 247] on div "加入網紅收藏 建立" at bounding box center [390, 193] width 780 height 387
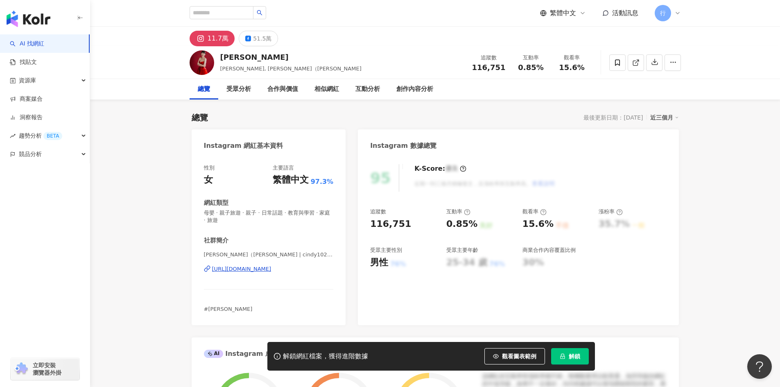
click at [272, 268] on div "https://www.instagram.com/cindy10201020/" at bounding box center [241, 268] width 59 height 7
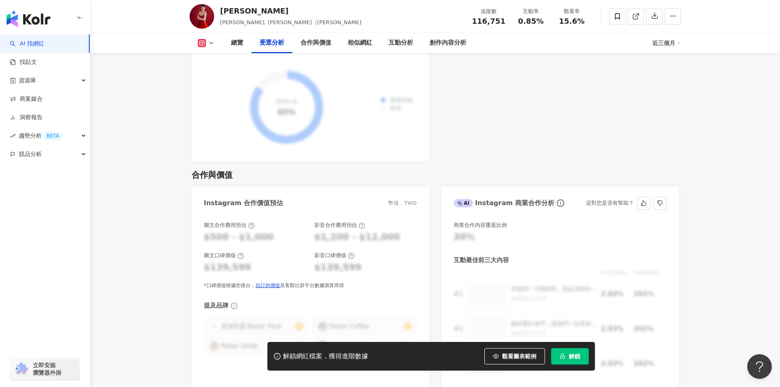
scroll to position [778, 0]
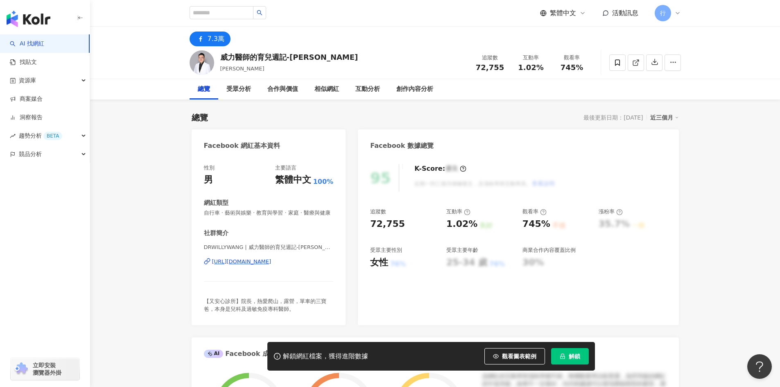
click at [272, 265] on div "[URL][DOMAIN_NAME]" at bounding box center [241, 261] width 59 height 7
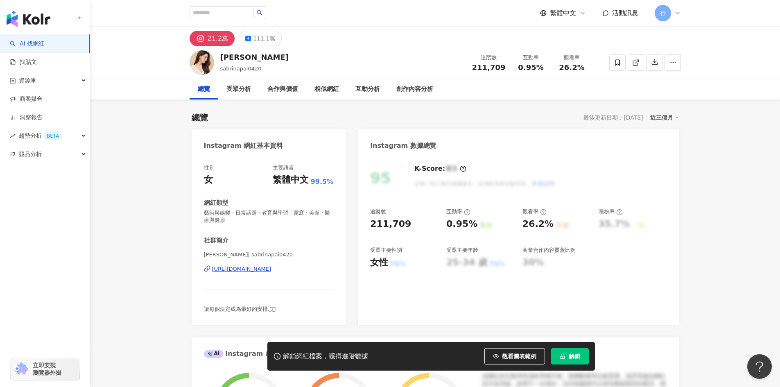
click at [271, 266] on div "[URL][DOMAIN_NAME]" at bounding box center [241, 268] width 59 height 7
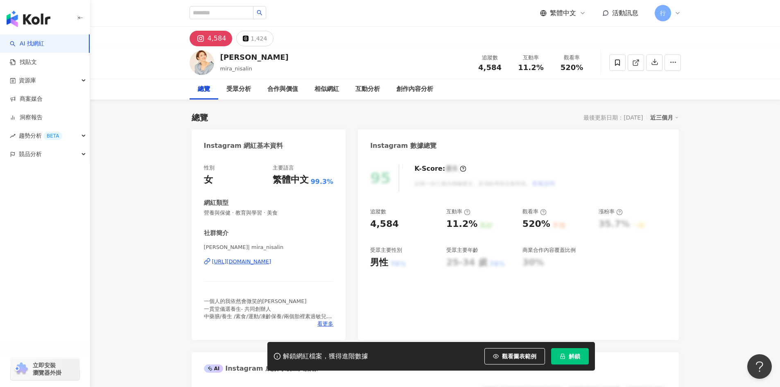
click at [272, 263] on div "https://www.instagram.com/mira_nisalin/" at bounding box center [241, 261] width 59 height 7
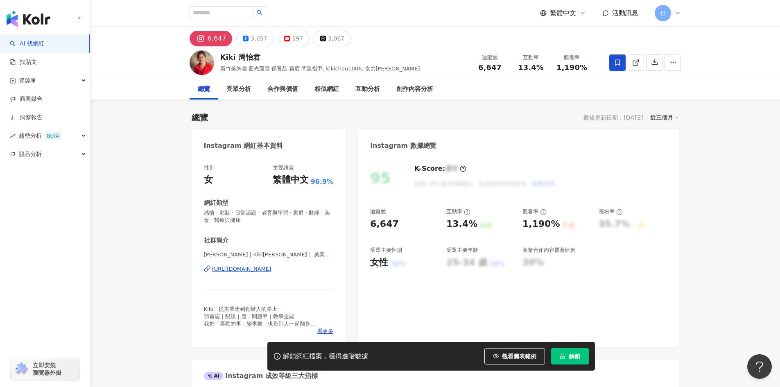
click at [272, 272] on div "https://www.instagram.com/kikichou1006/" at bounding box center [241, 268] width 59 height 7
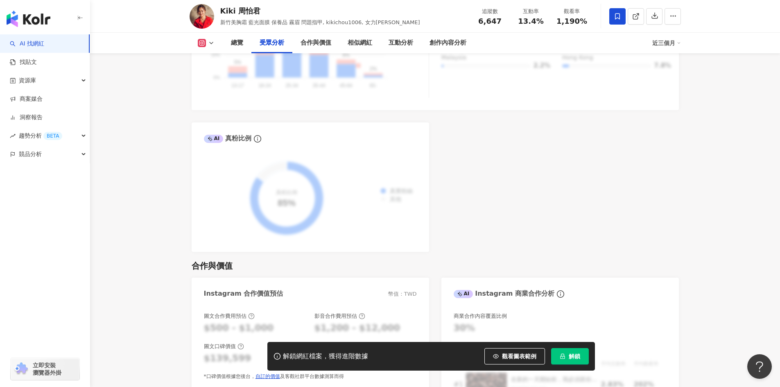
scroll to position [983, 0]
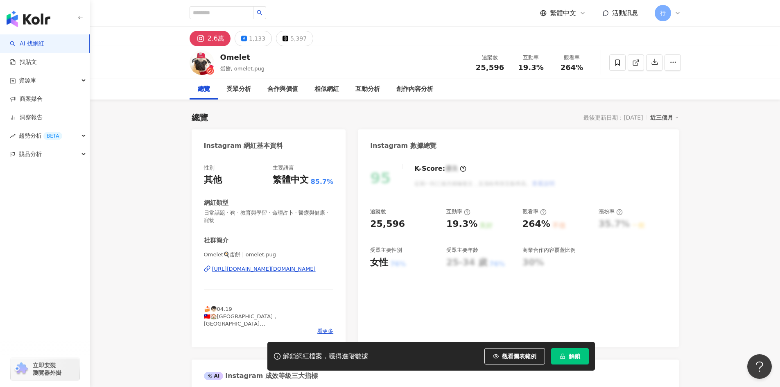
click at [273, 269] on div "https://www.instagram.com/omelet.pug/" at bounding box center [264, 268] width 104 height 7
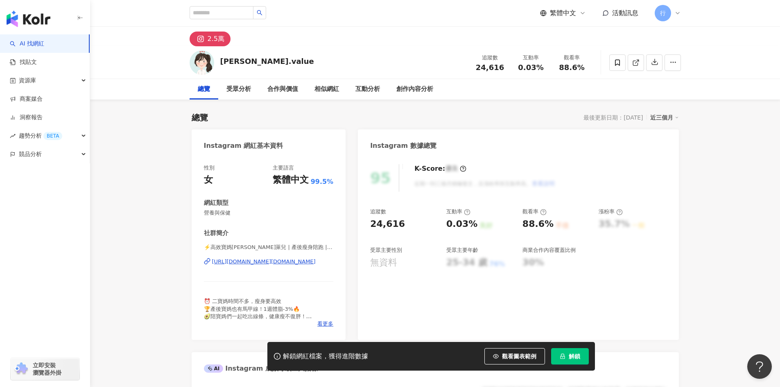
click at [281, 262] on div "[URL][DOMAIN_NAME][DOMAIN_NAME]" at bounding box center [264, 261] width 104 height 7
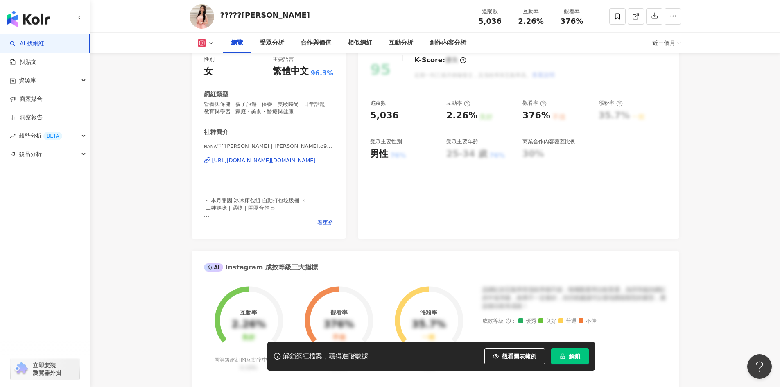
scroll to position [123, 0]
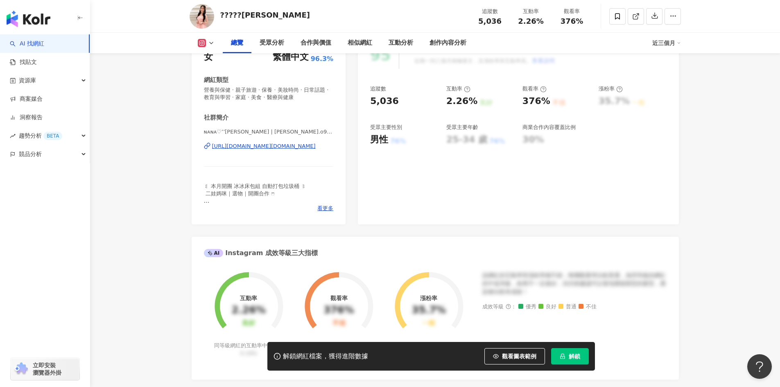
click at [282, 146] on div "https://www.instagram.com/nana.o925/" at bounding box center [264, 146] width 104 height 7
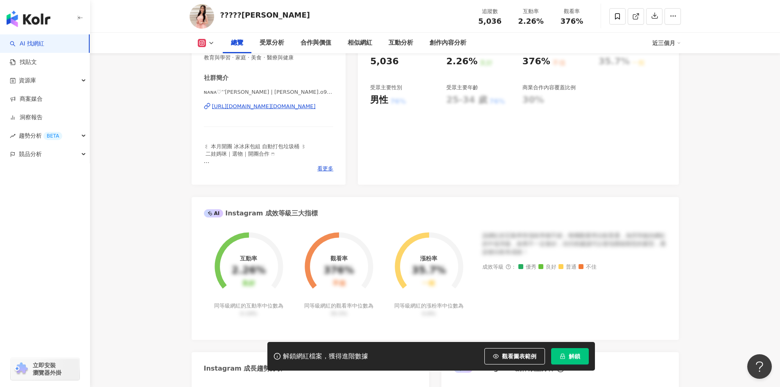
scroll to position [154, 0]
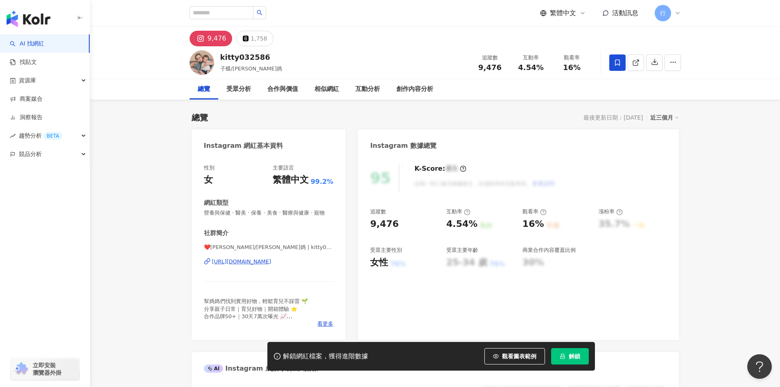
click at [234, 265] on div "https://www.instagram.com/kitty032586/" at bounding box center [241, 261] width 59 height 7
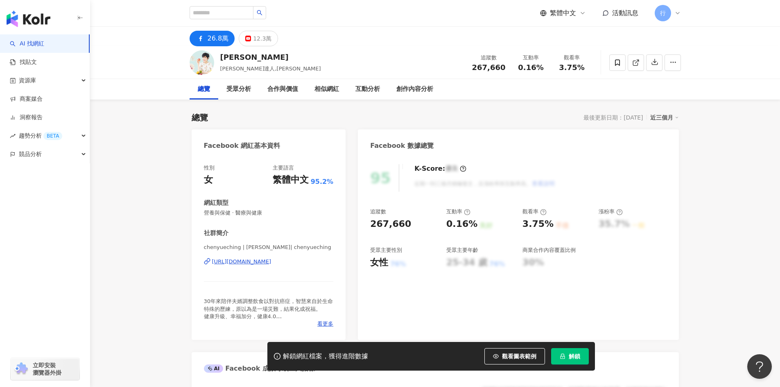
click at [272, 259] on div "https://www.facebook.com/309906169101346" at bounding box center [241, 261] width 59 height 7
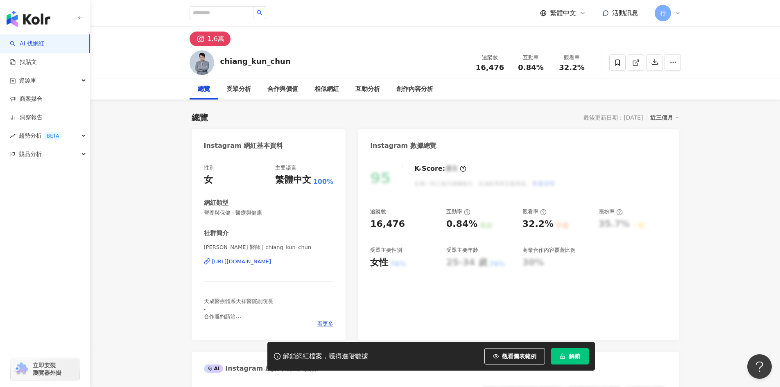
click at [267, 262] on div "[URL][DOMAIN_NAME]" at bounding box center [241, 261] width 59 height 7
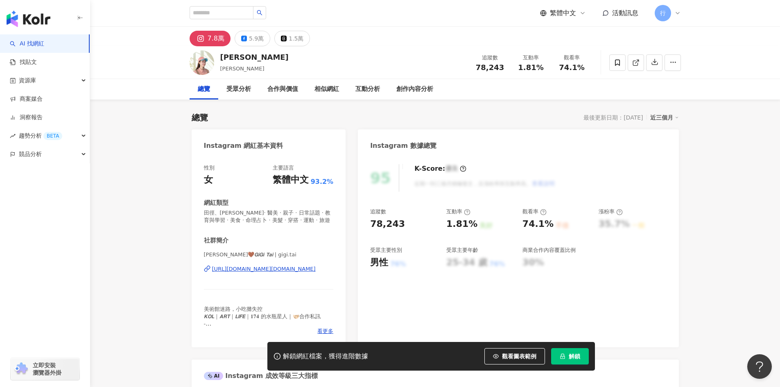
click at [278, 271] on div "https://www.instagram.com/gigi.tai/" at bounding box center [264, 268] width 104 height 7
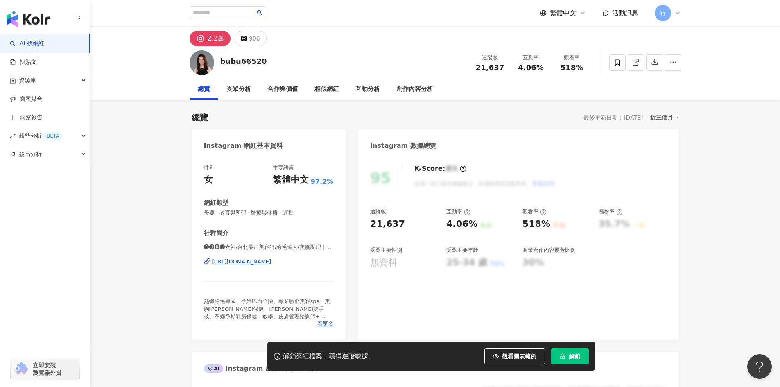
drag, startPoint x: 317, startPoint y: 266, endPoint x: 206, endPoint y: 271, distance: 110.3
click at [206, 271] on div "🅑🅤🅑🅤女神/台北最正美容師/除毛達人/美胸調理 | bubu66520 https://www.instagram.com/bubu66520/" at bounding box center [269, 268] width 130 height 48
copy div "https://www.instagram.com/bubu66520/"
click at [259, 260] on div "https://www.instagram.com/sandra_fit_diary/" at bounding box center [241, 261] width 59 height 7
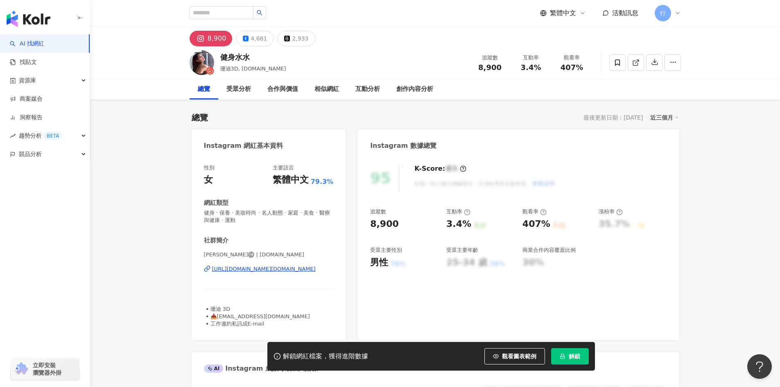
click at [260, 268] on div "[URL][DOMAIN_NAME][DOMAIN_NAME]" at bounding box center [264, 268] width 104 height 7
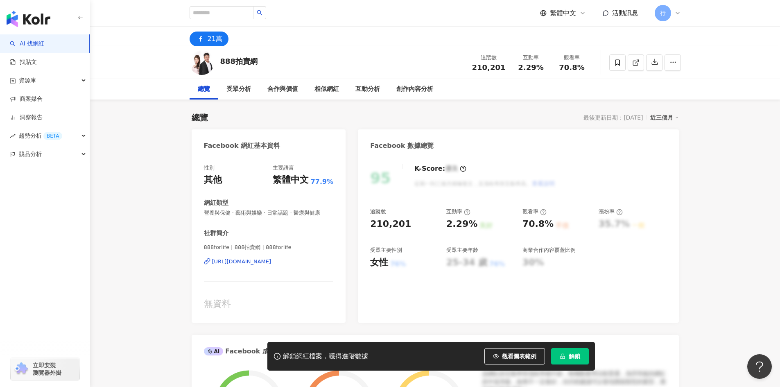
click at [249, 260] on div "https://www.facebook.com/290180644734660" at bounding box center [241, 261] width 59 height 7
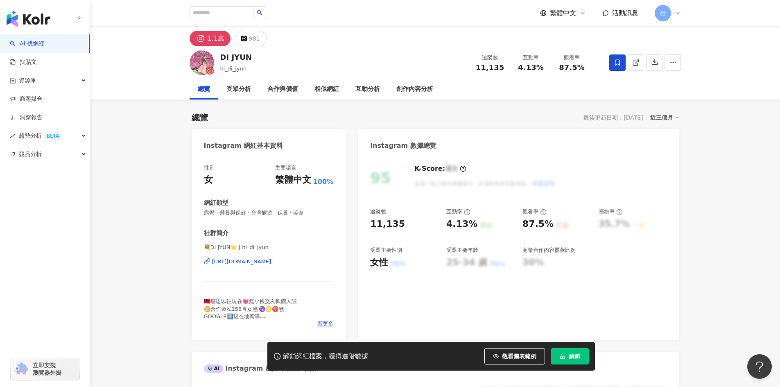
click at [241, 265] on div "[URL][DOMAIN_NAME]" at bounding box center [241, 261] width 59 height 7
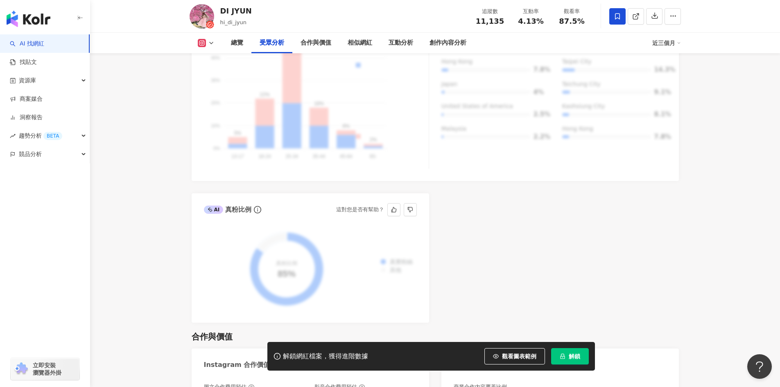
scroll to position [860, 0]
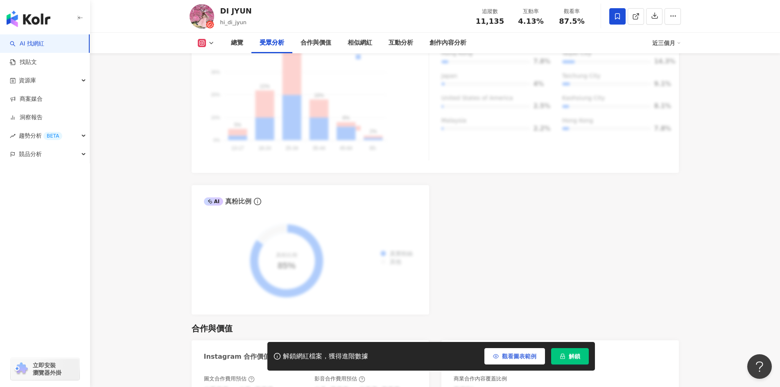
click at [523, 354] on span "觀看圖表範例" at bounding box center [519, 356] width 34 height 7
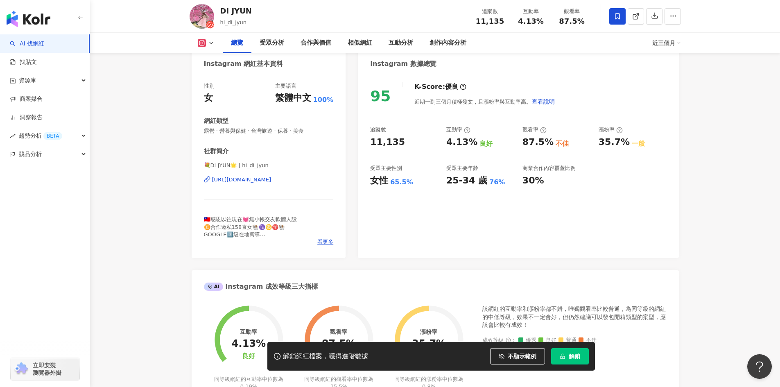
scroll to position [41, 0]
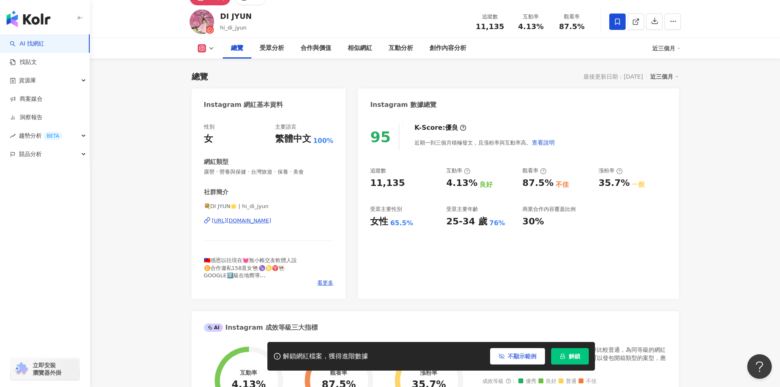
click at [513, 355] on span "不顯示範例" at bounding box center [522, 356] width 29 height 7
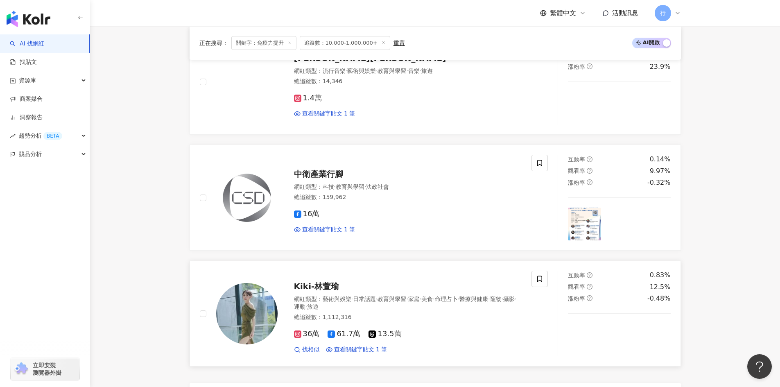
scroll to position [1640, 0]
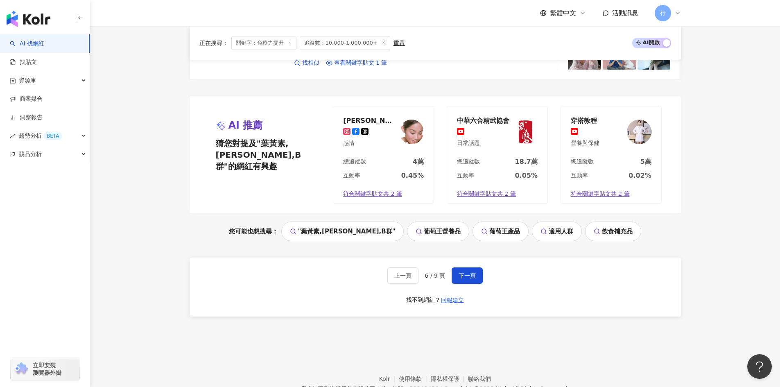
click at [470, 289] on div "上一頁 6 / 9 頁 下一頁 找不到網紅？ 回報建立" at bounding box center [435, 287] width 491 height 59
click at [474, 283] on button "下一頁" at bounding box center [467, 275] width 31 height 16
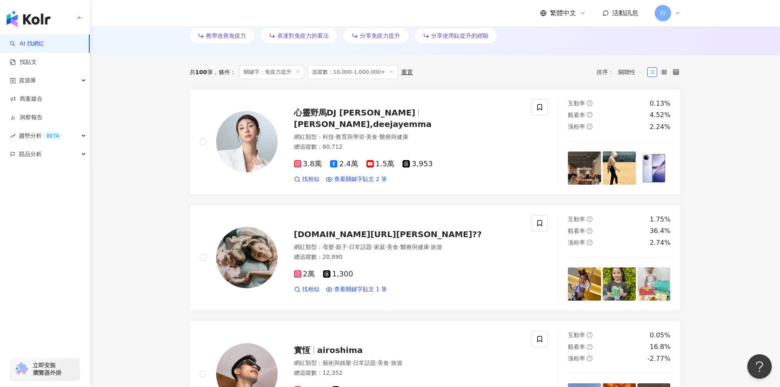
scroll to position [165, 0]
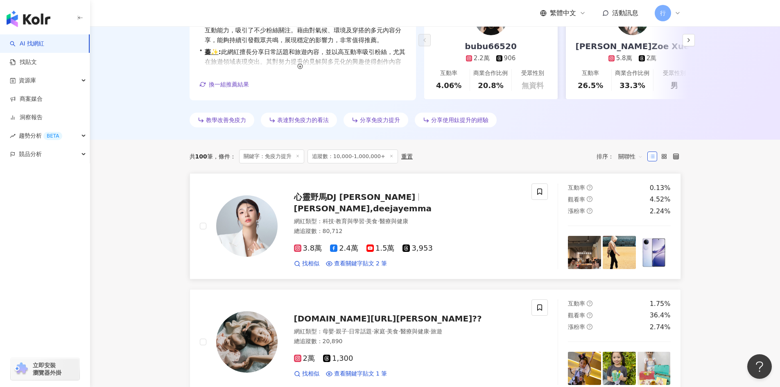
click at [400, 211] on div "心靈野馬DJ EMMA EMMA,deejayemma 網紅類型 ： 科技 · 教育與學習 · 美食 · 醫療與健康 總追蹤數 ： 80,712 3.8萬 2…" at bounding box center [400, 226] width 244 height 83
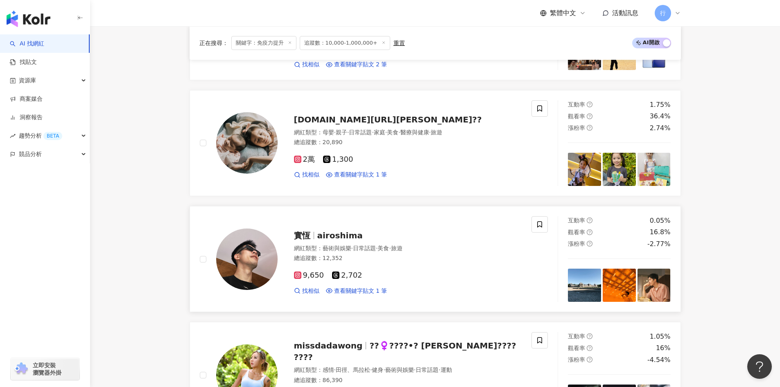
scroll to position [370, 0]
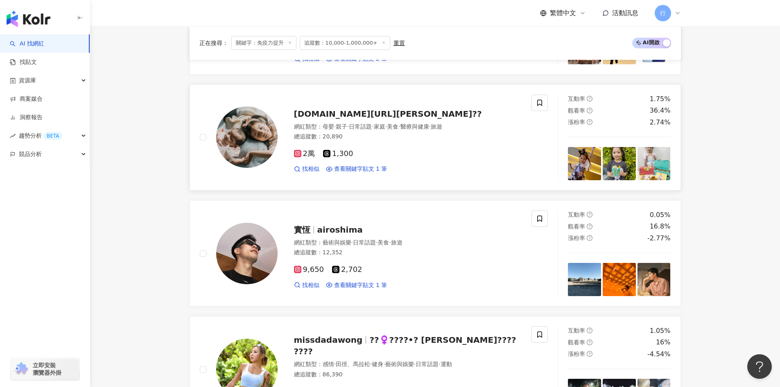
click at [355, 104] on div "PUISEN.BB?沛沛小公主?? 網紅類型 ： 母嬰 · 親子 · 日常話題 · 家庭 · 美食 · 醫療與健康 · 旅遊 總追蹤數 ： 20,890 2萬…" at bounding box center [400, 138] width 244 height 72
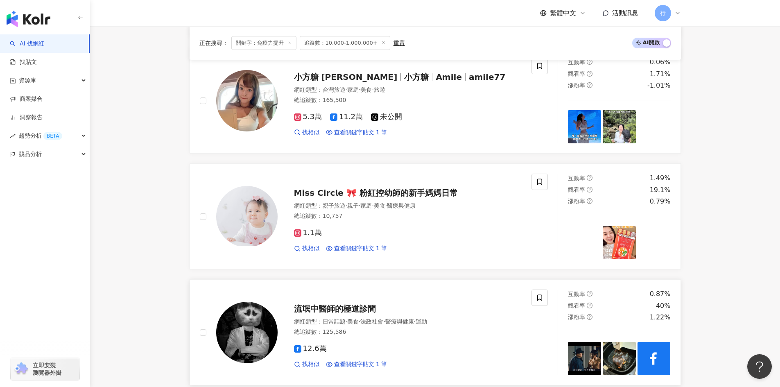
scroll to position [985, 0]
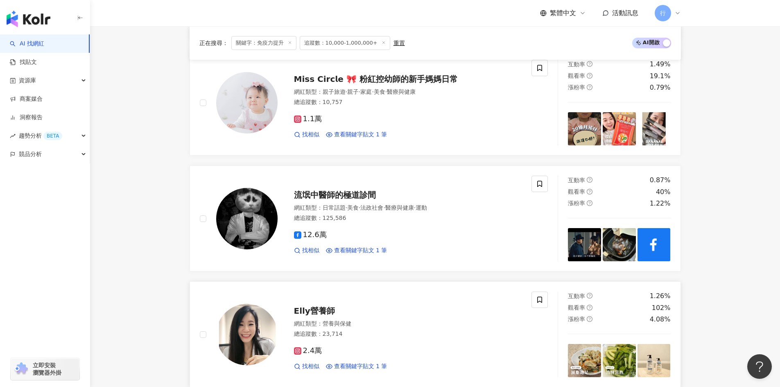
click at [300, 312] on span "Elly營養師" at bounding box center [314, 311] width 41 height 10
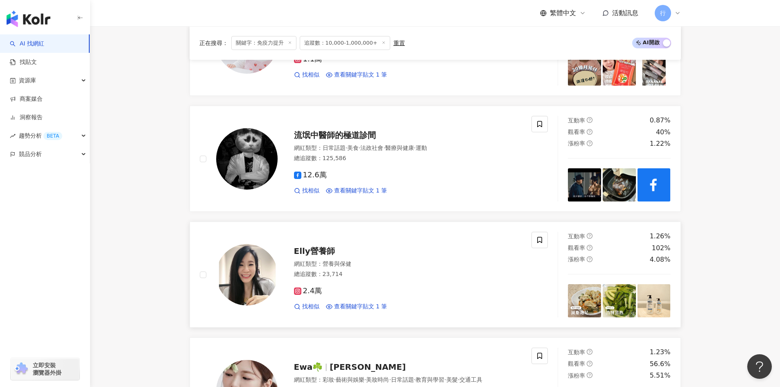
scroll to position [1189, 0]
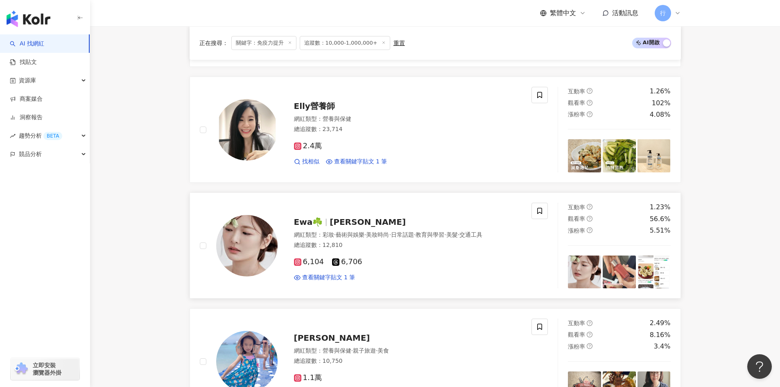
click at [307, 225] on span "Ewa☘️" at bounding box center [308, 222] width 29 height 10
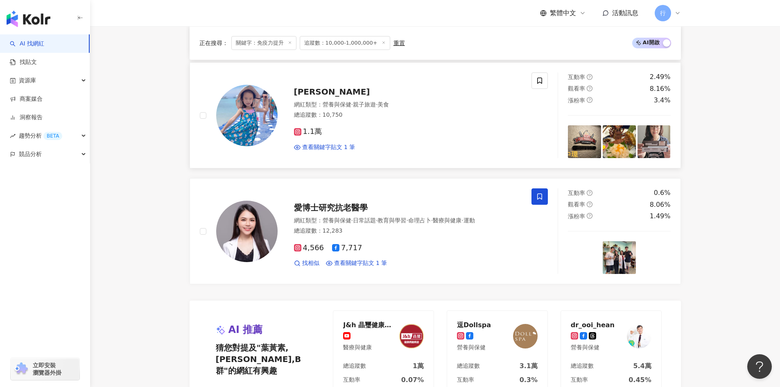
scroll to position [1599, 0]
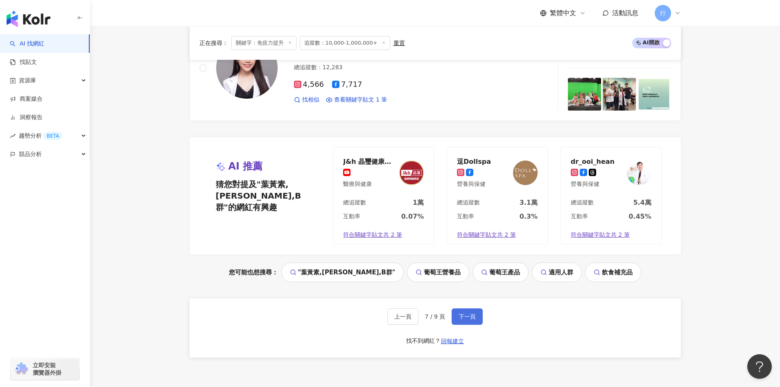
click at [475, 317] on button "下一頁" at bounding box center [467, 316] width 31 height 16
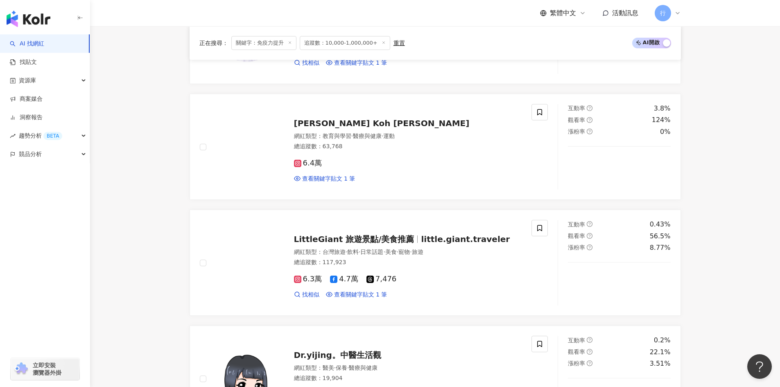
scroll to position [698, 0]
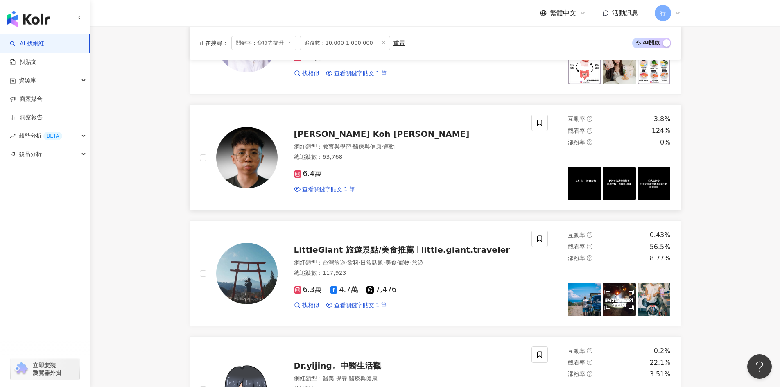
click at [337, 136] on span "Steve Koh 許鉉哲" at bounding box center [382, 134] width 176 height 10
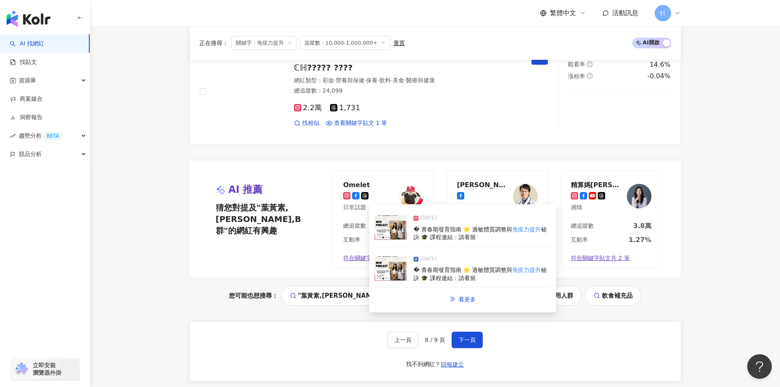
scroll to position [1681, 0]
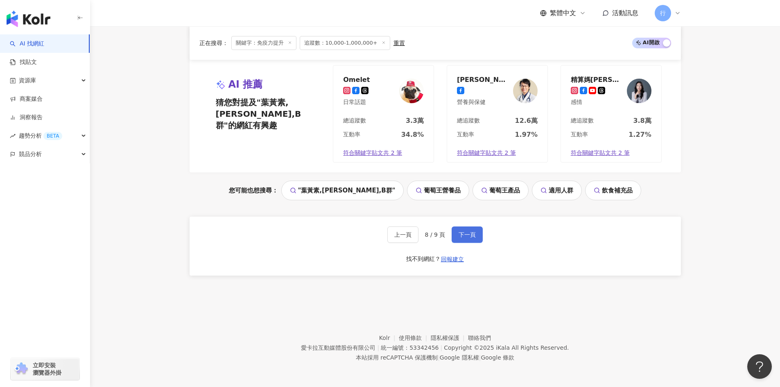
click at [462, 227] on button "下一頁" at bounding box center [467, 234] width 31 height 16
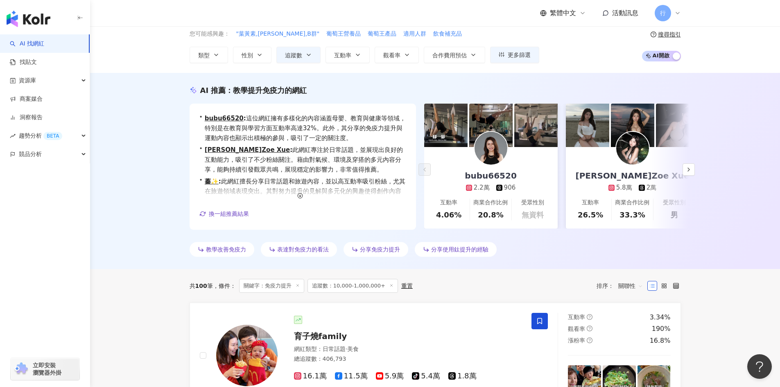
scroll to position [0, 0]
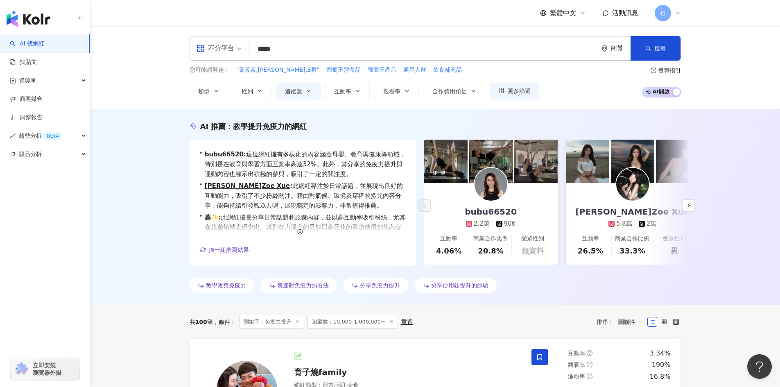
click at [303, 43] on input "*****" at bounding box center [424, 49] width 342 height 16
drag, startPoint x: 303, startPoint y: 43, endPoint x: 135, endPoint y: 36, distance: 168.1
click at [135, 36] on div "不分平台 ***** 台灣 搜尋 keyword 搜尋名稱、敘述、貼文含有關鍵字 “ 免疫力提升 ” 的網紅 您可能感興趣： "葉黃素,薑黃,B群" 葡萄王營…" at bounding box center [435, 67] width 690 height 83
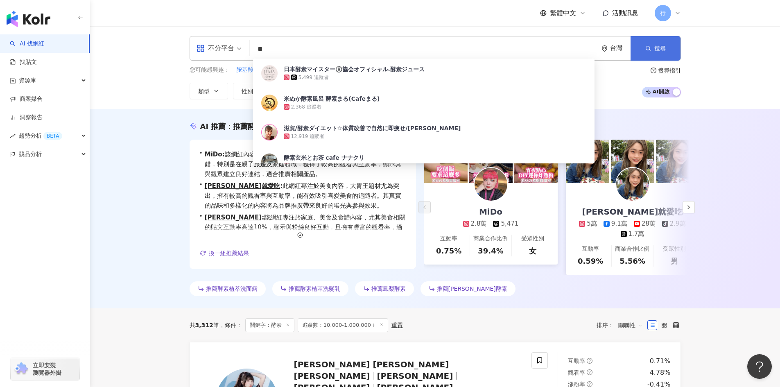
type input "**"
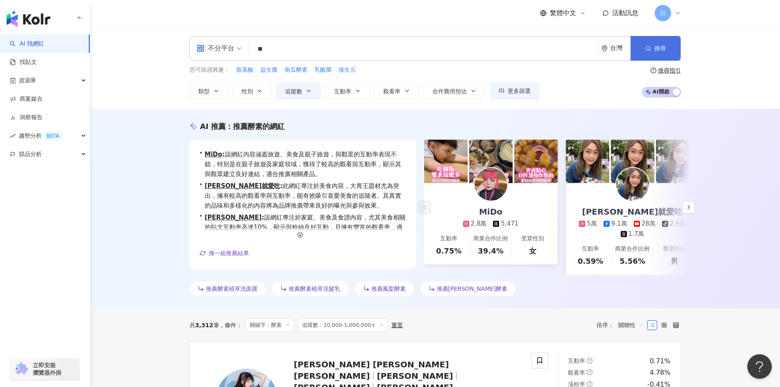
click at [647, 44] on button "搜尋" at bounding box center [656, 48] width 50 height 25
click at [686, 209] on icon "button" at bounding box center [689, 207] width 7 height 7
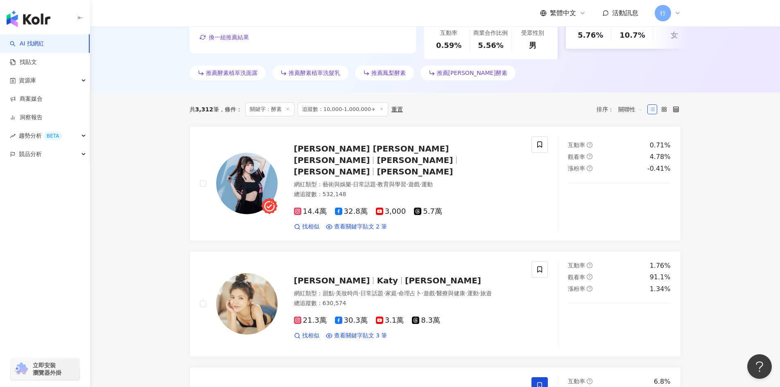
scroll to position [287, 0]
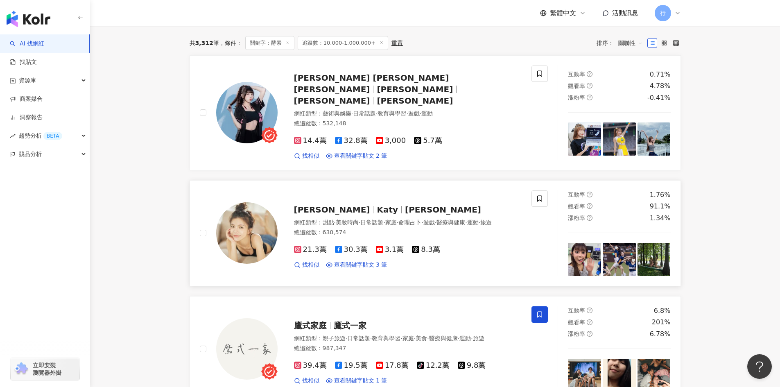
click at [405, 205] on span "謝凱蒂 Katy" at bounding box center [443, 210] width 76 height 10
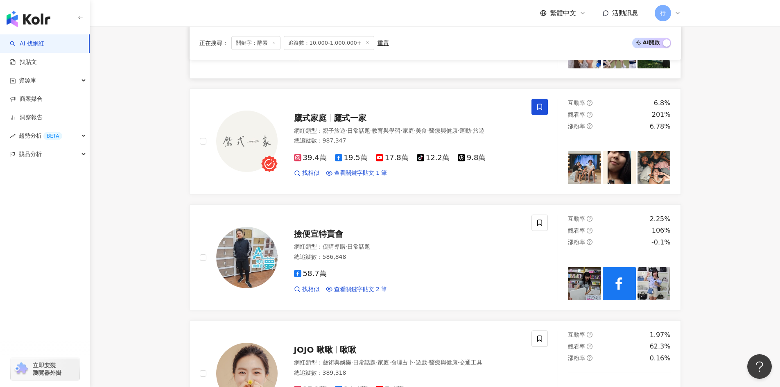
scroll to position [450, 0]
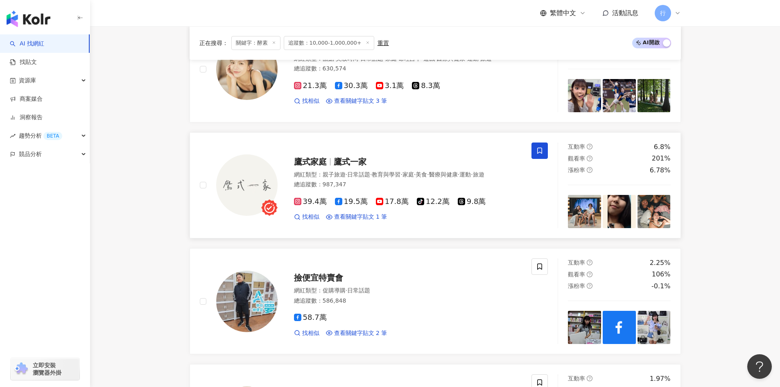
click at [350, 157] on span "鷹式一家" at bounding box center [350, 162] width 33 height 10
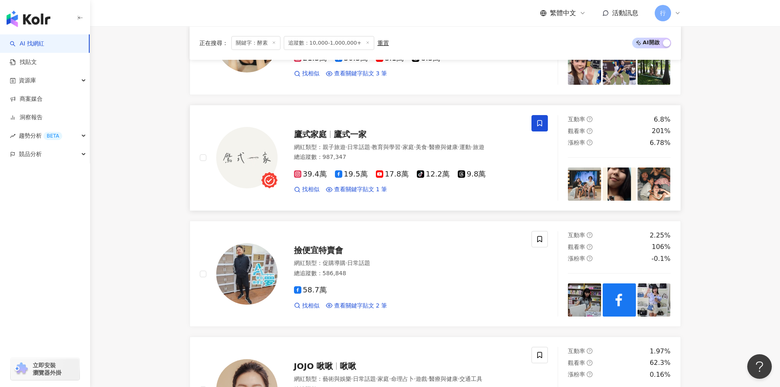
scroll to position [532, 0]
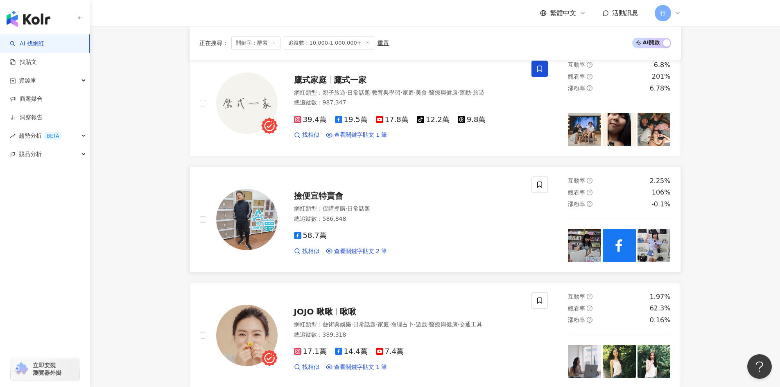
click at [331, 193] on span "撿便宜特賣會" at bounding box center [318, 196] width 49 height 10
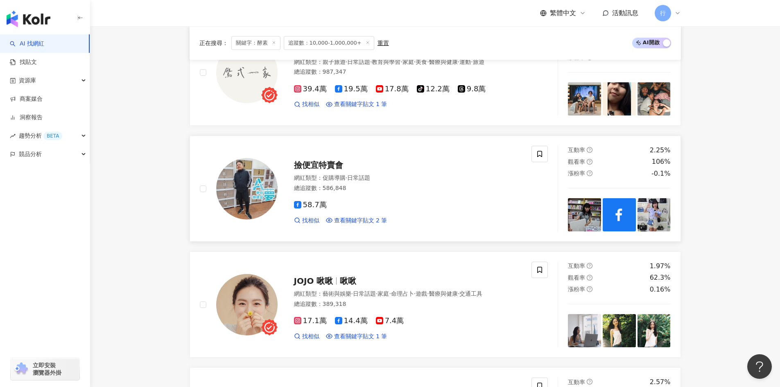
scroll to position [655, 0]
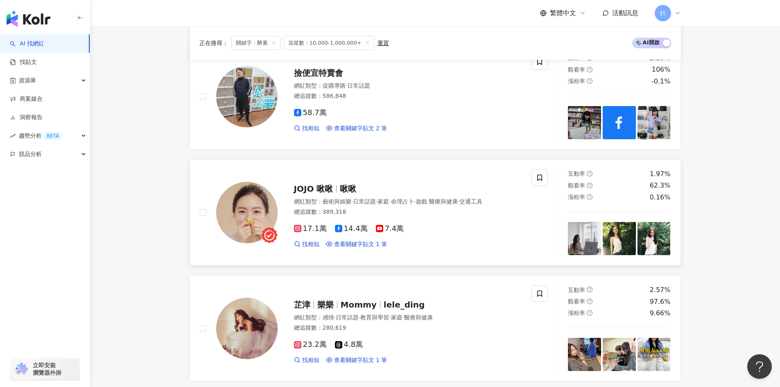
click at [326, 186] on span "JOJO 啾啾" at bounding box center [313, 189] width 39 height 10
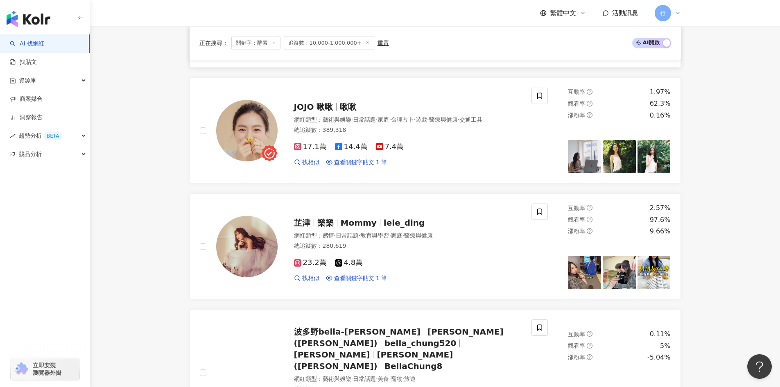
scroll to position [778, 0]
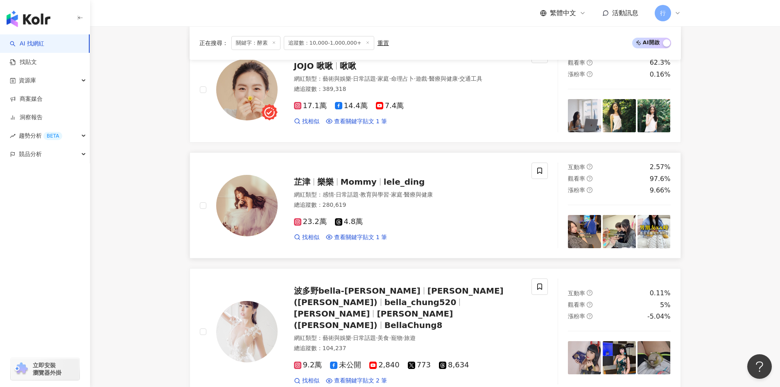
click at [399, 182] on span "lele_ding" at bounding box center [404, 182] width 41 height 10
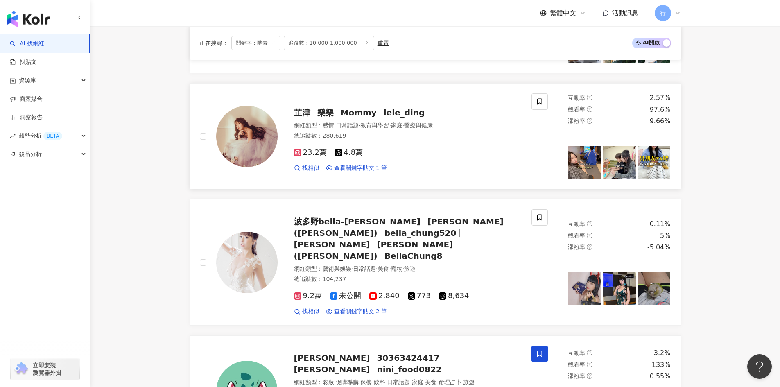
scroll to position [1024, 0]
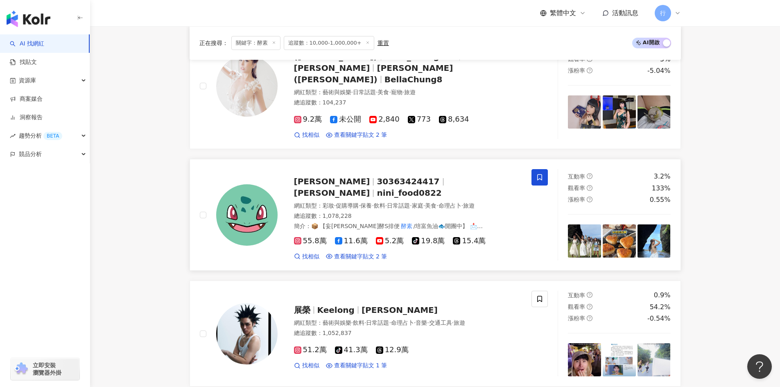
click at [370, 188] on span "Nini 妮妮" at bounding box center [332, 193] width 76 height 10
click at [369, 298] on div "展榮 Keelong 許展榮 網紅類型 ： 藝術與娛樂 · 飲料 · 日常話題 · 命理占卜 · 音樂 · 交通工具 · 旅遊 總追蹤數 ： 1,052,83…" at bounding box center [400, 334] width 244 height 72
click at [538, 291] on span at bounding box center [540, 299] width 16 height 16
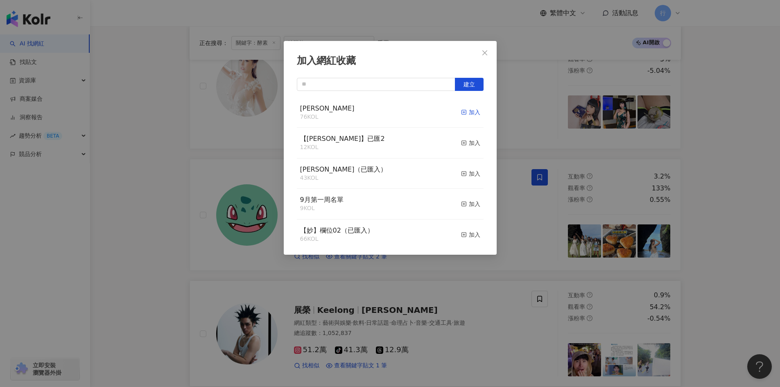
click at [461, 112] on icon "button" at bounding box center [464, 112] width 6 height 6
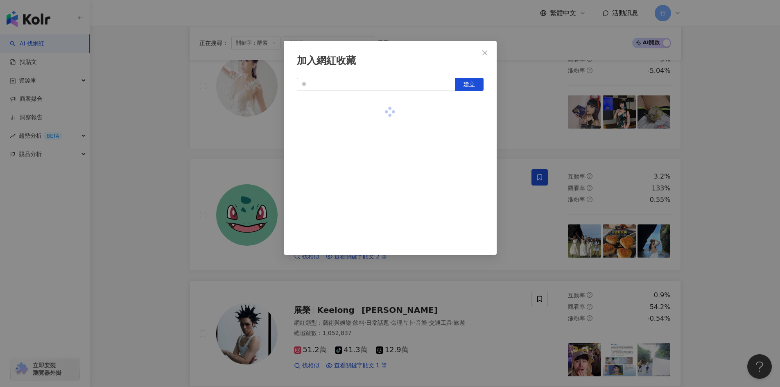
click at [730, 221] on div "加入網紅收藏 建立" at bounding box center [390, 193] width 780 height 387
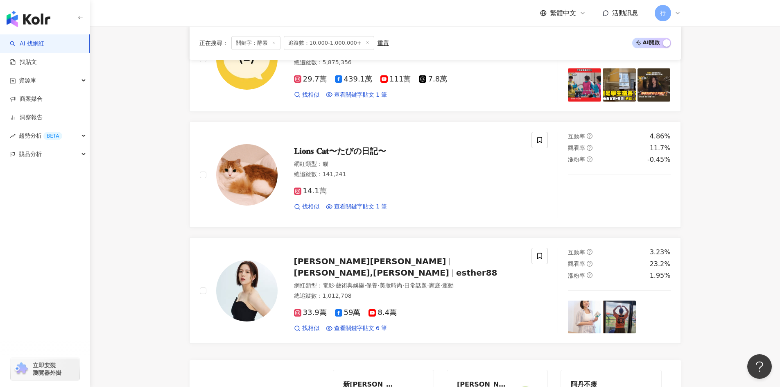
scroll to position [1515, 0]
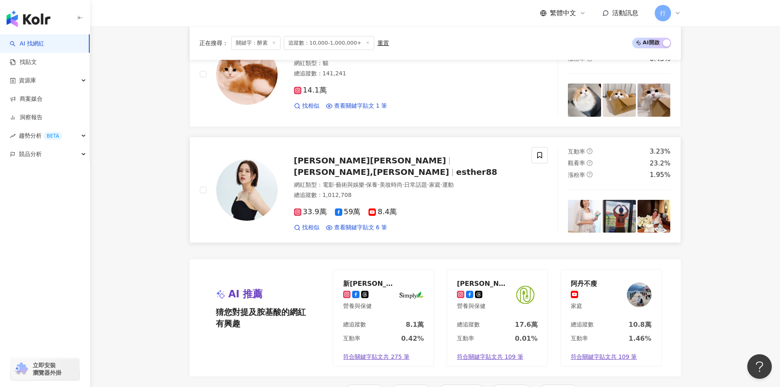
click at [392, 167] on span "劉品言,Esther Liu" at bounding box center [371, 172] width 155 height 10
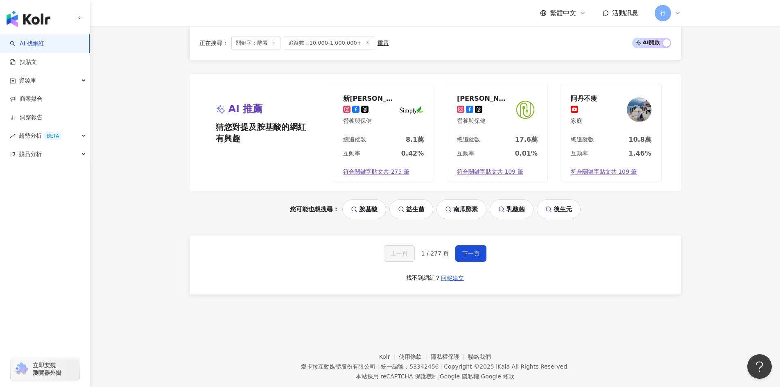
click at [471, 243] on div "上一頁 1 / 277 頁 下一頁 找不到網紅？ 回報建立" at bounding box center [435, 264] width 491 height 59
click at [469, 245] on button "下一頁" at bounding box center [470, 253] width 31 height 16
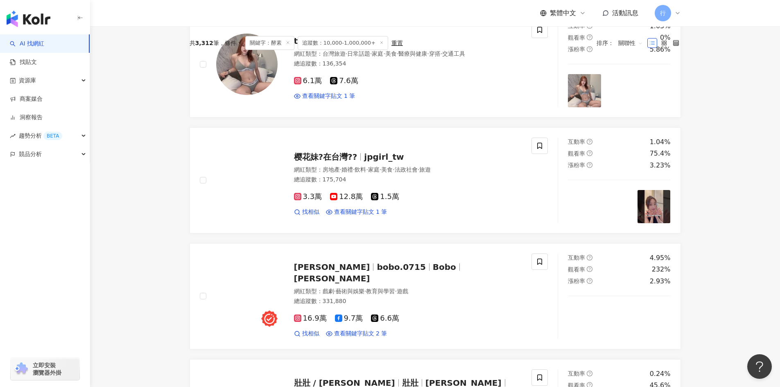
scroll to position [339, 0]
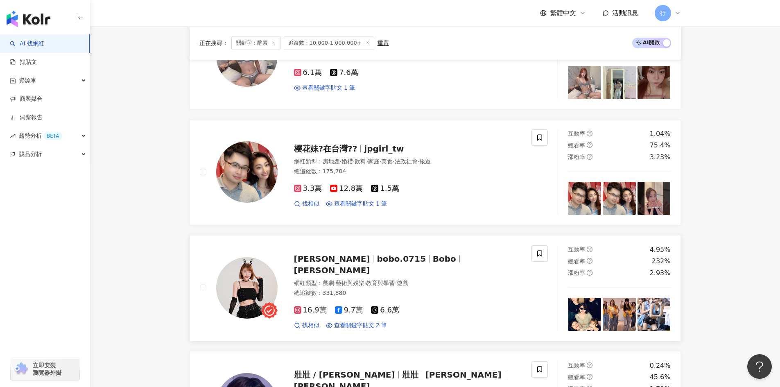
click at [377, 264] on span "bobo.0715" at bounding box center [401, 259] width 49 height 10
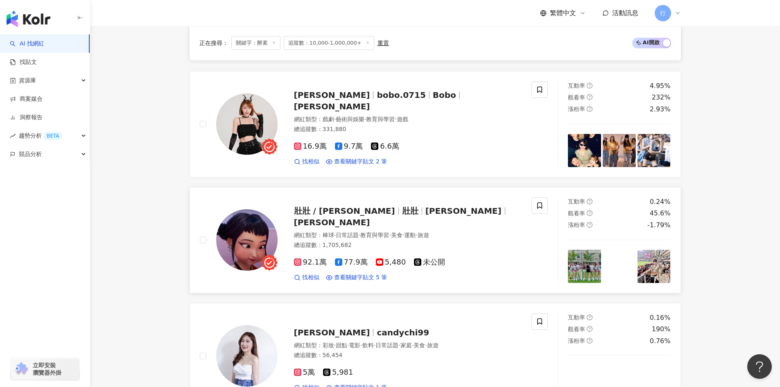
scroll to position [625, 0]
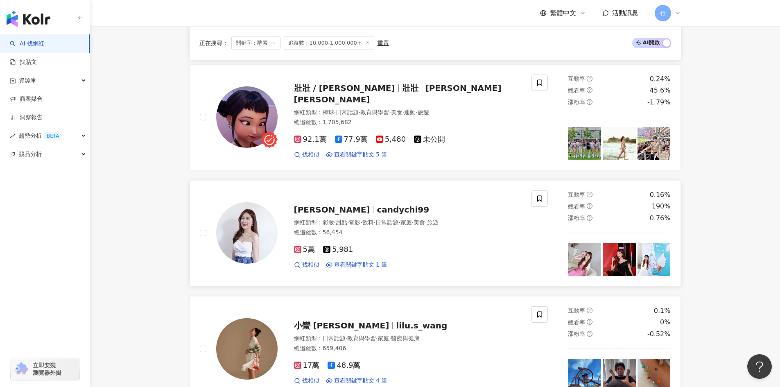
click at [377, 215] on span "candychi99" at bounding box center [403, 210] width 52 height 10
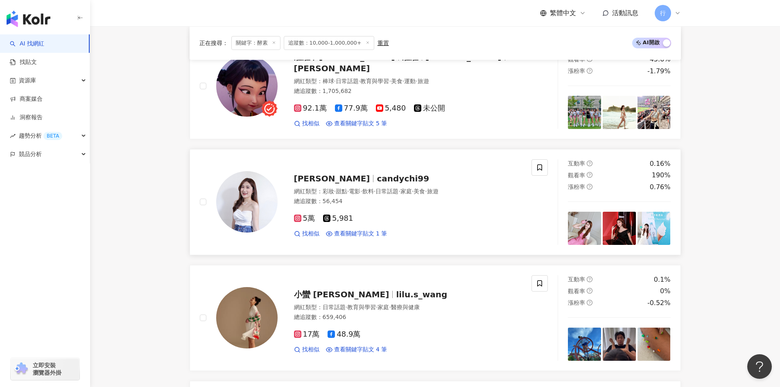
scroll to position [789, 0]
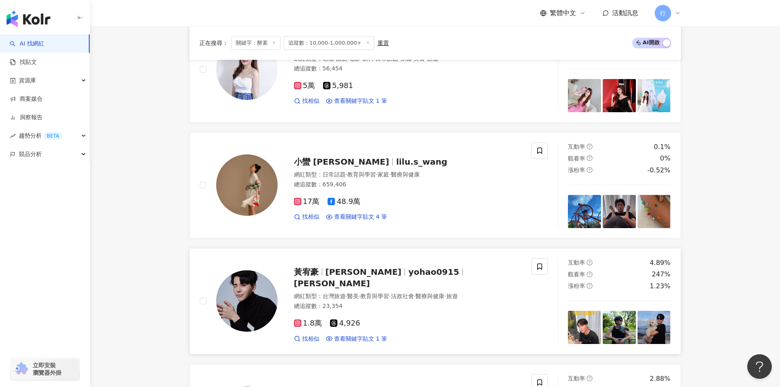
click at [370, 280] on span "黃鎧睿" at bounding box center [332, 283] width 76 height 10
click at [537, 275] on span at bounding box center [540, 266] width 16 height 16
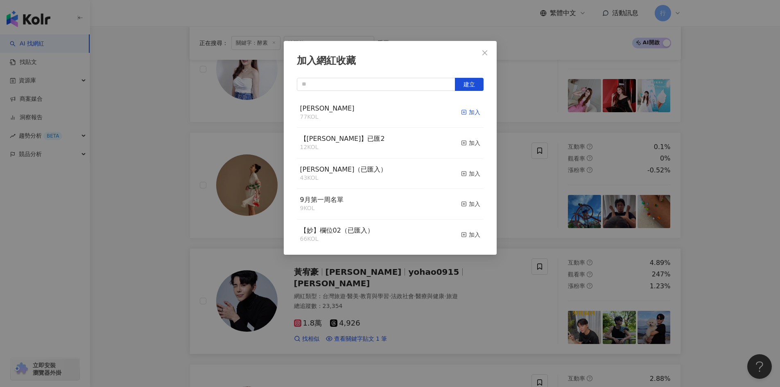
click at [461, 112] on icon "button" at bounding box center [464, 112] width 6 height 6
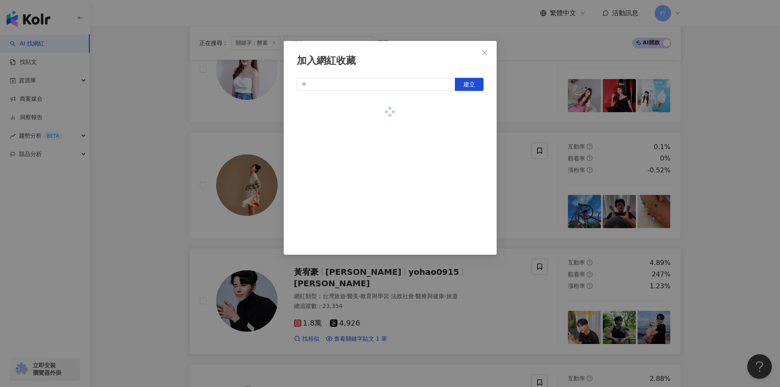
click at [412, 298] on div "加入網紅收藏 建立" at bounding box center [390, 193] width 780 height 387
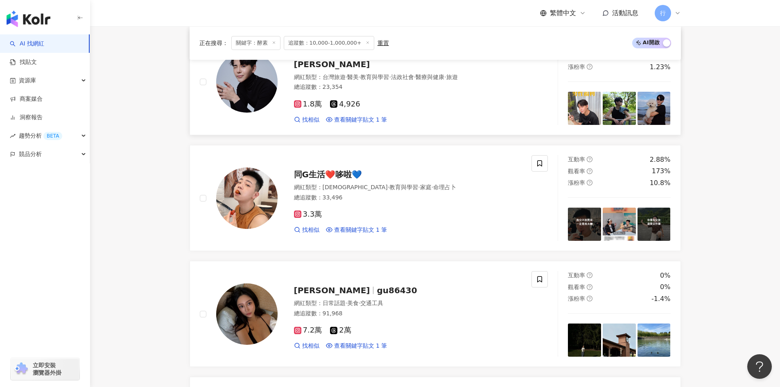
scroll to position [994, 0]
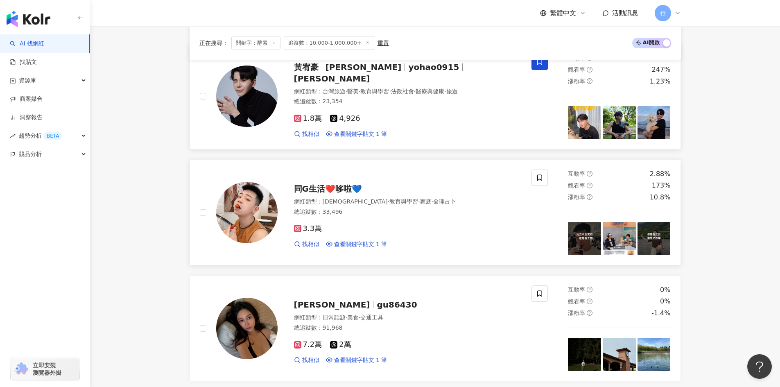
click at [339, 194] on span "同G生活❤️哆啦💙" at bounding box center [328, 189] width 68 height 10
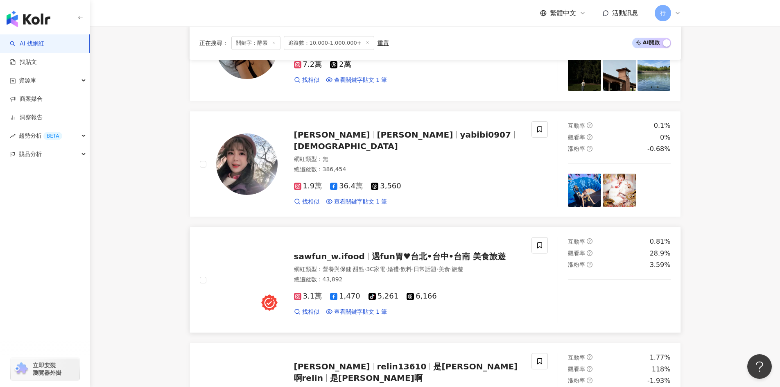
scroll to position [1403, 0]
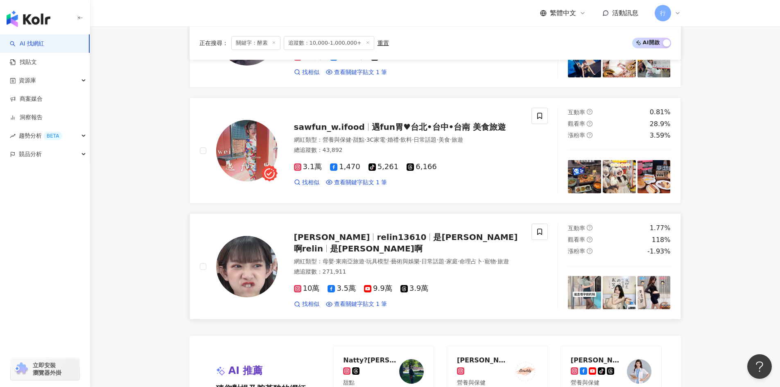
click at [423, 248] on span "是芮琳啊" at bounding box center [376, 249] width 93 height 10
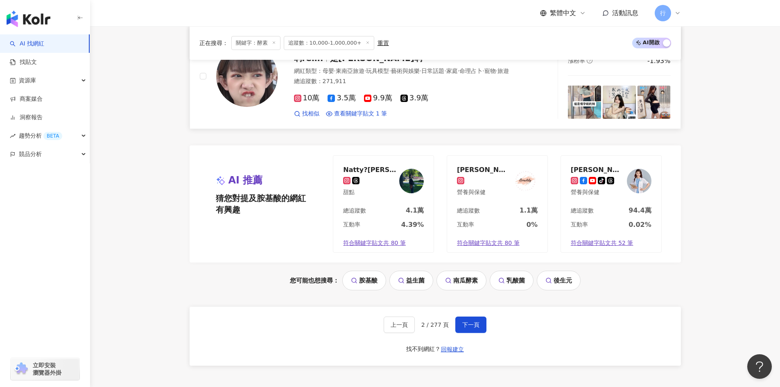
scroll to position [1608, 0]
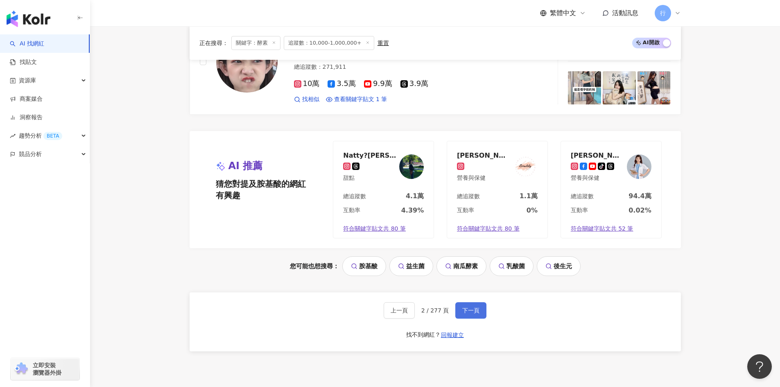
click at [476, 314] on span "下一頁" at bounding box center [470, 310] width 17 height 7
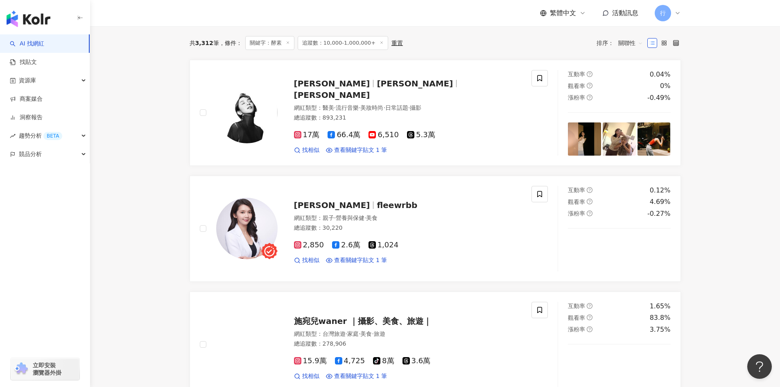
scroll to position [287, 0]
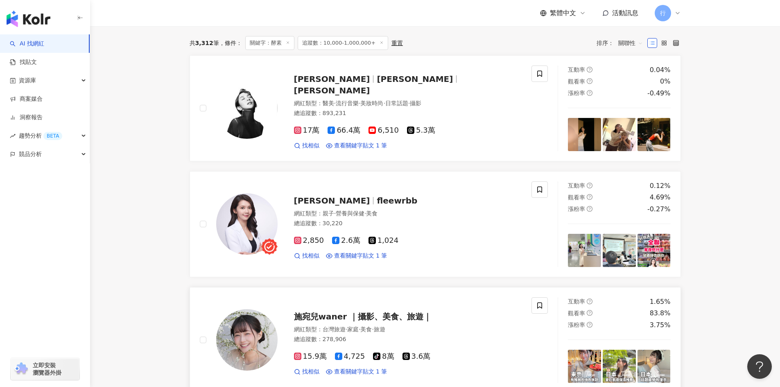
click at [412, 329] on div "施宛兒waner ｜攝影、美食、旅遊｜ 網紅類型 ： 台灣旅遊 · 家庭 · 美食 · 旅遊 總追蹤數 ： 278,906 15.9萬 4,725 tikto…" at bounding box center [400, 340] width 244 height 72
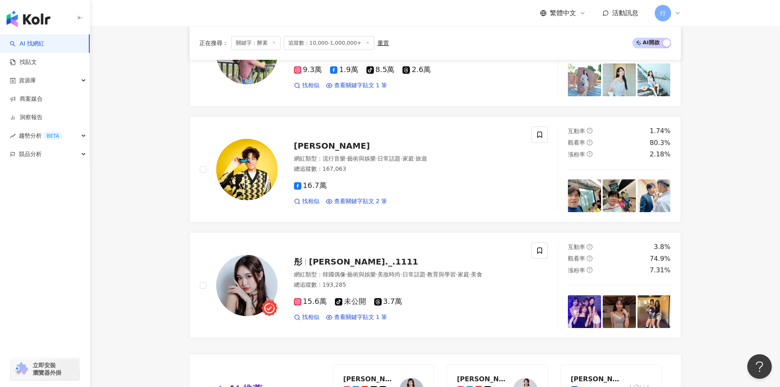
scroll to position [1433, 0]
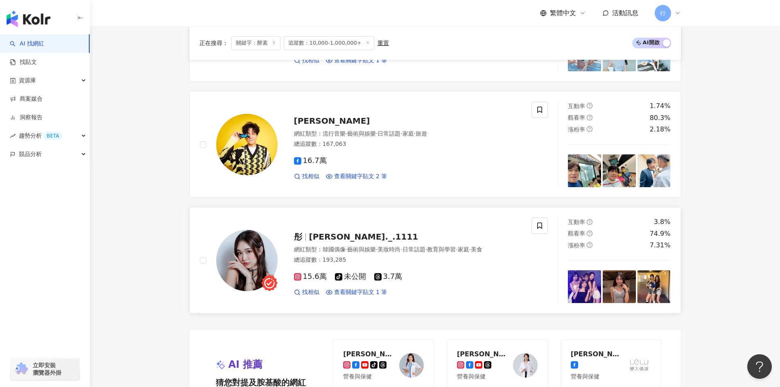
click at [295, 242] on span "彤" at bounding box center [298, 237] width 8 height 10
click at [537, 229] on icon at bounding box center [539, 225] width 7 height 7
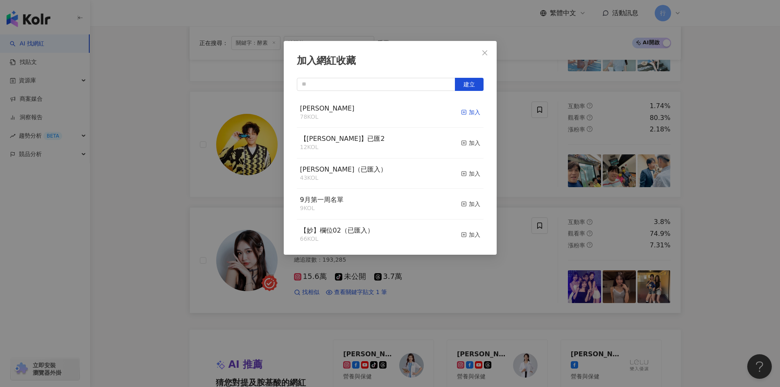
click at [462, 112] on div "加入" at bounding box center [470, 112] width 19 height 9
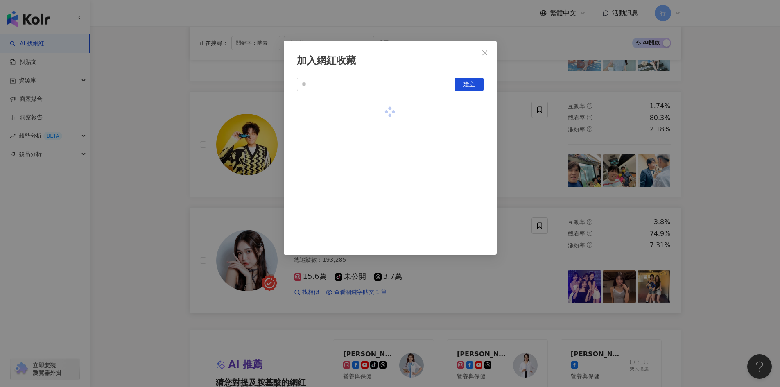
click at [732, 203] on div "加入網紅收藏 建立" at bounding box center [390, 193] width 780 height 387
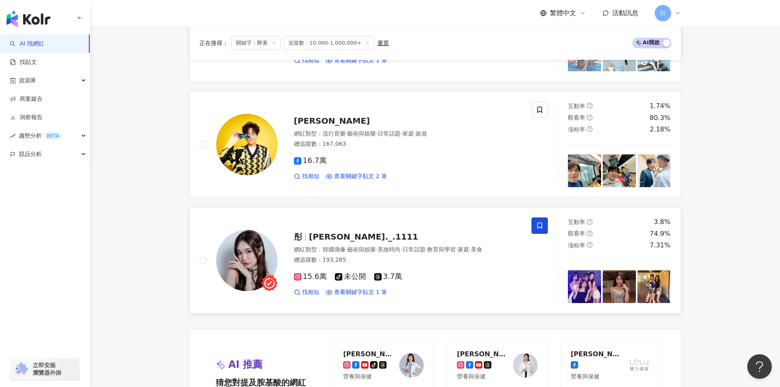
scroll to position [1638, 0]
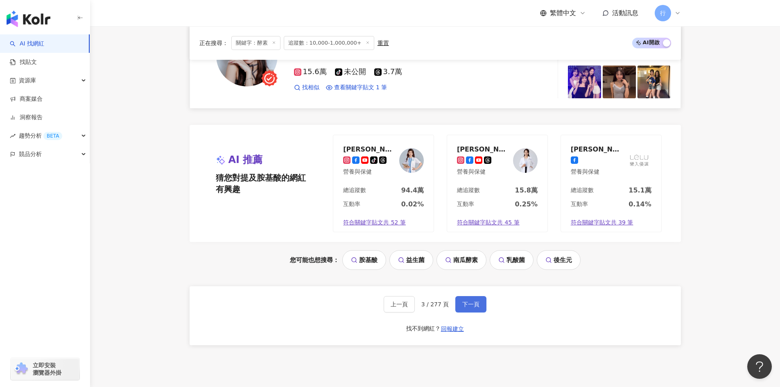
click at [466, 308] on span "下一頁" at bounding box center [470, 304] width 17 height 7
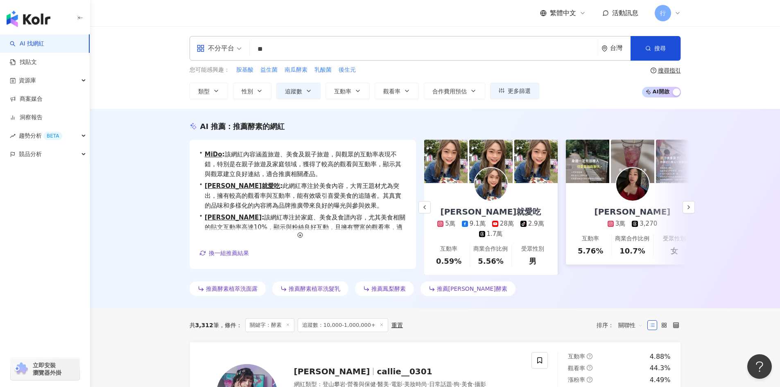
scroll to position [123, 0]
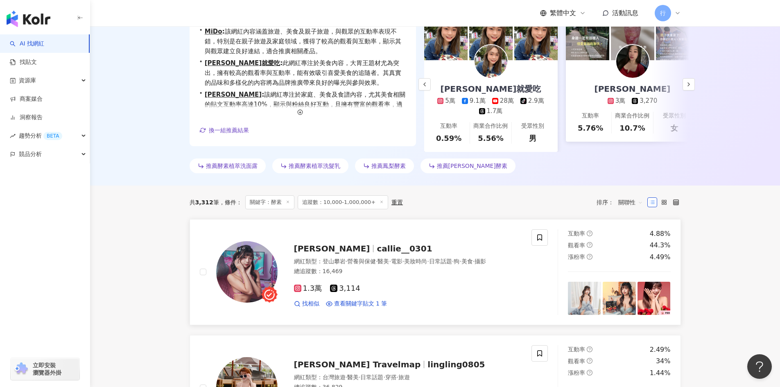
click at [377, 251] on span "callie__0301" at bounding box center [404, 249] width 55 height 10
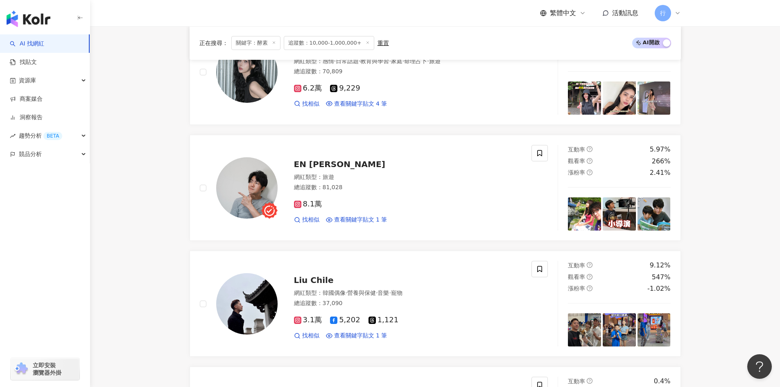
scroll to position [1065, 0]
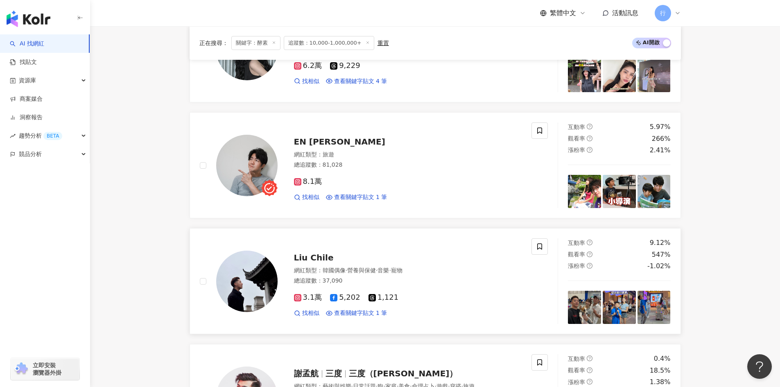
click at [313, 263] on span "Liu Chile" at bounding box center [314, 258] width 40 height 10
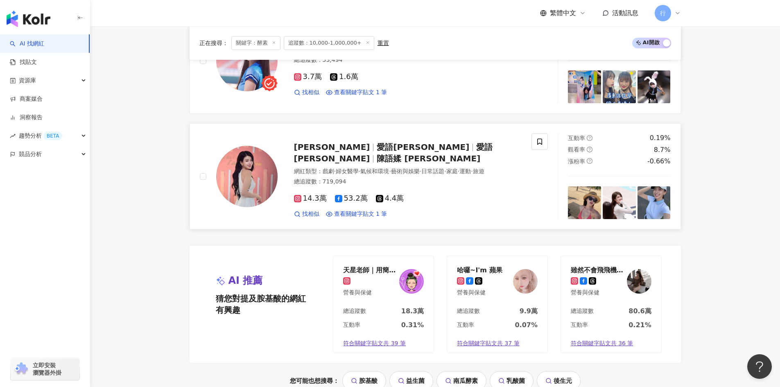
scroll to position [1638, 0]
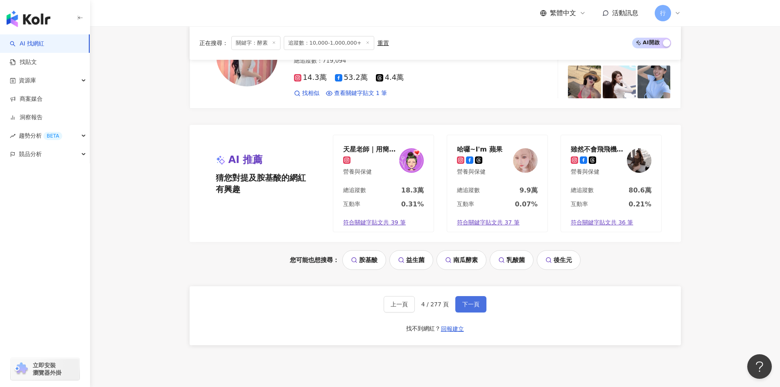
click at [474, 304] on button "下一頁" at bounding box center [470, 304] width 31 height 16
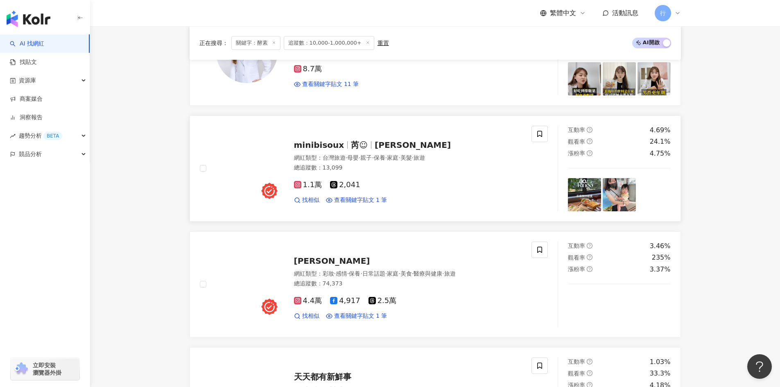
scroll to position [427, 0]
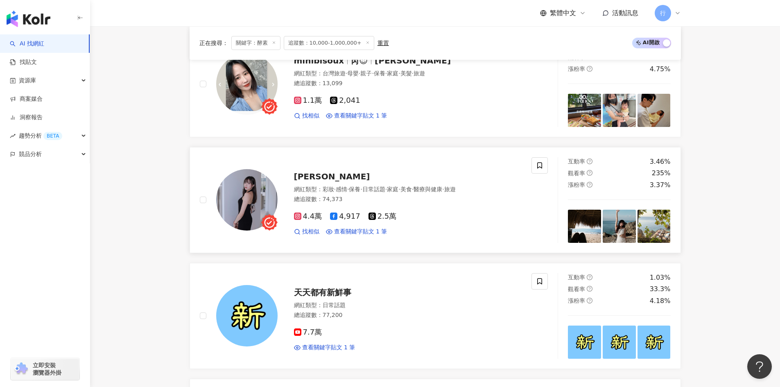
click at [302, 181] on span "[PERSON_NAME]" at bounding box center [332, 177] width 76 height 10
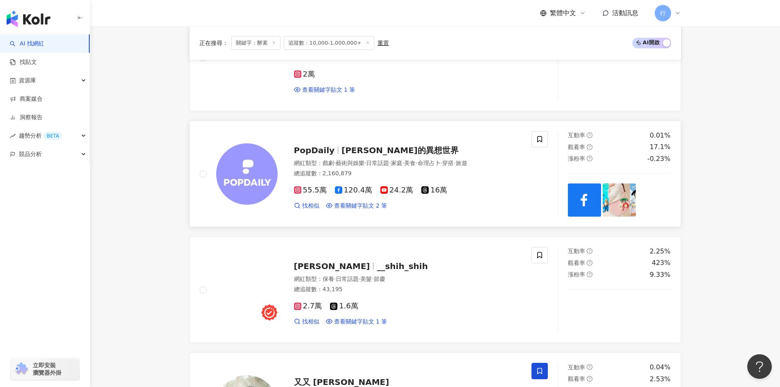
scroll to position [1082, 0]
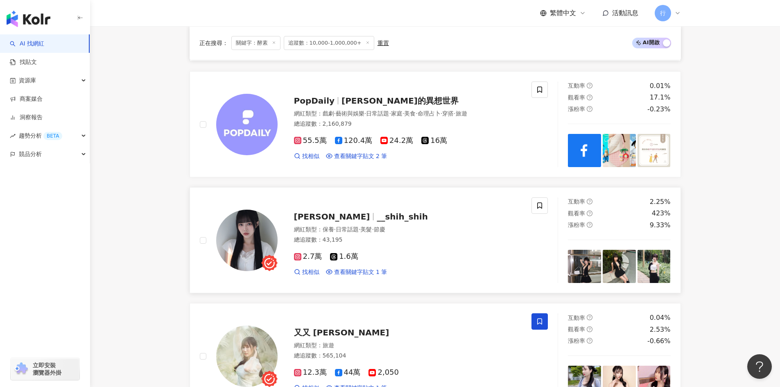
click at [377, 222] on span "__shih_shih" at bounding box center [402, 217] width 51 height 10
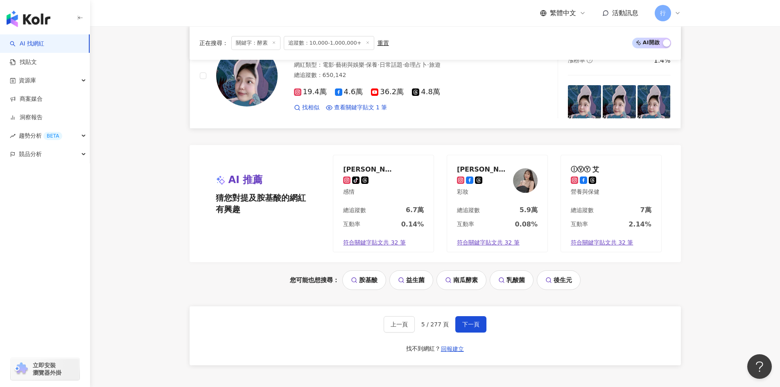
scroll to position [1614, 0]
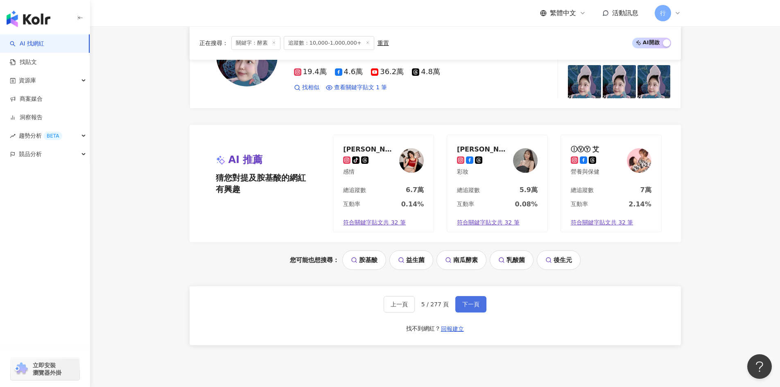
click at [462, 312] on button "下一頁" at bounding box center [470, 304] width 31 height 16
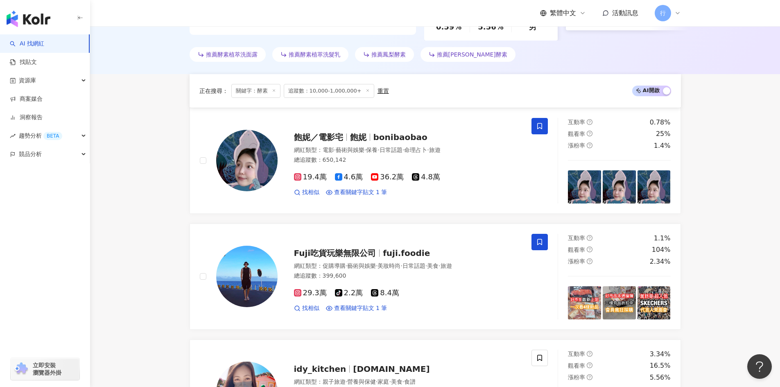
scroll to position [222, 0]
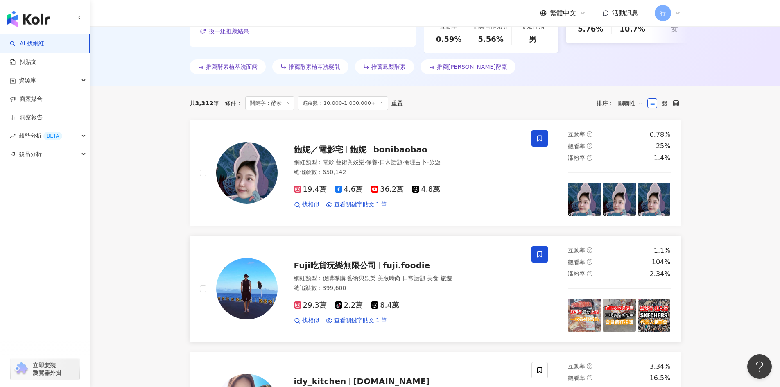
click at [397, 270] on span "fuji.foodie" at bounding box center [406, 265] width 47 height 10
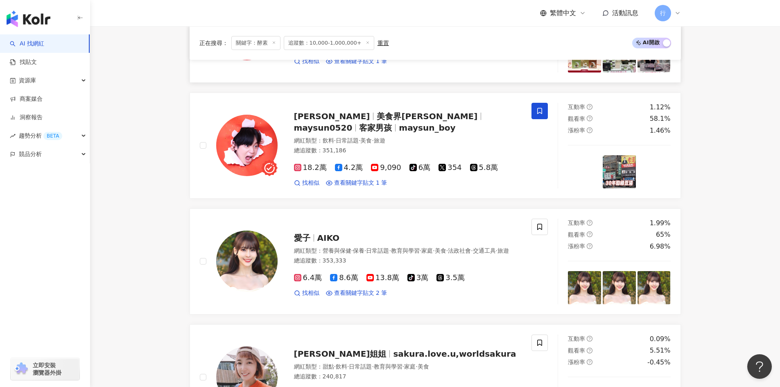
scroll to position [713, 0]
click at [330, 240] on span "AIKO" at bounding box center [328, 238] width 23 height 10
click at [322, 248] on div "愛子 AIKO 網紅類型 ： 營養與保健 · 保養 · 日常話題 · 教育與學習 · 家庭 · 美食 · 法政社會 · 交通工具 · 旅遊 總追蹤數 ： 35…" at bounding box center [400, 261] width 244 height 72
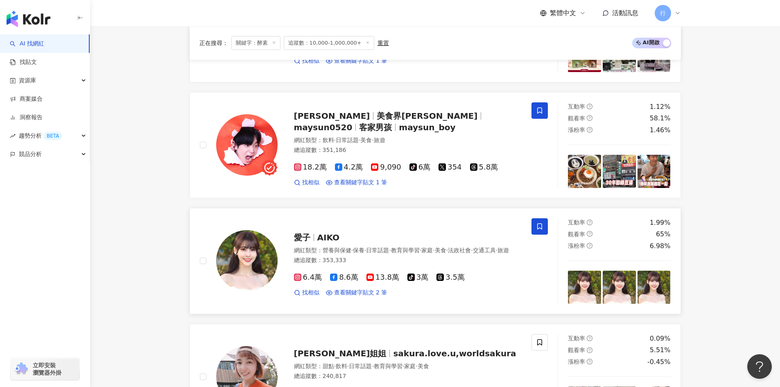
click at [546, 235] on span at bounding box center [540, 226] width 16 height 16
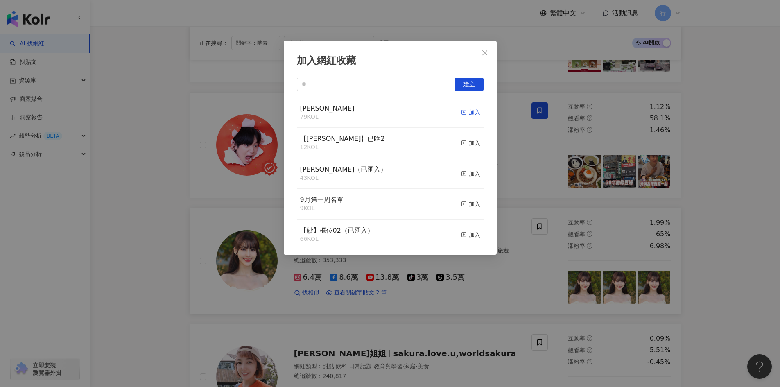
click at [461, 112] on icon "button" at bounding box center [464, 112] width 6 height 6
click at [725, 254] on div "加入網紅收藏 建立 EMMA 80 KOL 已加入 【RAY】已匯2 12 KOL 加入 nina（已匯入） 43 KOL 加入 9月第一周名單 9 KOL …" at bounding box center [390, 193] width 780 height 387
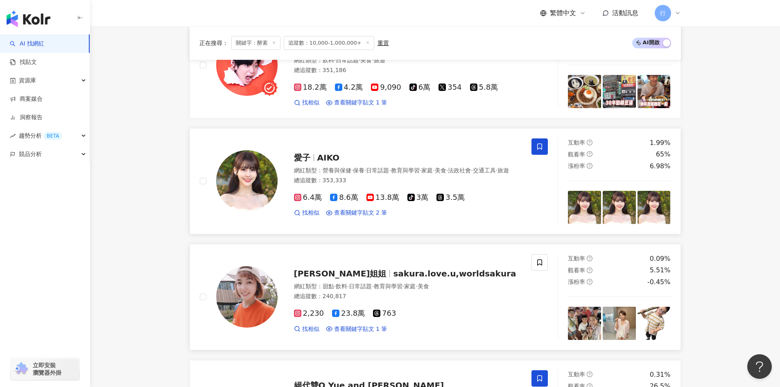
scroll to position [795, 0]
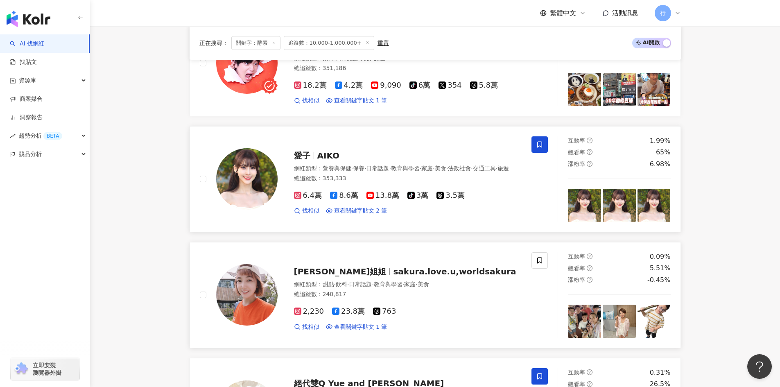
click at [344, 276] on span "陳櫻文 布丁姐姐" at bounding box center [340, 272] width 93 height 10
click at [544, 267] on span at bounding box center [540, 260] width 16 height 16
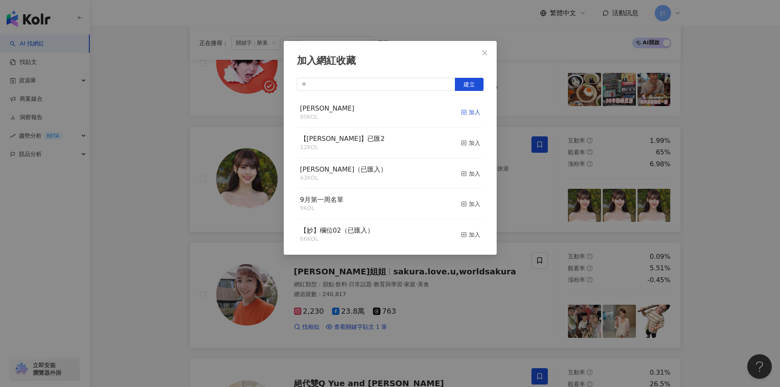
click at [461, 111] on icon "button" at bounding box center [464, 112] width 6 height 6
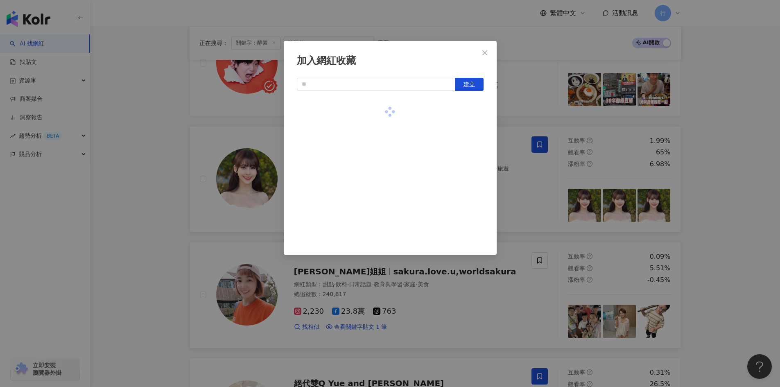
click at [715, 266] on div "加入網紅收藏 建立" at bounding box center [390, 193] width 780 height 387
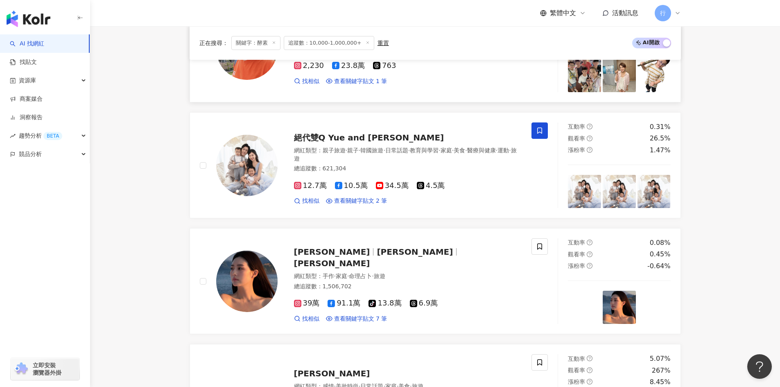
scroll to position [1246, 0]
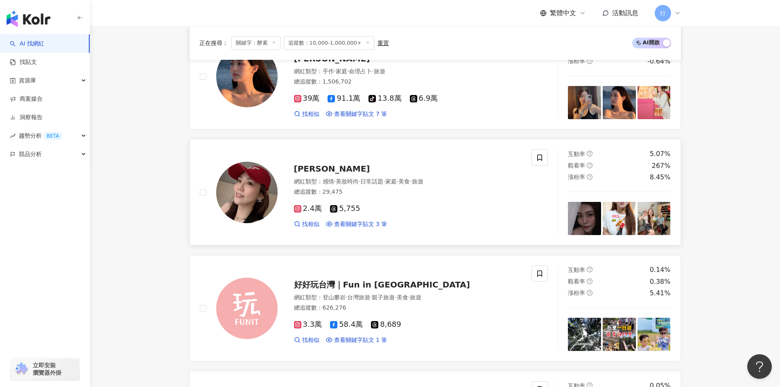
click at [309, 174] on span "余妍萱" at bounding box center [332, 169] width 76 height 10
click at [296, 173] on span "余妍萱" at bounding box center [332, 169] width 76 height 10
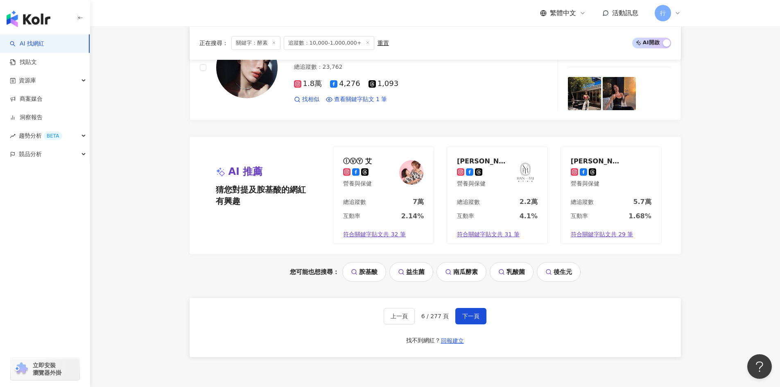
scroll to position [1614, 0]
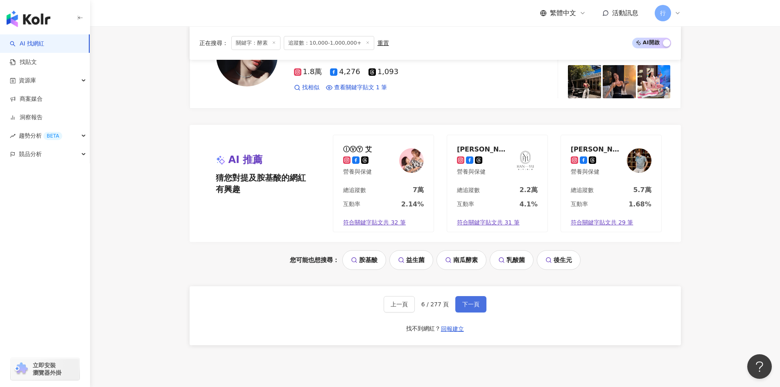
click at [473, 308] on span "下一頁" at bounding box center [470, 304] width 17 height 7
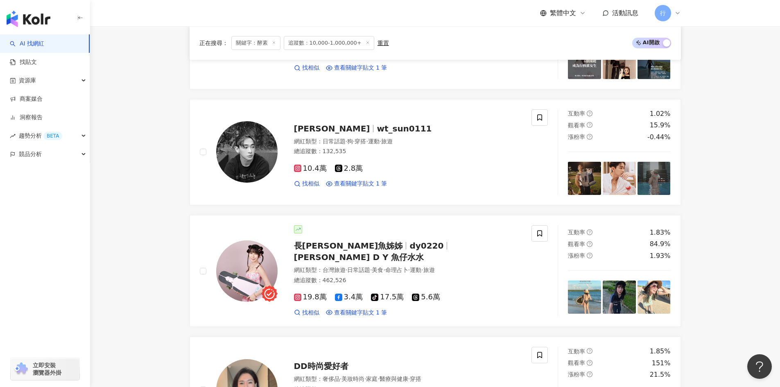
scroll to position [836, 0]
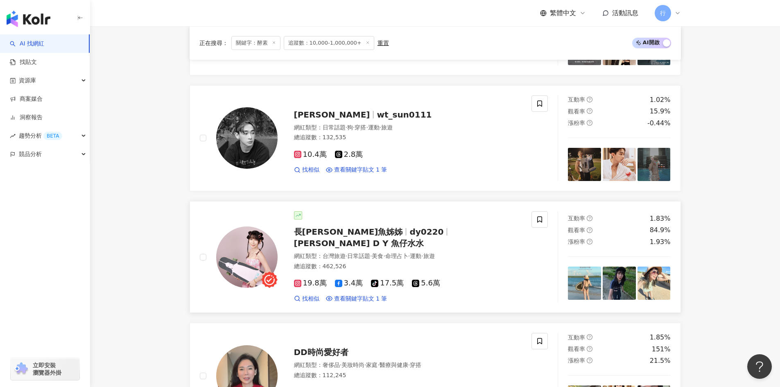
click at [424, 244] on span "岱 妤 D Y 魚仔水水" at bounding box center [359, 243] width 130 height 10
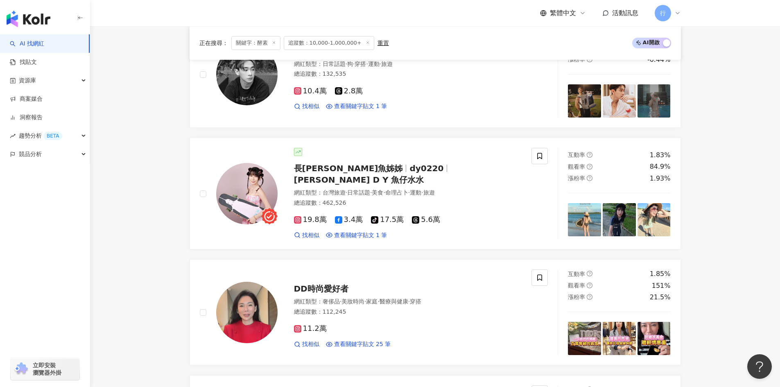
scroll to position [918, 0]
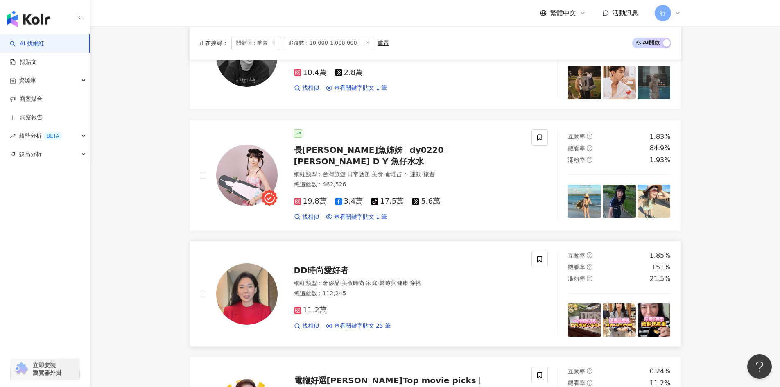
click at [318, 268] on span "DD時尚愛好者" at bounding box center [321, 270] width 54 height 10
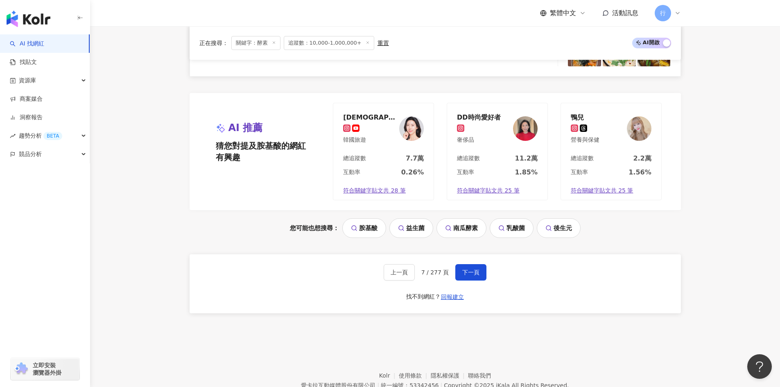
scroll to position [1655, 0]
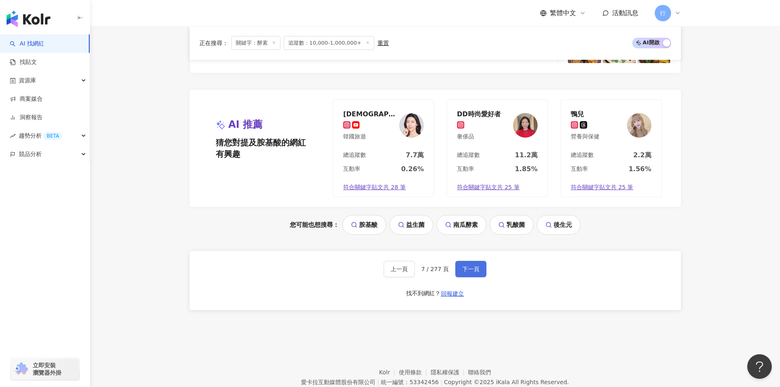
click at [477, 266] on button "下一頁" at bounding box center [470, 269] width 31 height 16
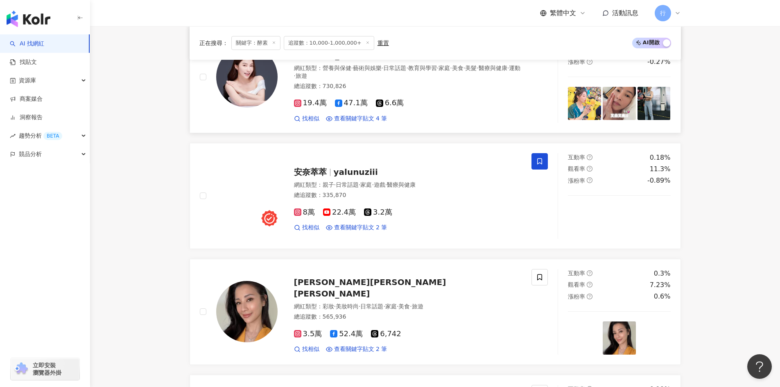
scroll to position [328, 0]
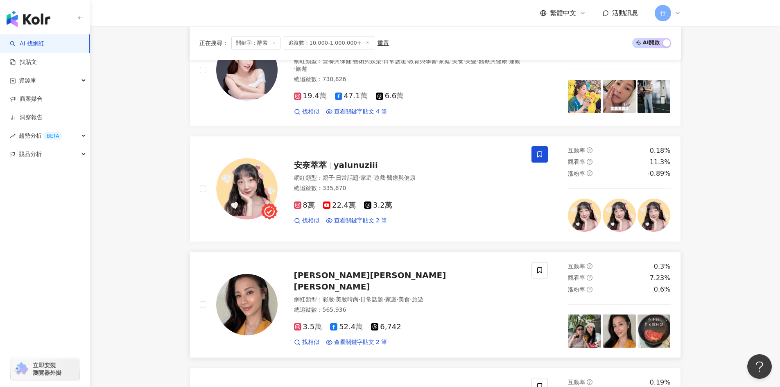
click at [320, 283] on span "李蒨蓉 Janet Lee" at bounding box center [370, 280] width 152 height 21
click at [545, 269] on span at bounding box center [540, 270] width 16 height 16
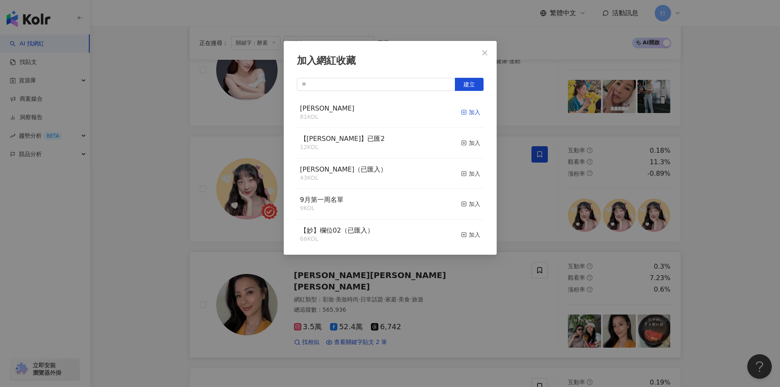
click at [464, 112] on line "button" at bounding box center [464, 112] width 0 height 2
click at [488, 56] on button "Close" at bounding box center [485, 53] width 16 height 16
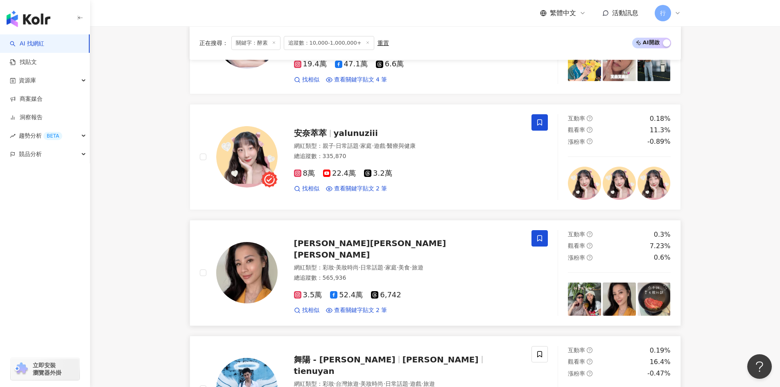
scroll to position [410, 0]
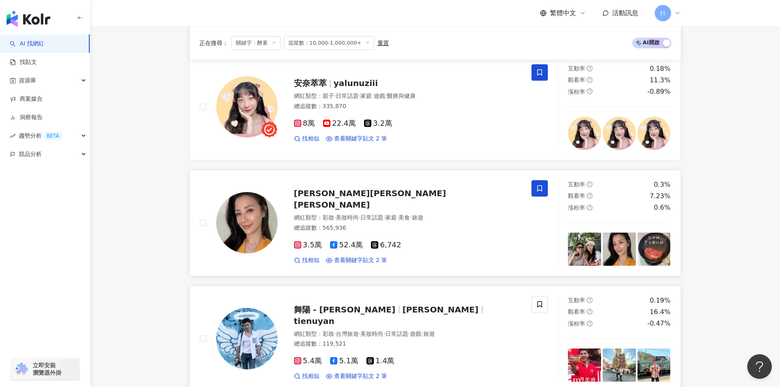
click at [403, 315] on span "田舞陽" at bounding box center [441, 310] width 76 height 10
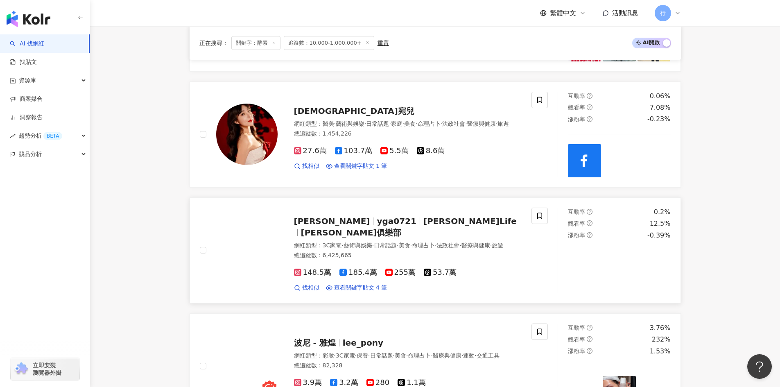
scroll to position [737, 0]
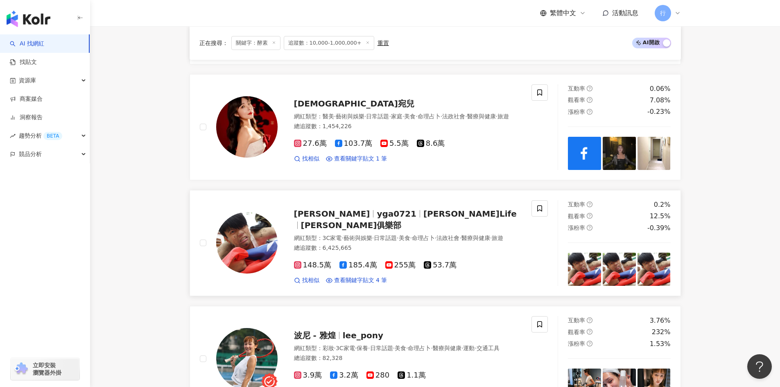
click at [402, 220] on span "蔡阿嘎俱樂部" at bounding box center [351, 225] width 101 height 10
click at [301, 106] on div "宛宛兒 網紅類型 ： 醫美 · 藝術與娛樂 · 日常話題 · 家庭 · 美食 · 命理占卜 · 法政社會 · 醫療與健康 · 旅遊 總追蹤數 ： 1,454,…" at bounding box center [400, 127] width 244 height 72
click at [356, 336] on span "lee_pony" at bounding box center [363, 335] width 41 height 10
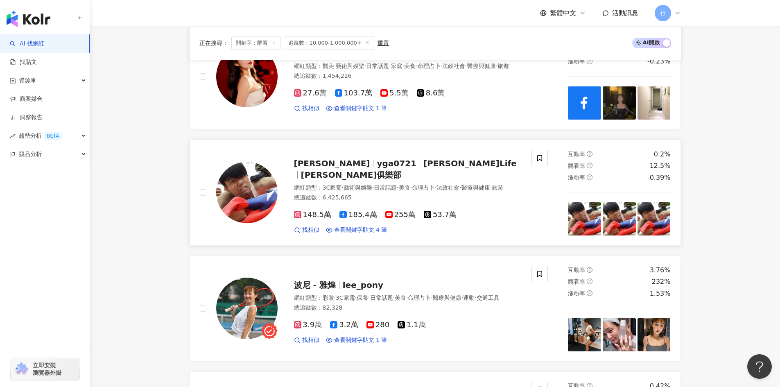
scroll to position [901, 0]
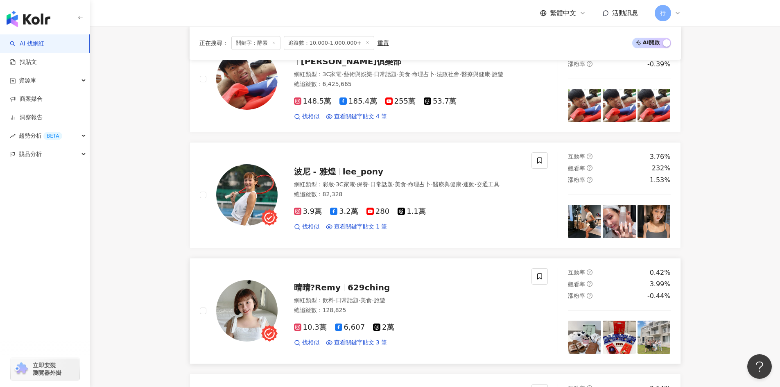
click at [363, 285] on span "629ching" at bounding box center [369, 288] width 42 height 10
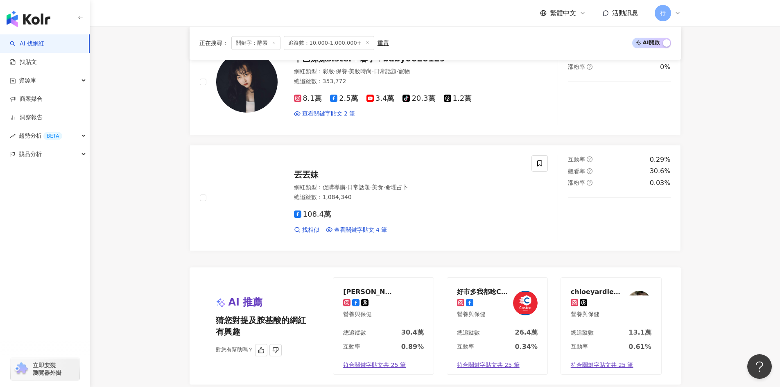
scroll to position [1597, 0]
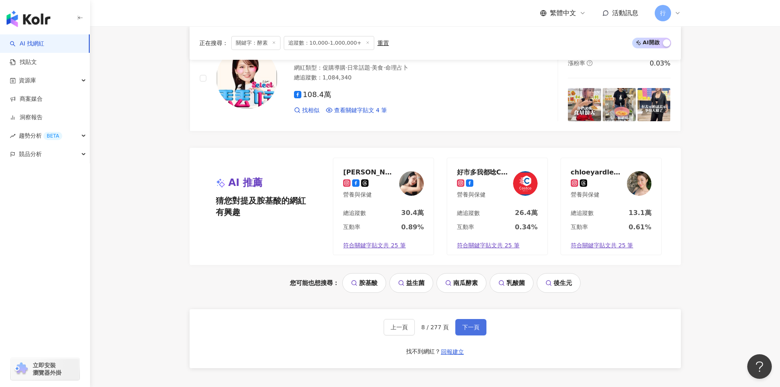
click at [477, 328] on span "下一頁" at bounding box center [470, 327] width 17 height 7
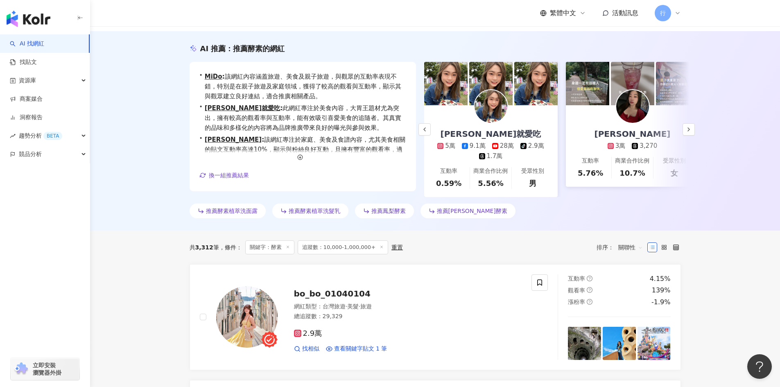
scroll to position [123, 0]
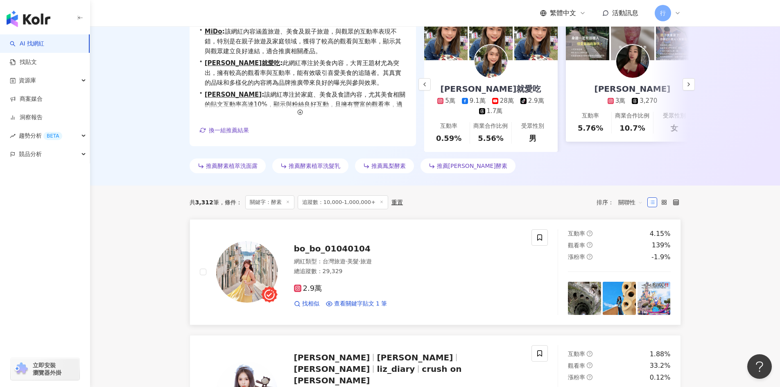
click at [342, 253] on span "bo_bo_01040104" at bounding box center [332, 249] width 77 height 10
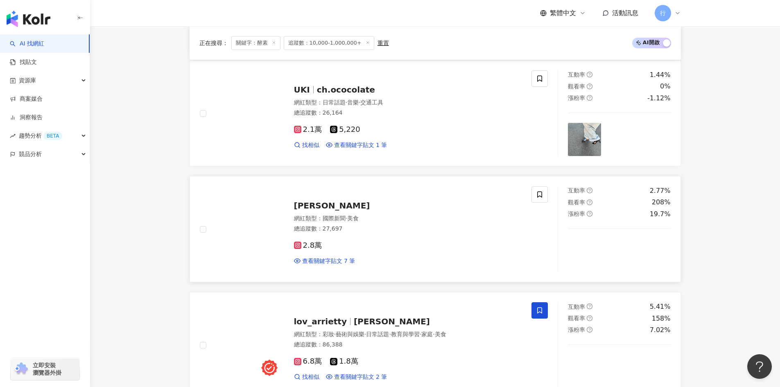
scroll to position [655, 0]
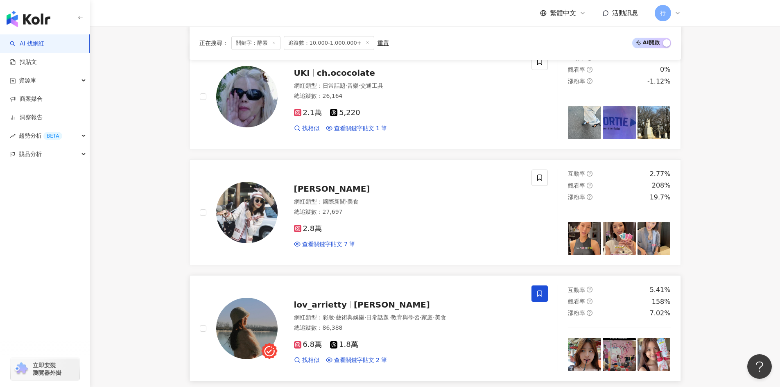
click at [354, 301] on span "黃允" at bounding box center [392, 305] width 76 height 10
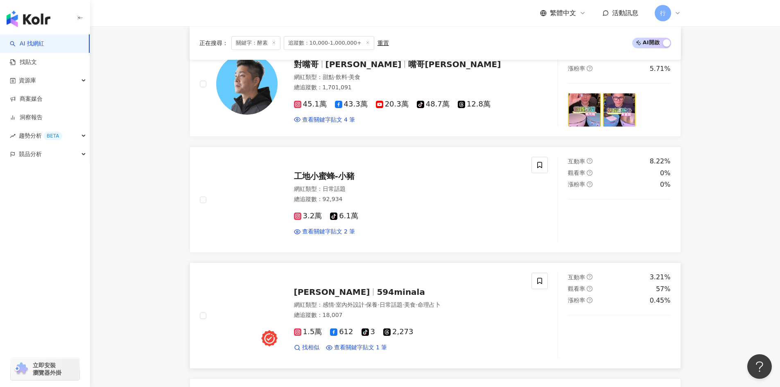
scroll to position [1065, 0]
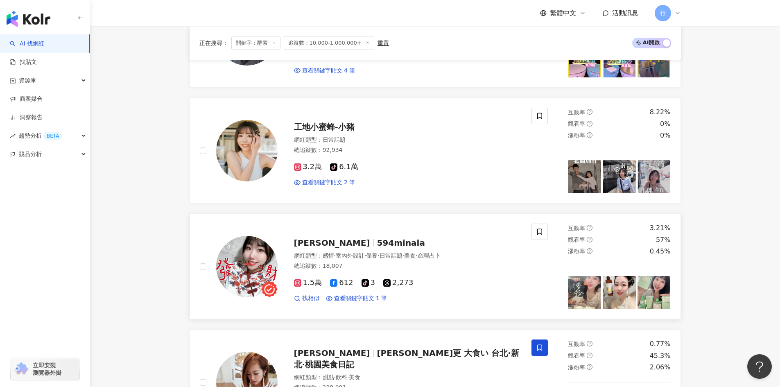
click at [377, 240] on span "594minala" at bounding box center [401, 243] width 48 height 10
click at [539, 229] on icon at bounding box center [539, 231] width 7 height 7
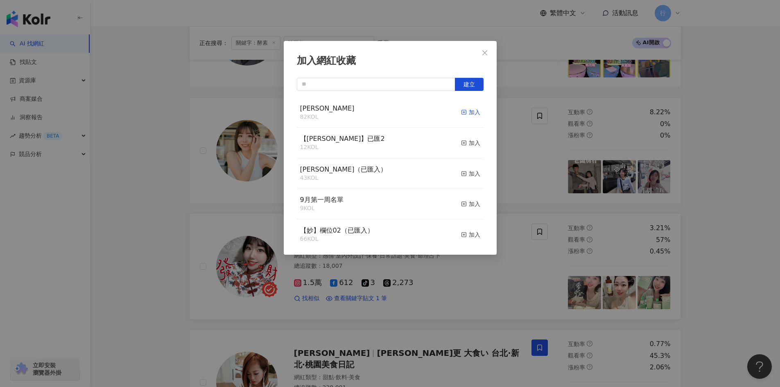
click at [461, 114] on icon "button" at bounding box center [464, 112] width 6 height 6
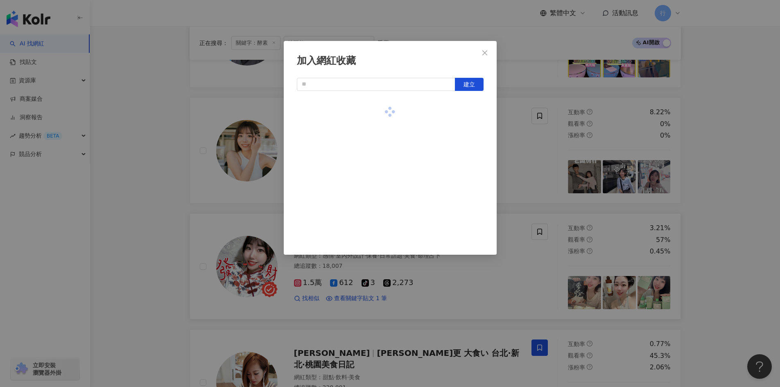
click at [745, 275] on div "加入網紅收藏 建立" at bounding box center [390, 193] width 780 height 387
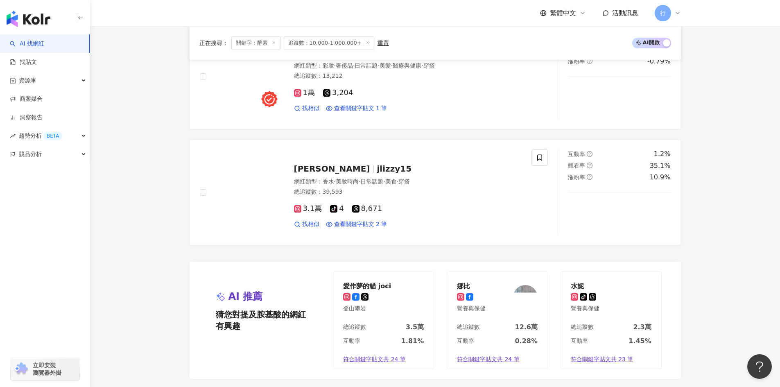
scroll to position [1556, 0]
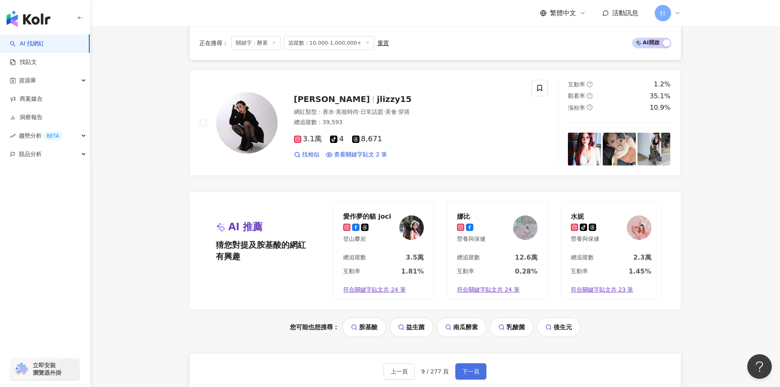
click at [466, 368] on span "下一頁" at bounding box center [470, 371] width 17 height 7
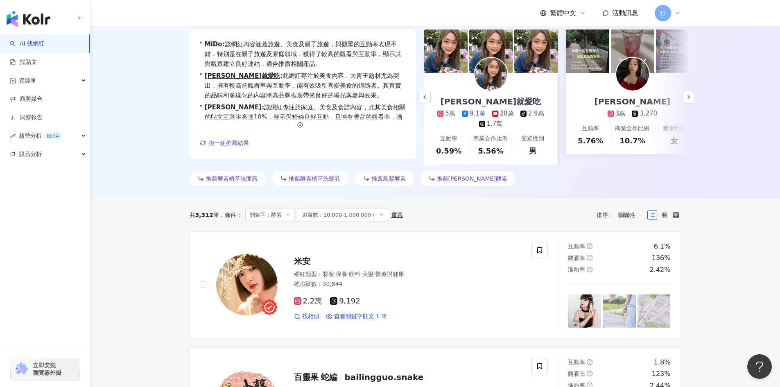
scroll to position [205, 0]
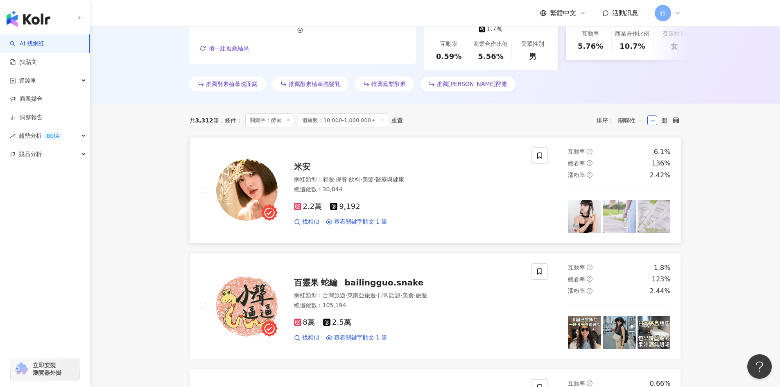
click at [298, 169] on span "米安" at bounding box center [302, 167] width 16 height 10
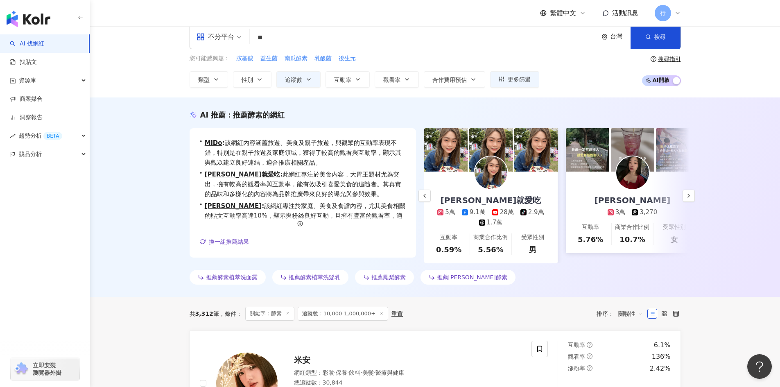
scroll to position [0, 0]
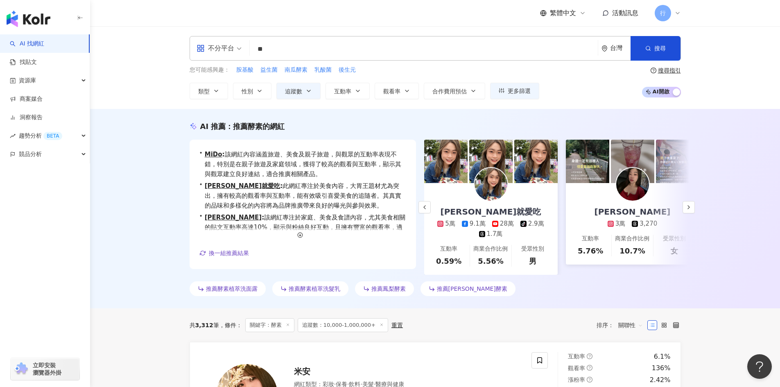
click at [660, 10] on span "行" at bounding box center [663, 13] width 6 height 9
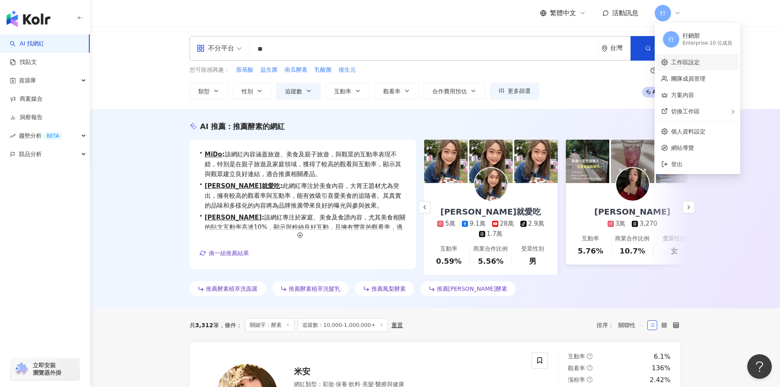
click at [688, 62] on link "工作區設定" at bounding box center [685, 62] width 29 height 7
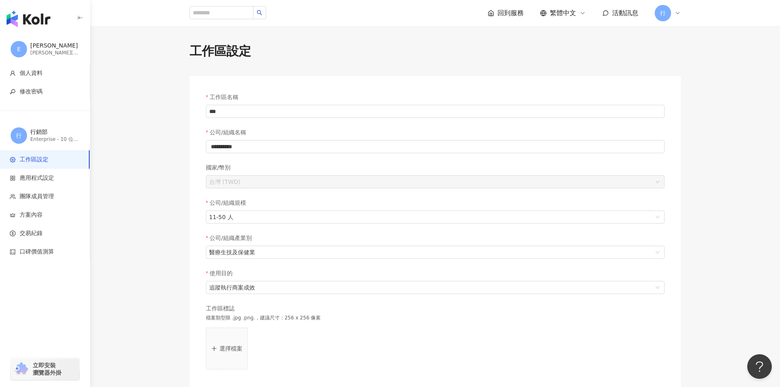
click at [674, 13] on icon at bounding box center [677, 13] width 7 height 7
click at [687, 107] on div "切換工作區" at bounding box center [697, 111] width 82 height 16
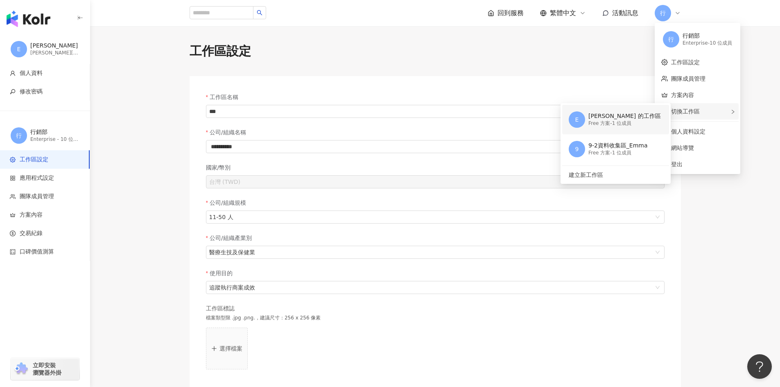
click at [596, 124] on div "Free 方案 - 1 位成員" at bounding box center [624, 123] width 72 height 7
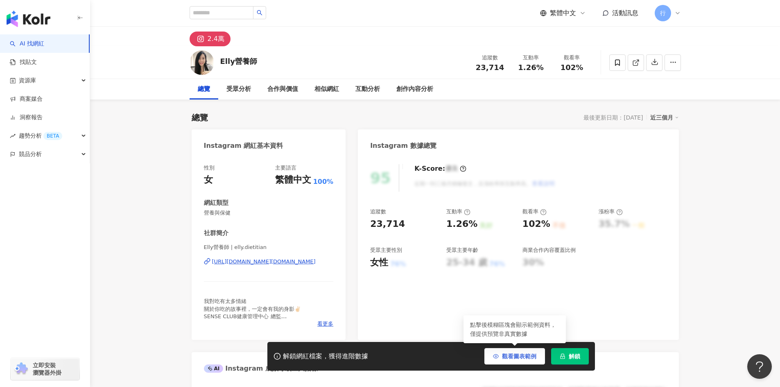
click at [514, 357] on span "觀看圖表範例" at bounding box center [519, 356] width 34 height 7
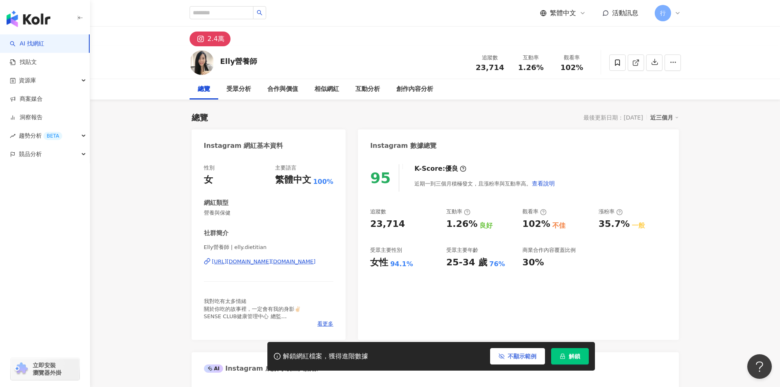
click at [514, 357] on span "不顯示範例" at bounding box center [522, 356] width 29 height 7
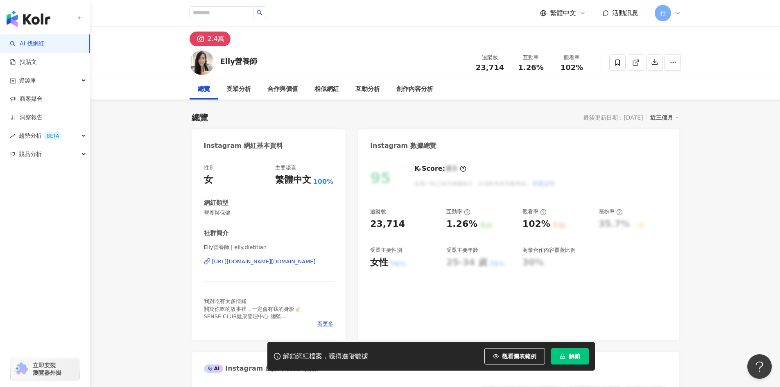
click at [594, 284] on div "95 K-Score : 優良 近期一到三個月積極發文，且漲粉率與互動率高。 查看說明 追蹤數 23,714 互動率 1.26% 良好 觀看率 102% 不佳…" at bounding box center [518, 248] width 321 height 184
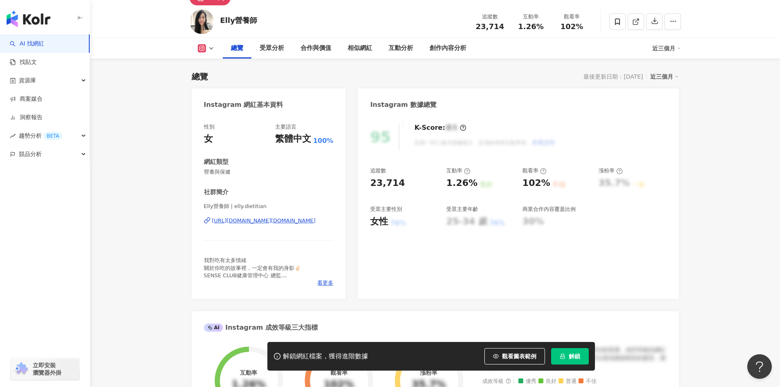
drag, startPoint x: 335, startPoint y: 222, endPoint x: 211, endPoint y: 214, distance: 124.8
click at [211, 214] on div "性別 女 主要語言 繁體中文 100% 網紅類型 營養與保健 社群簡介 Elly營養師 | elly.dietitian https://www.instag…" at bounding box center [269, 207] width 154 height 184
copy div "https://www.instagram.com/elly.dietitian/"
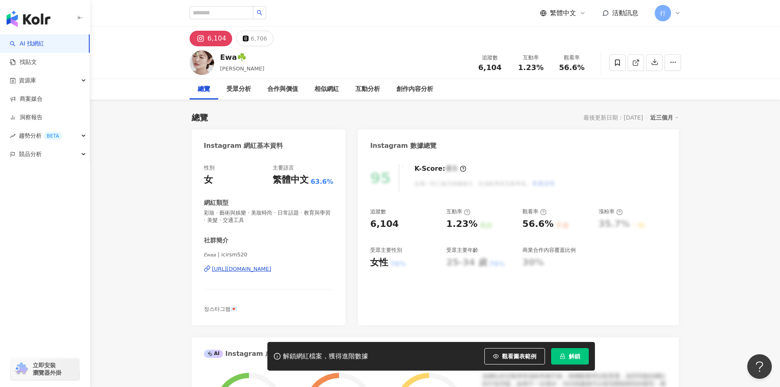
click at [215, 272] on div "[URL][DOMAIN_NAME]" at bounding box center [241, 268] width 59 height 7
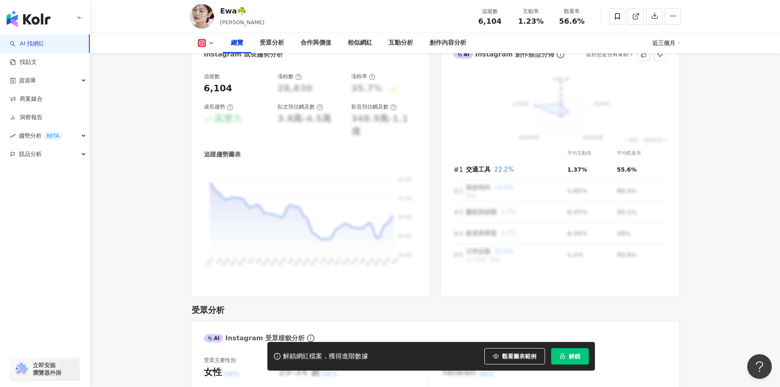
scroll to position [655, 0]
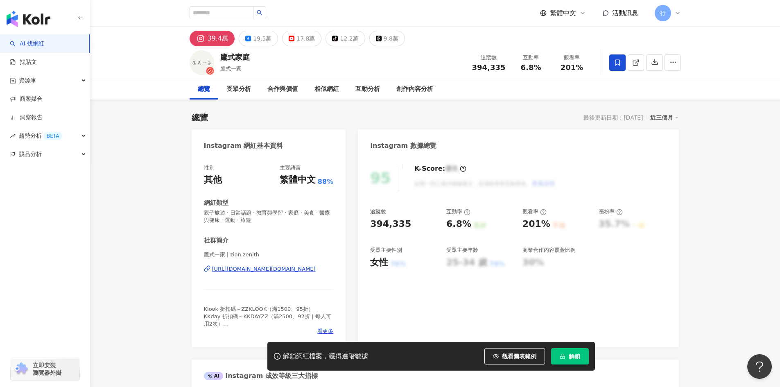
click at [306, 269] on div "https://www.instagram.com/zion.zenith/" at bounding box center [264, 268] width 104 height 7
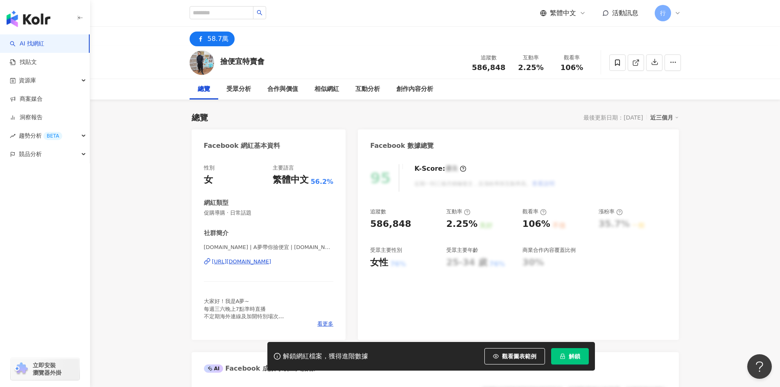
click at [274, 258] on div "act.sale | A夢帶你撿便宜 | act.sale https://www.facebook.com/189576037735350" at bounding box center [269, 268] width 130 height 48
click at [272, 261] on div "https://www.facebook.com/189576037735350" at bounding box center [241, 261] width 59 height 7
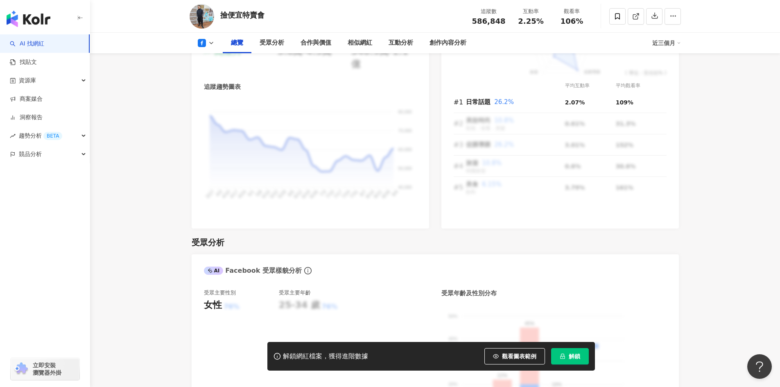
scroll to position [532, 0]
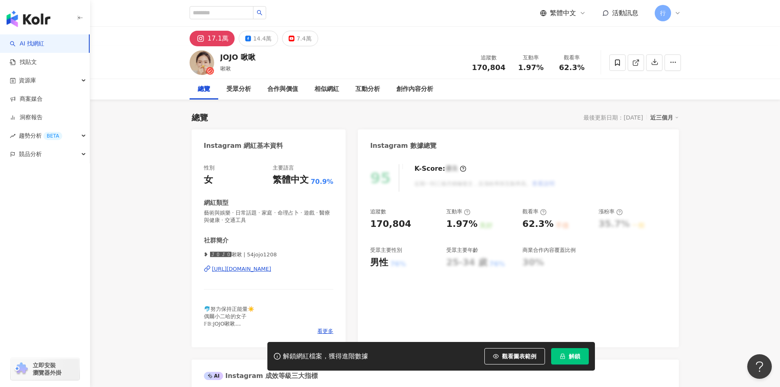
click at [313, 269] on div "[URL][DOMAIN_NAME]" at bounding box center [269, 268] width 130 height 7
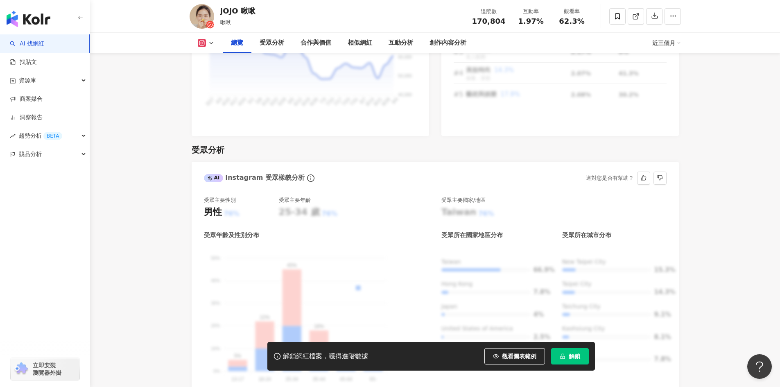
scroll to position [655, 0]
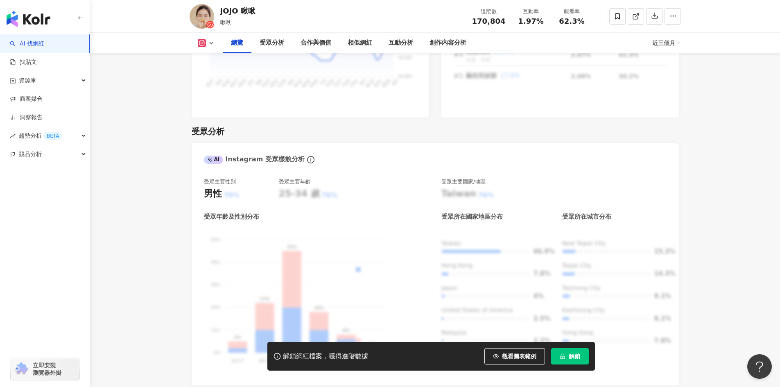
click at [580, 358] on button "解鎖" at bounding box center [570, 356] width 38 height 16
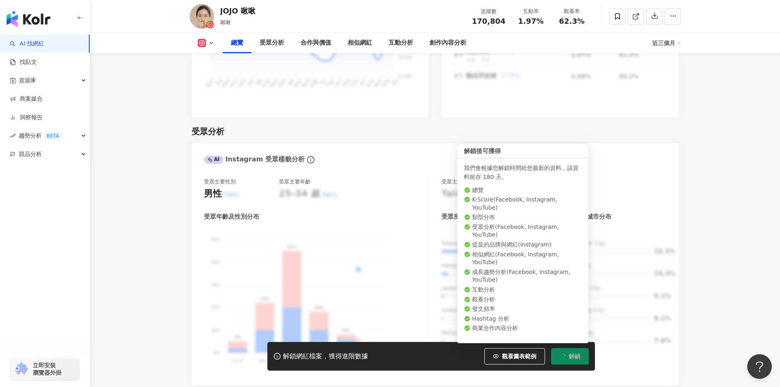
click at [580, 358] on button "解鎖" at bounding box center [570, 356] width 38 height 16
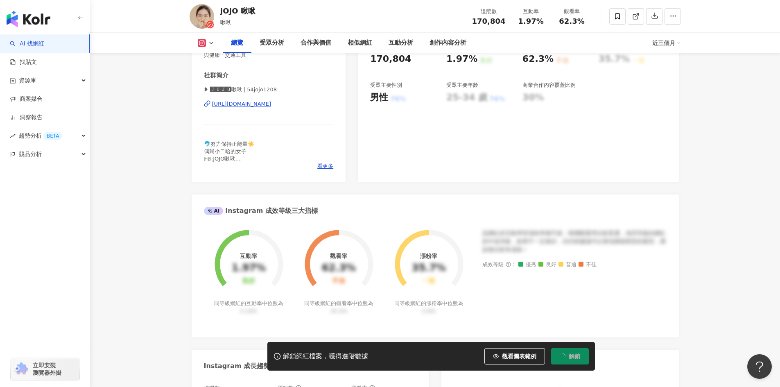
scroll to position [164, 0]
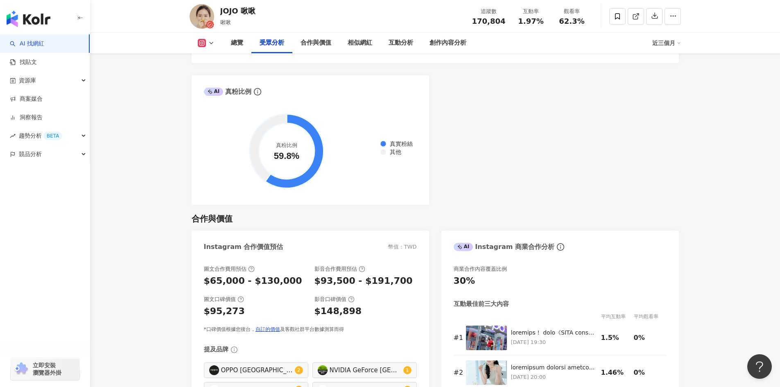
scroll to position [983, 0]
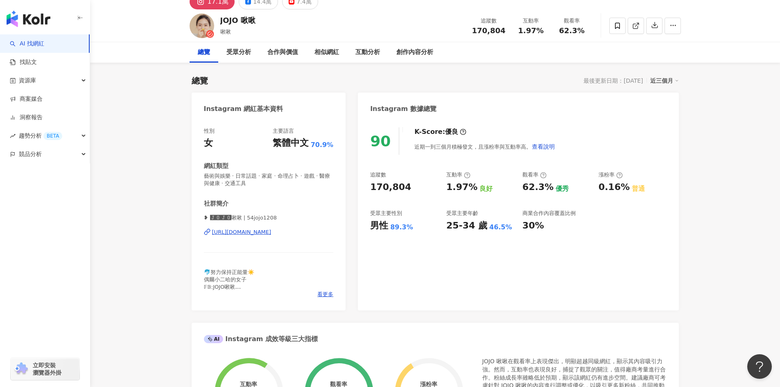
scroll to position [0, 0]
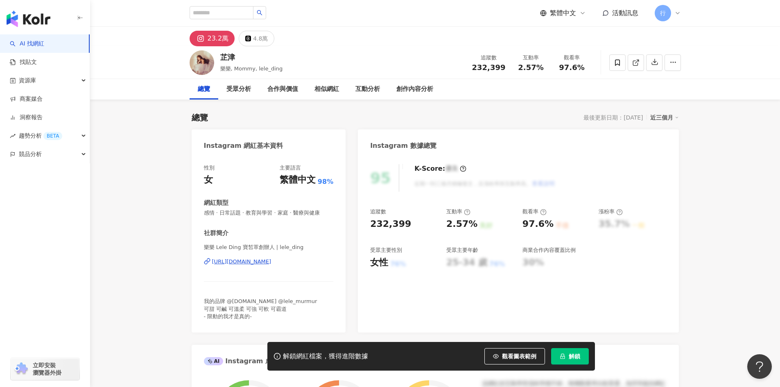
click at [283, 269] on div "樂樂 Lele Ding 寶皙萃創辦人 | lele_ding [URL][DOMAIN_NAME]" at bounding box center [269, 268] width 130 height 48
click at [267, 262] on div "[URL][DOMAIN_NAME]" at bounding box center [241, 261] width 59 height 7
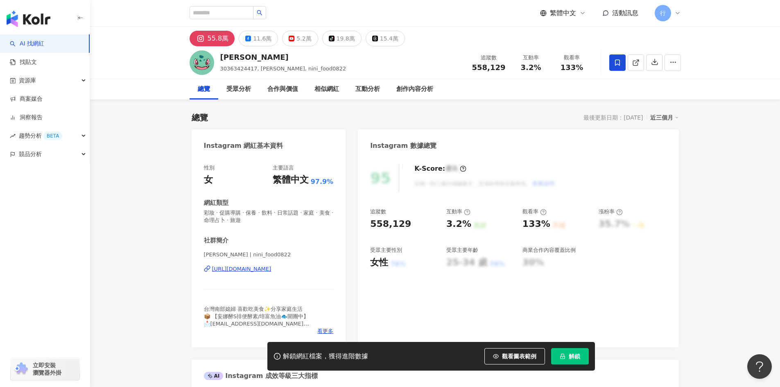
click at [272, 270] on div "[URL][DOMAIN_NAME]" at bounding box center [241, 268] width 59 height 7
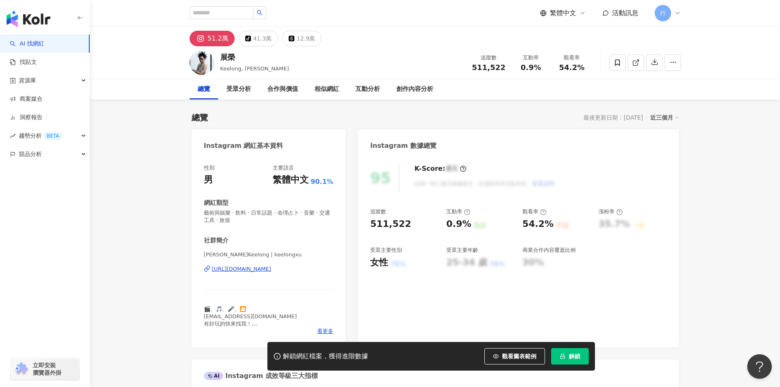
click at [272, 272] on div "https://www.instagram.com/keelongxu/" at bounding box center [241, 268] width 59 height 7
click at [518, 356] on span "觀看圖表範例" at bounding box center [519, 356] width 34 height 7
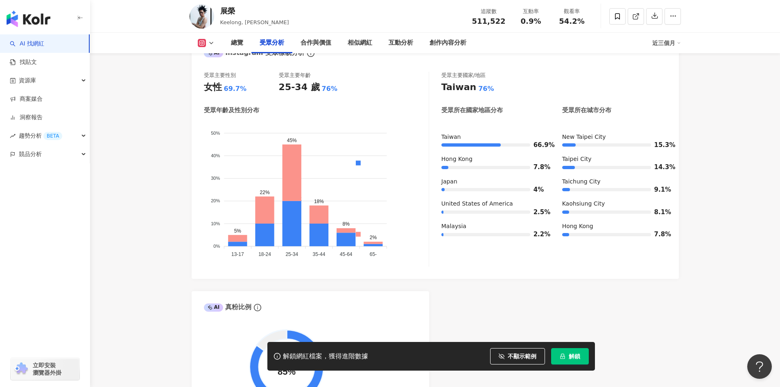
scroll to position [983, 0]
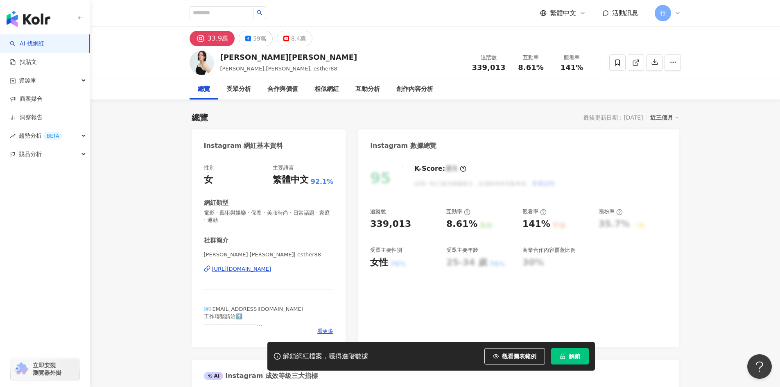
click at [317, 271] on div "[URL][DOMAIN_NAME]" at bounding box center [269, 268] width 130 height 7
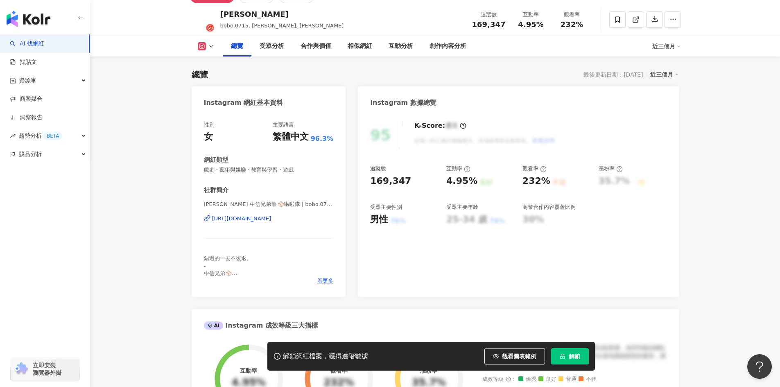
scroll to position [41, 0]
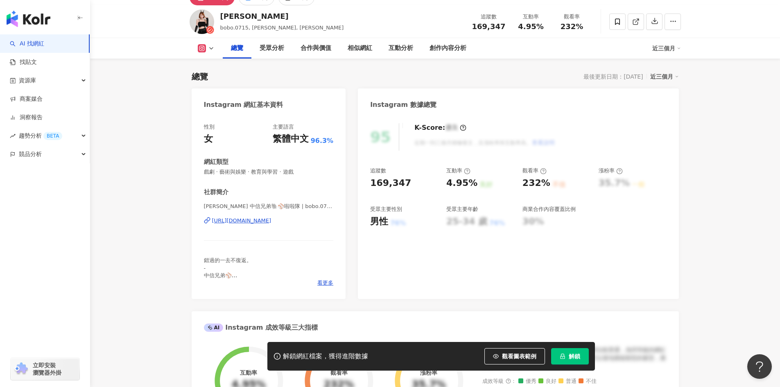
click at [272, 222] on div "[URL][DOMAIN_NAME]" at bounding box center [241, 220] width 59 height 7
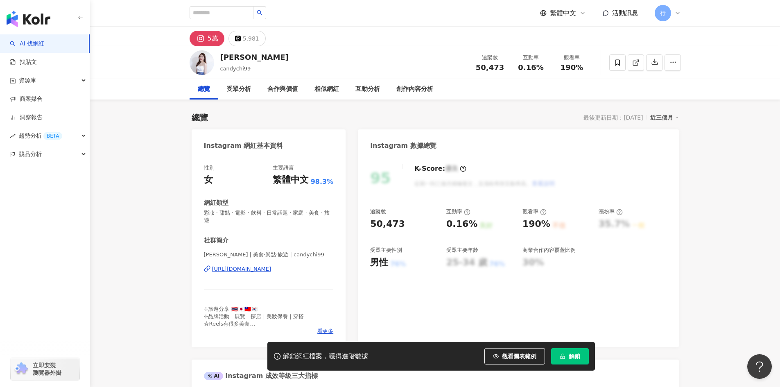
scroll to position [41, 0]
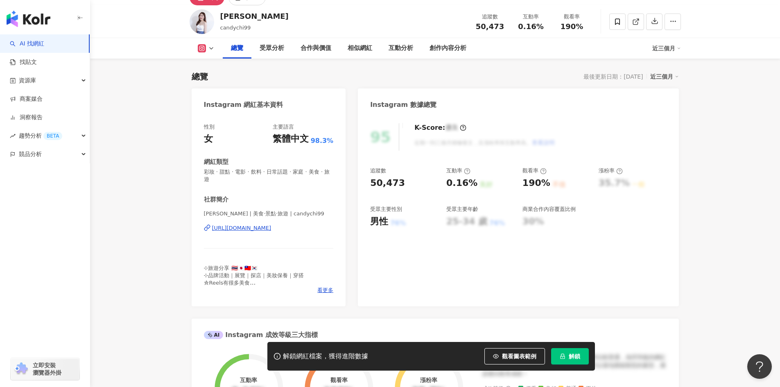
click at [236, 228] on div "https://www.instagram.com/candychi99/" at bounding box center [241, 227] width 59 height 7
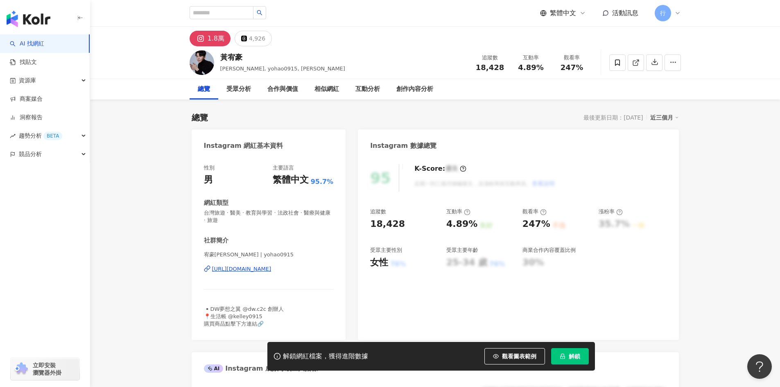
click at [238, 269] on div "https://www.instagram.com/yohao0915/" at bounding box center [241, 268] width 59 height 7
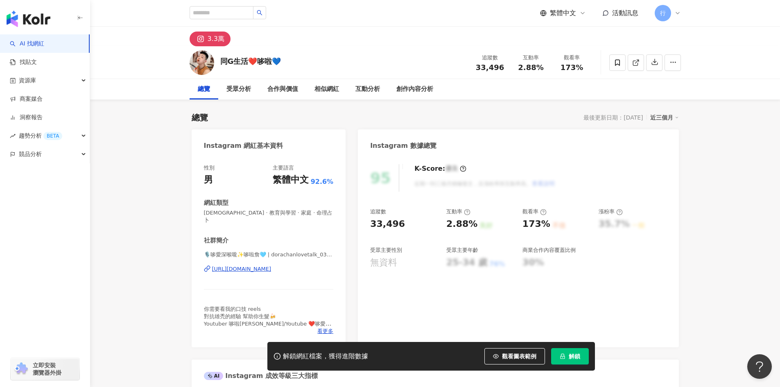
click at [310, 267] on div "🎙️哆愛深喉嚨✨哆啦詹🩵 | dorachanlovetalk_0301 [URL][DOMAIN_NAME]" at bounding box center [269, 275] width 130 height 48
click at [272, 265] on div "[URL][DOMAIN_NAME]" at bounding box center [241, 268] width 59 height 7
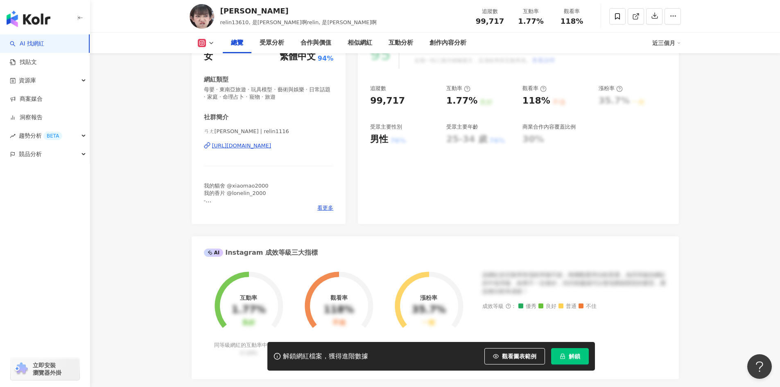
scroll to position [82, 0]
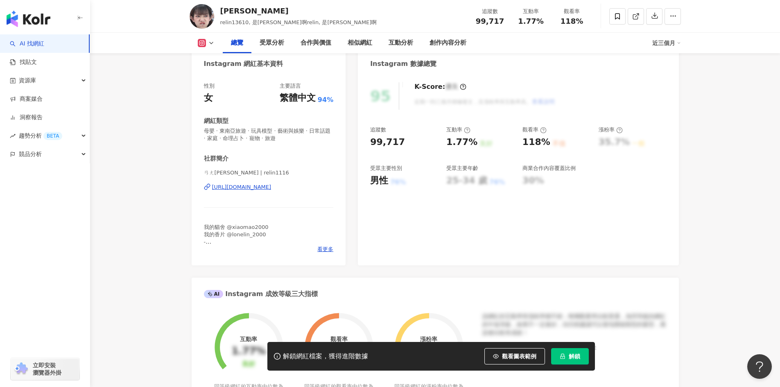
click at [272, 186] on div "https://www.instagram.com/relin1116/" at bounding box center [241, 186] width 59 height 7
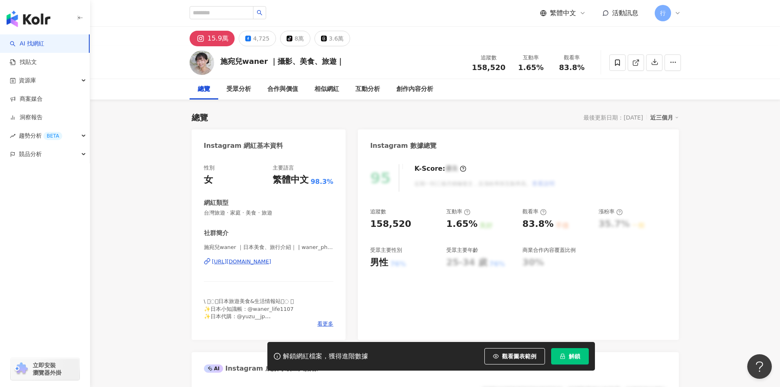
click at [264, 263] on div "[URL][DOMAIN_NAME]" at bounding box center [241, 261] width 59 height 7
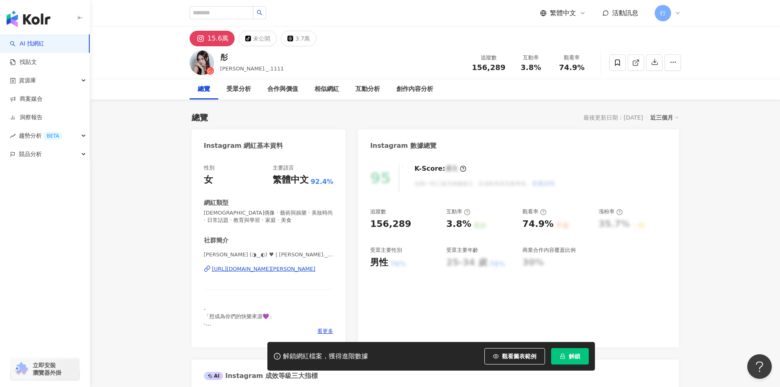
click at [263, 263] on div "[PERSON_NAME] (◑‿◐)﻿ ♥ | [PERSON_NAME]._.1111 [URL][DOMAIN_NAME][PERSON_NAME]" at bounding box center [269, 275] width 130 height 48
click at [262, 268] on div "[URL][DOMAIN_NAME][PERSON_NAME]" at bounding box center [264, 268] width 104 height 7
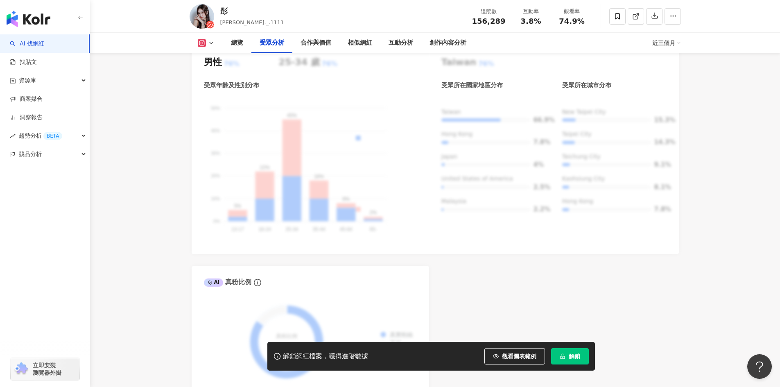
scroll to position [901, 0]
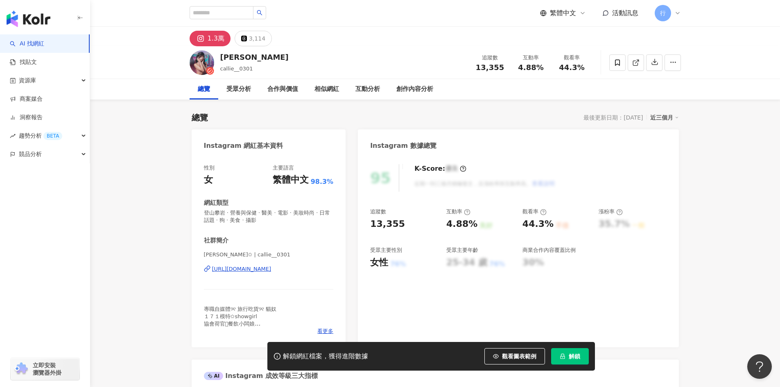
click at [272, 272] on div "[URL][DOMAIN_NAME]" at bounding box center [241, 268] width 59 height 7
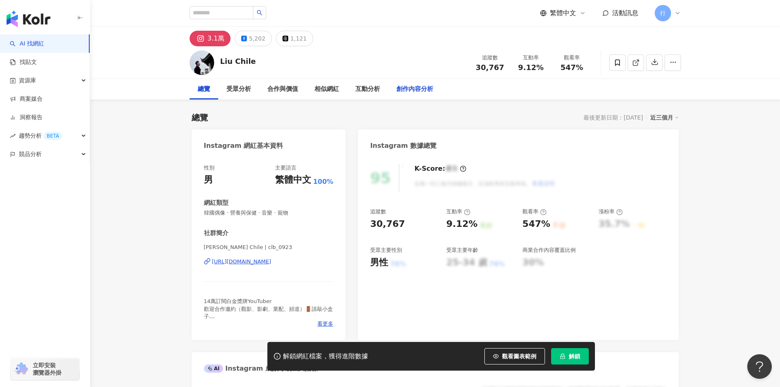
click at [415, 91] on div "創作內容分析" at bounding box center [414, 89] width 37 height 10
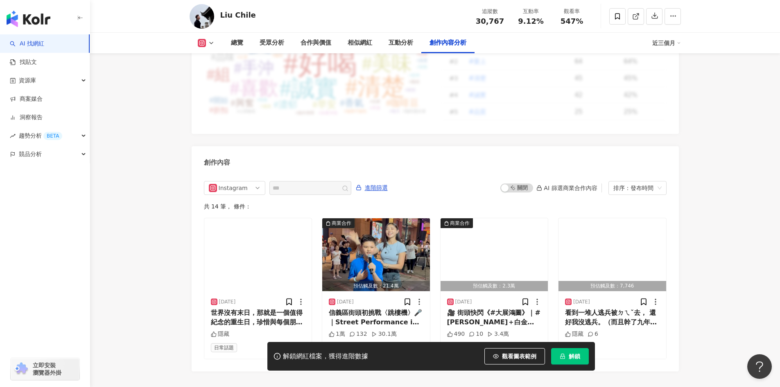
scroll to position [2478, 0]
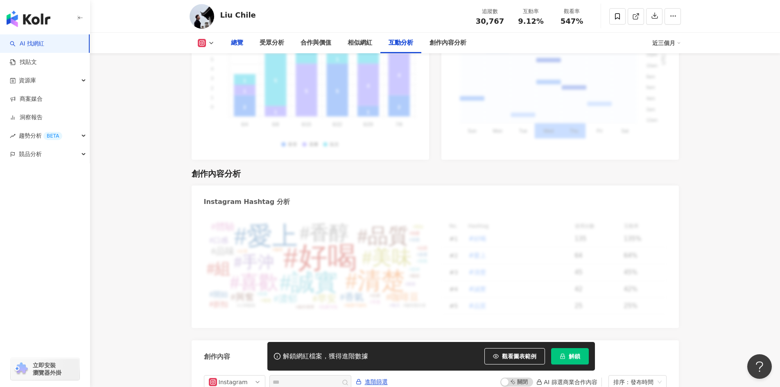
click at [238, 41] on div "總覽" at bounding box center [237, 43] width 12 height 10
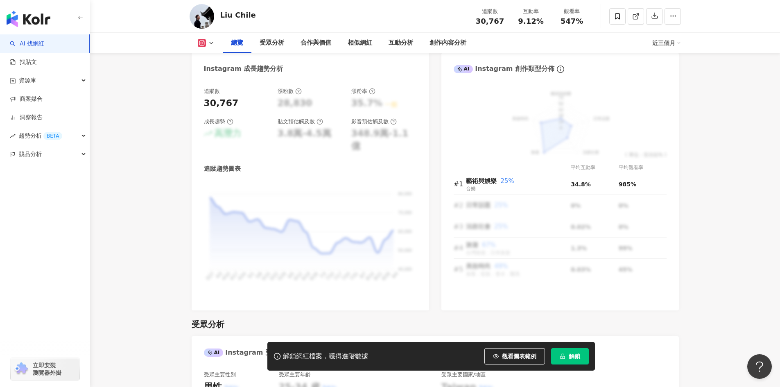
scroll to position [542, 0]
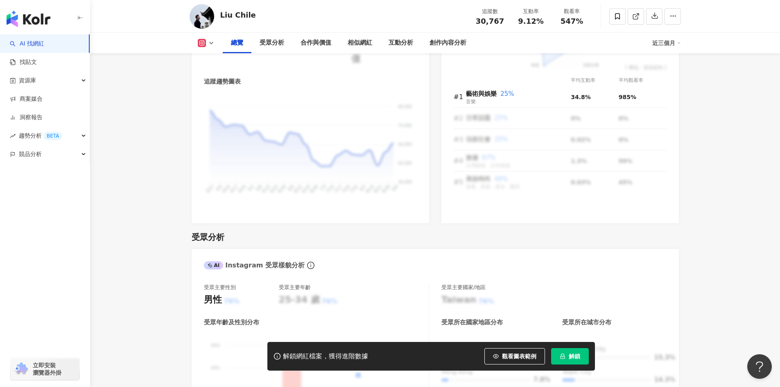
click at [524, 298] on div "受眾主要國家/地區 Taiwan 76% 受眾所在國家地區分布 受眾所在城市分布 Taiwan 66.9% Hong Kong 7.8% Japan 4% U…" at bounding box center [553, 381] width 225 height 195
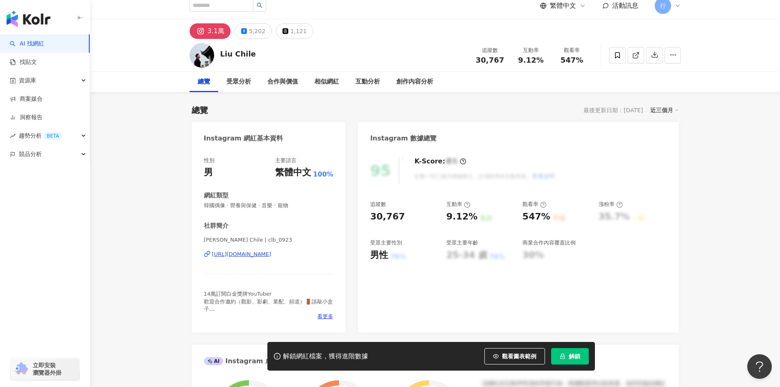
scroll to position [0, 0]
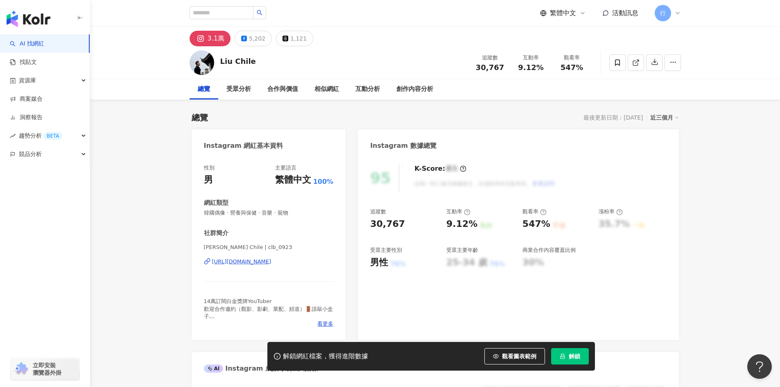
click at [272, 264] on div "https://www.instagram.com/clb_0923/" at bounding box center [241, 261] width 59 height 7
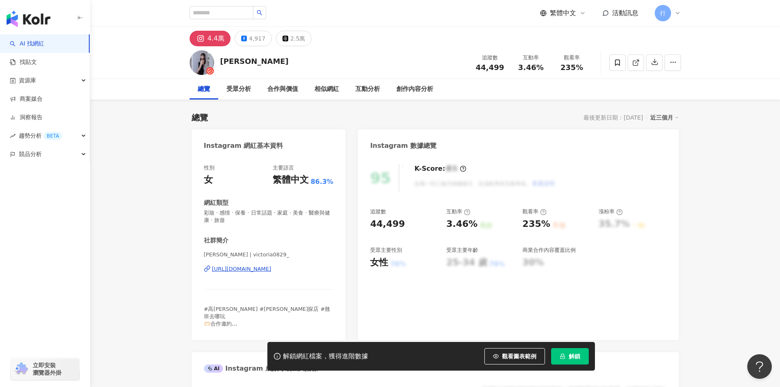
click at [272, 267] on div "[URL][DOMAIN_NAME]" at bounding box center [241, 268] width 59 height 7
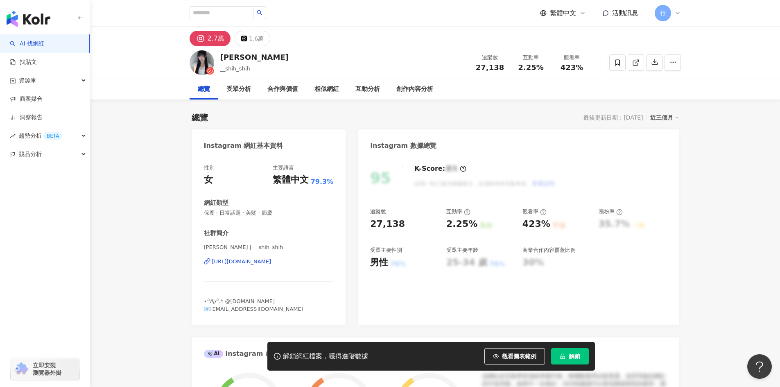
click at [276, 268] on div "[PERSON_NAME] | __shih_shih [URL][DOMAIN_NAME]" at bounding box center [269, 268] width 130 height 48
click at [276, 266] on div "[PERSON_NAME] | __shih_shih [URL][DOMAIN_NAME]" at bounding box center [269, 268] width 130 height 48
click at [272, 263] on div "[URL][DOMAIN_NAME]" at bounding box center [241, 261] width 59 height 7
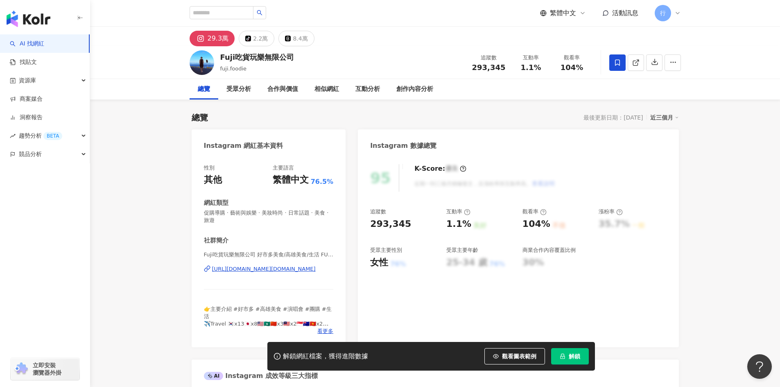
click at [279, 265] on div "Fuji吃貨玩樂無限公司 好市多美食/高雄美食/生活 FU CHING LUNG | fuji.foodie [URL][DOMAIN_NAME][DOMAI…" at bounding box center [269, 275] width 130 height 48
click at [282, 272] on div "[URL][DOMAIN_NAME][DOMAIN_NAME]" at bounding box center [264, 268] width 104 height 7
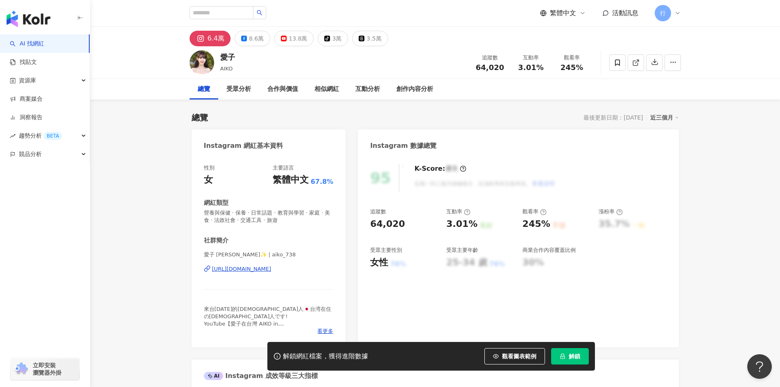
click at [272, 269] on div "https://www.instagram.com/aiko_738/" at bounding box center [241, 268] width 59 height 7
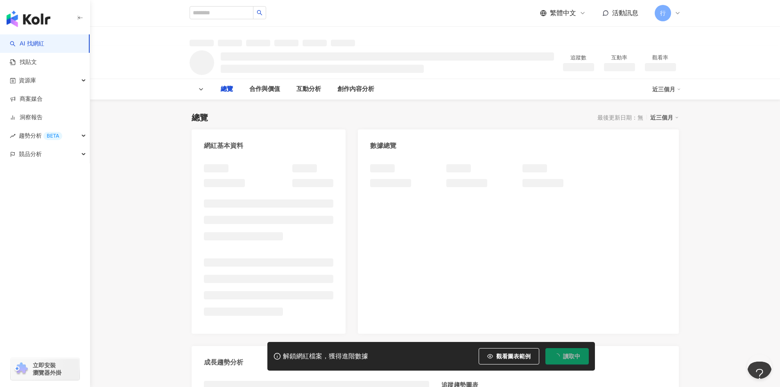
scroll to position [29, 0]
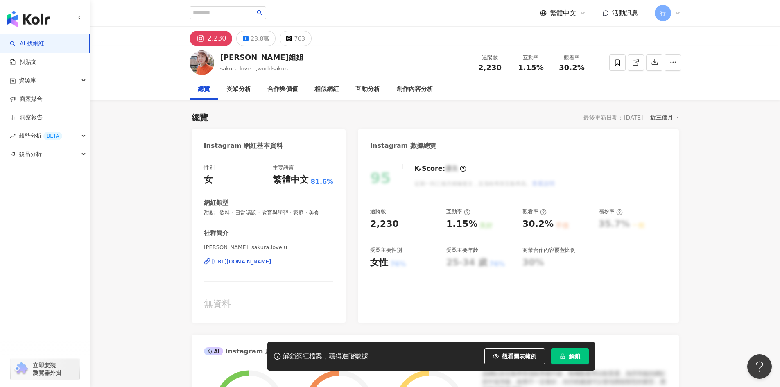
click at [272, 265] on div "[URL][DOMAIN_NAME]" at bounding box center [241, 261] width 59 height 7
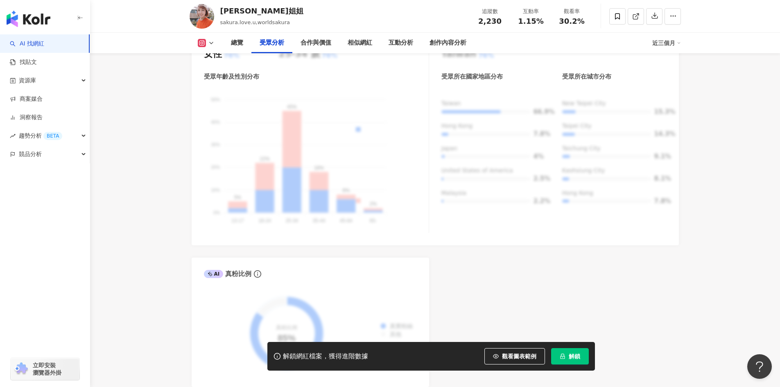
scroll to position [942, 0]
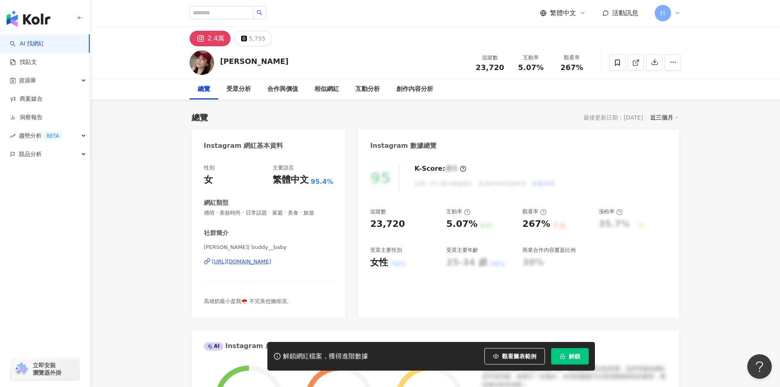
scroll to position [41, 0]
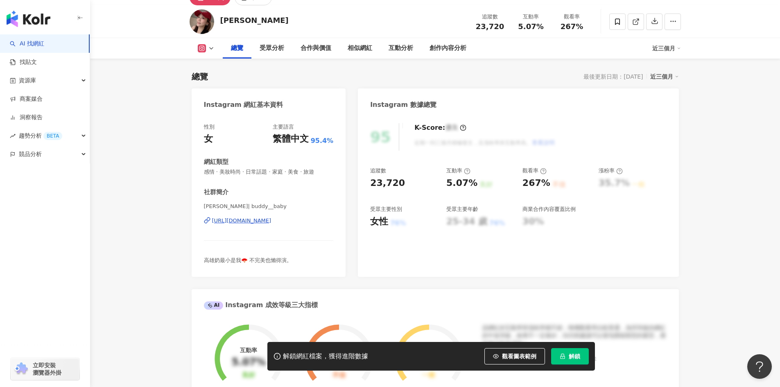
click at [272, 220] on div "https://www.instagram.com/buddy__baby/" at bounding box center [241, 220] width 59 height 7
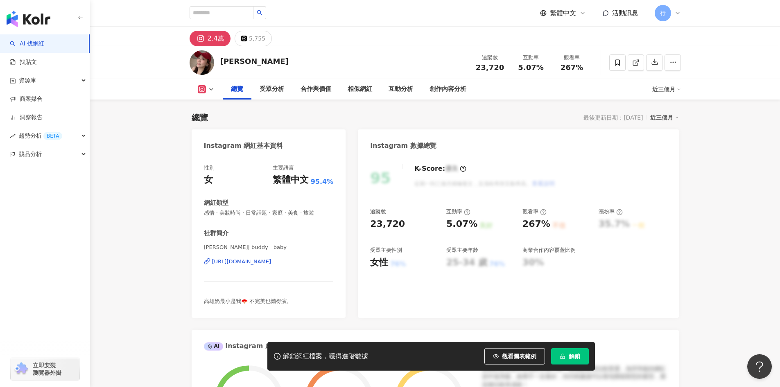
drag, startPoint x: 258, startPoint y: 268, endPoint x: 261, endPoint y: 261, distance: 7.4
click at [259, 268] on div "余妍萱 | buddy__baby https://www.instagram.com/buddy__baby/" at bounding box center [269, 268] width 130 height 48
click at [261, 261] on div "[URL][DOMAIN_NAME]" at bounding box center [241, 261] width 59 height 7
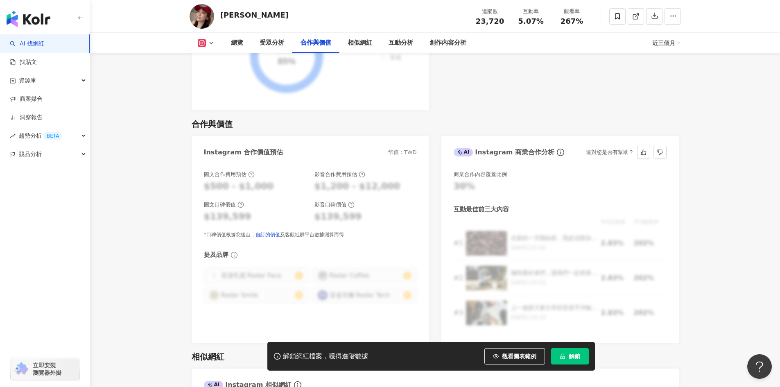
scroll to position [1106, 0]
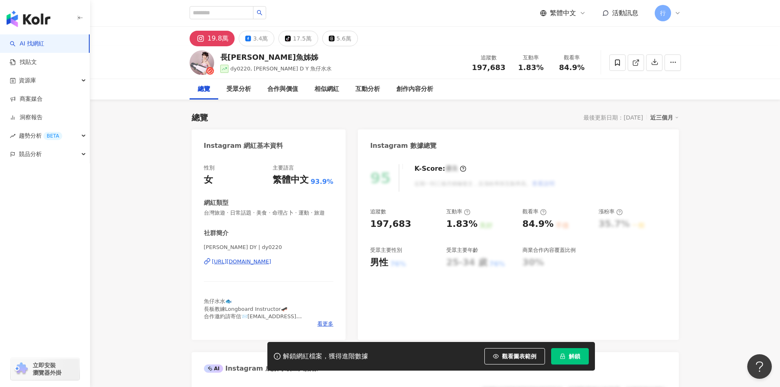
click at [272, 265] on div "[URL][DOMAIN_NAME]" at bounding box center [241, 261] width 59 height 7
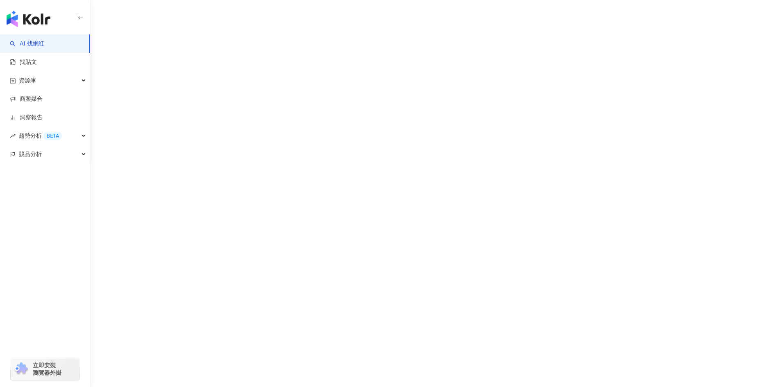
click at [246, 186] on div "AI 找網紅 找貼文 資源庫 商案媒合 洞察報告 趨勢分析 BETA 競品分析 立即安裝 瀏覽器外掛" at bounding box center [390, 193] width 780 height 387
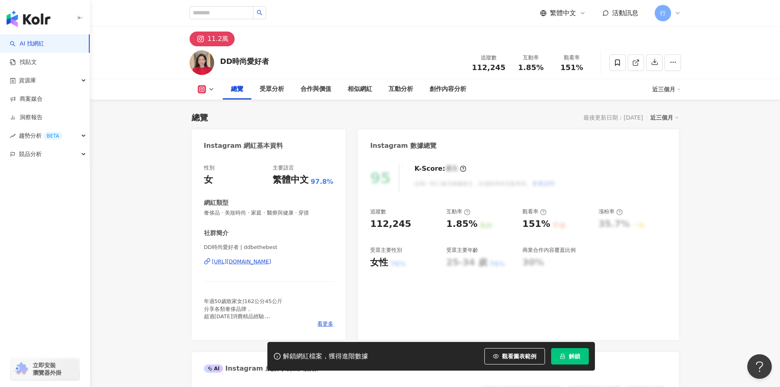
click at [235, 265] on div "https://www.instagram.com/ddbethebest/" at bounding box center [241, 261] width 59 height 7
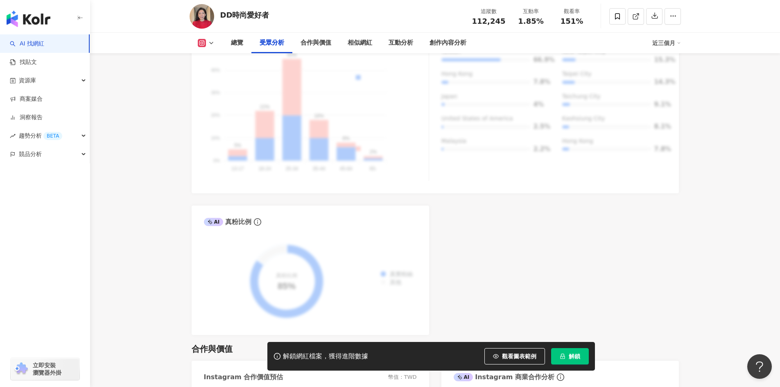
scroll to position [860, 0]
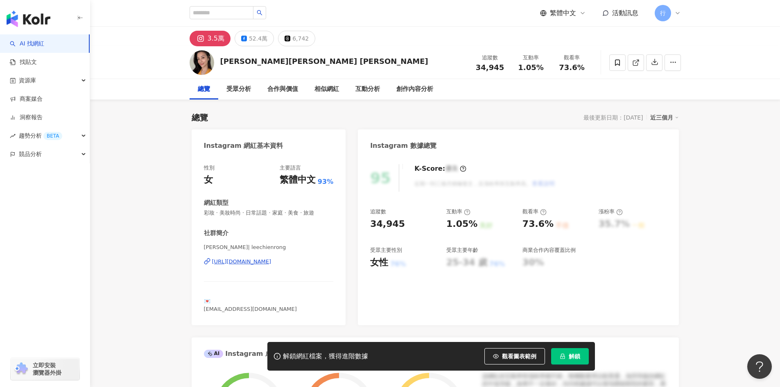
click at [296, 267] on div "李蒨蓉 | leechienrong https://www.instagram.com/leechienrong/" at bounding box center [269, 268] width 130 height 48
click at [272, 263] on div "https://www.instagram.com/leechienrong/" at bounding box center [241, 261] width 59 height 7
click at [272, 262] on div "https://www.instagram.com/leechienrong/" at bounding box center [241, 261] width 59 height 7
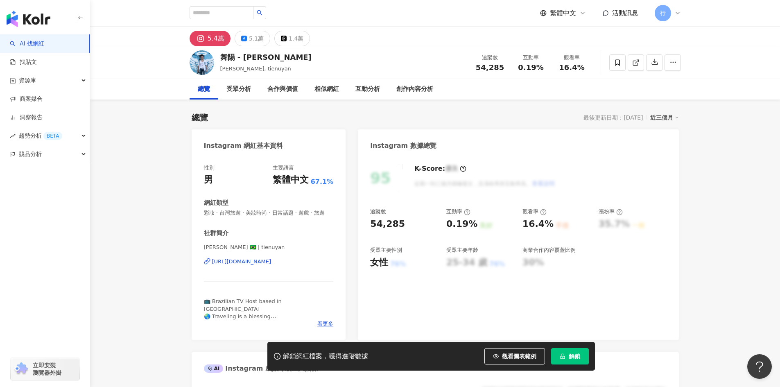
click at [197, 61] on img at bounding box center [202, 62] width 25 height 25
click at [258, 265] on div "[URL][DOMAIN_NAME]" at bounding box center [241, 261] width 59 height 7
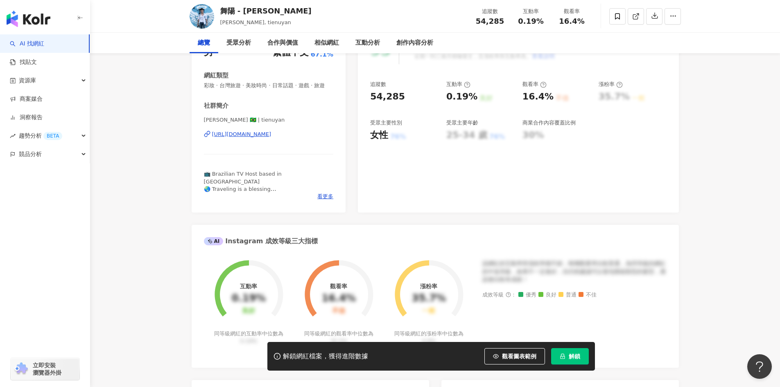
scroll to position [164, 0]
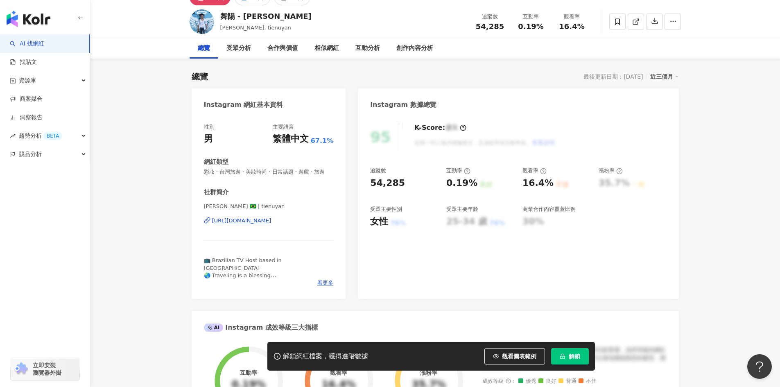
scroll to position [0, 0]
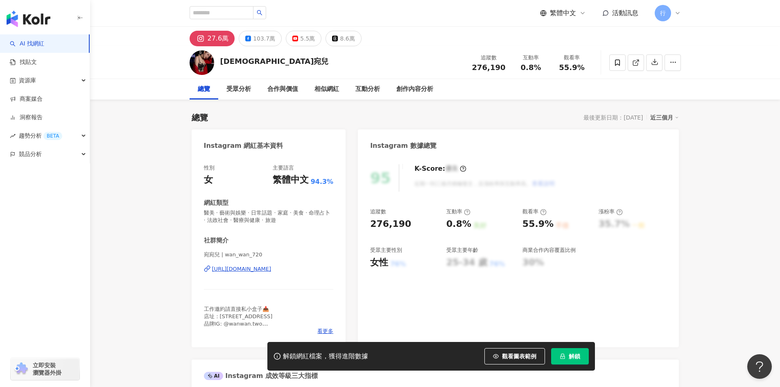
click at [250, 266] on div "https://www.instagram.com/wan_wan_720/" at bounding box center [241, 268] width 59 height 7
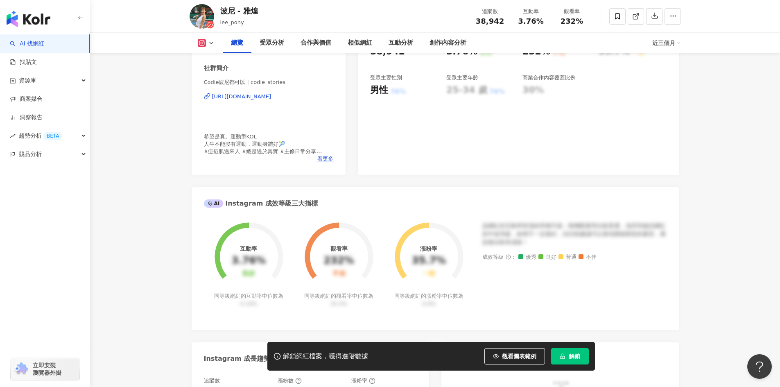
scroll to position [41, 0]
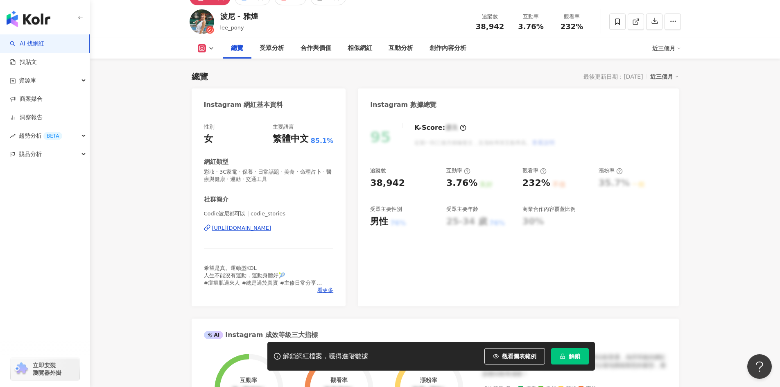
drag, startPoint x: 317, startPoint y: 232, endPoint x: 210, endPoint y: 229, distance: 107.3
click at [210, 229] on div "Codie波尼都可以 | codie_stories https://www.instagram.com/codie_stories/" at bounding box center [269, 234] width 130 height 48
copy div "https://www.instagram.com/codie_stories/"
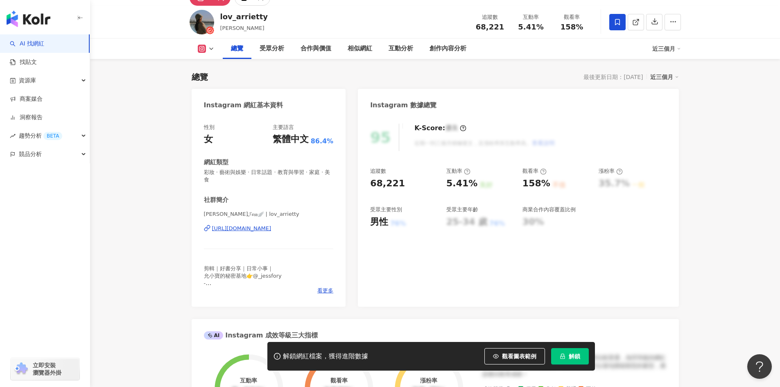
scroll to position [41, 0]
click at [256, 226] on div "https://www.instagram.com/lov_arrietty/" at bounding box center [241, 227] width 59 height 7
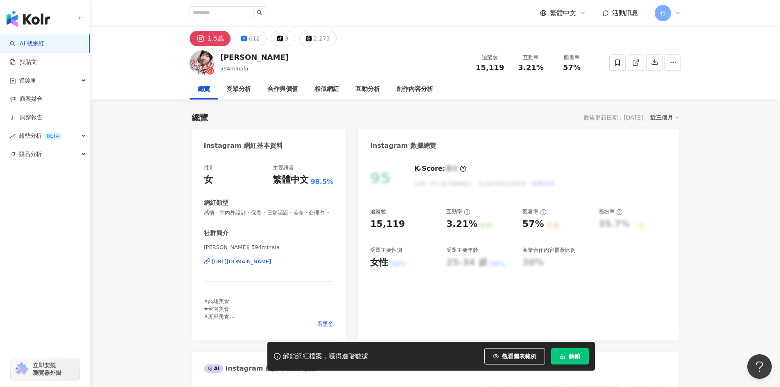
click at [262, 265] on div "[URL][DOMAIN_NAME]" at bounding box center [241, 261] width 59 height 7
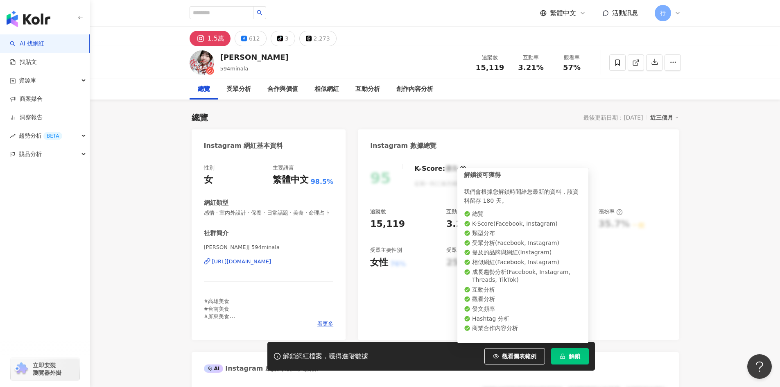
click at [572, 352] on button "解鎖" at bounding box center [570, 356] width 38 height 16
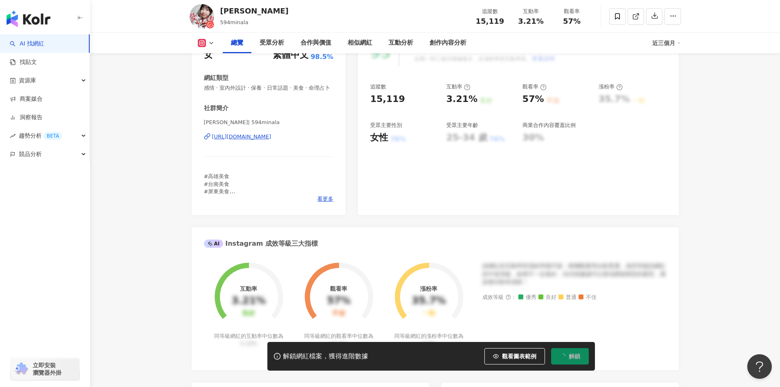
scroll to position [123, 0]
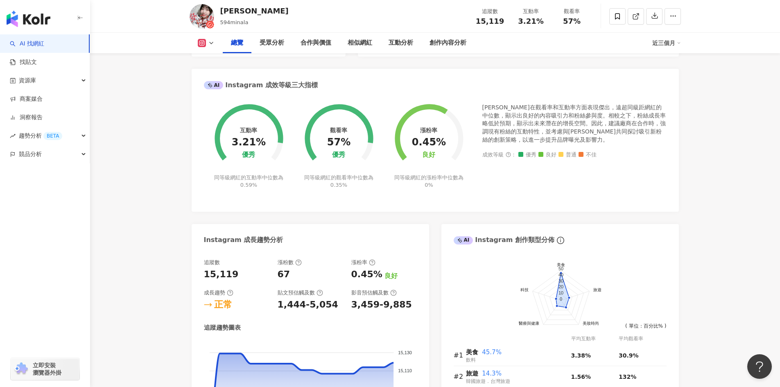
scroll to position [287, 0]
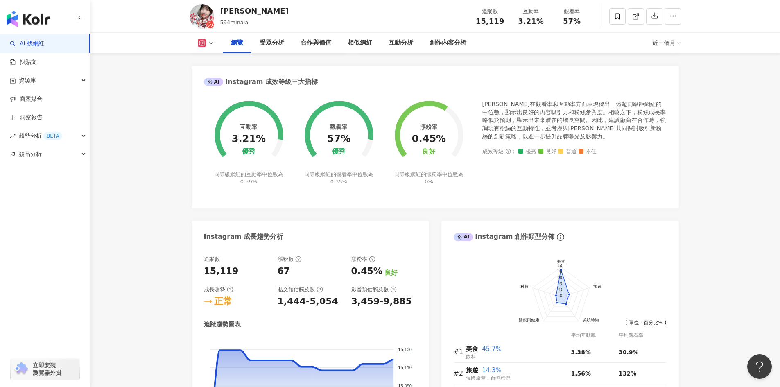
click at [204, 163] on foreignobject at bounding box center [249, 130] width 90 height 81
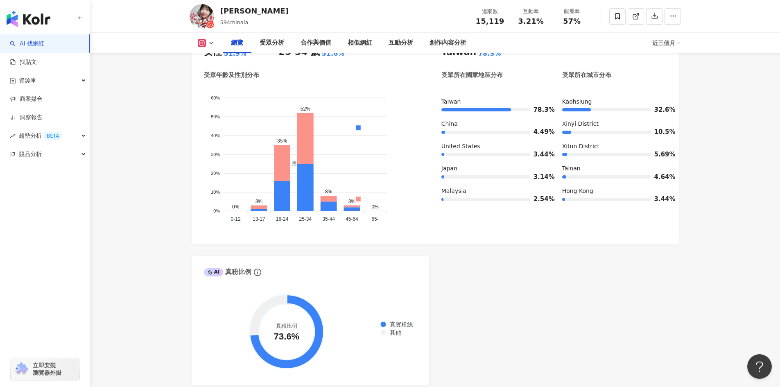
scroll to position [655, 0]
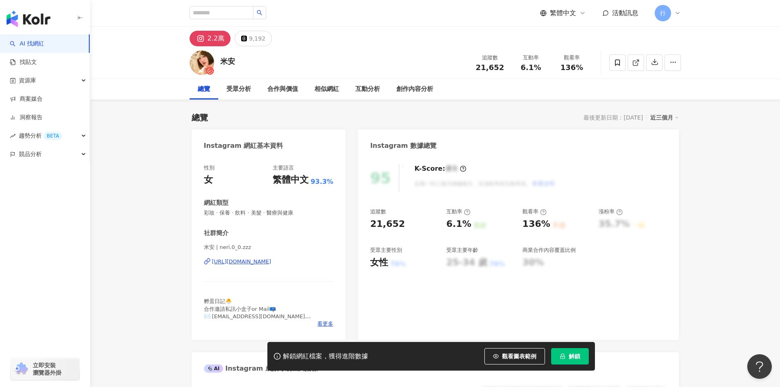
click at [272, 261] on div "[URL][DOMAIN_NAME]" at bounding box center [241, 261] width 59 height 7
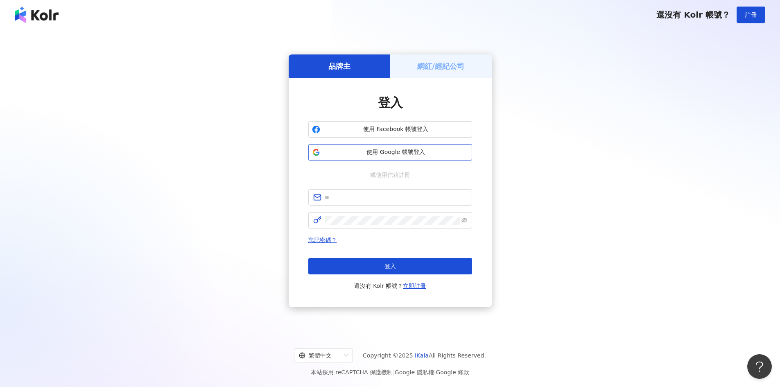
click at [387, 151] on span "使用 Google 帳號登入" at bounding box center [396, 152] width 145 height 8
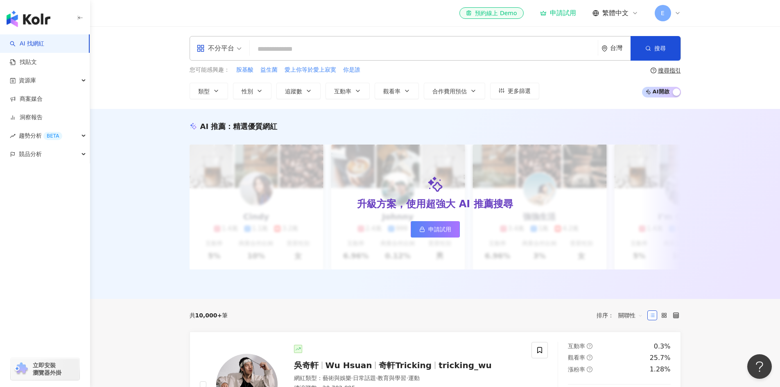
drag, startPoint x: 419, startPoint y: 0, endPoint x: 303, endPoint y: 52, distance: 126.5
click at [303, 52] on input "search" at bounding box center [424, 49] width 342 height 16
click at [303, 49] on input "search" at bounding box center [424, 49] width 342 height 16
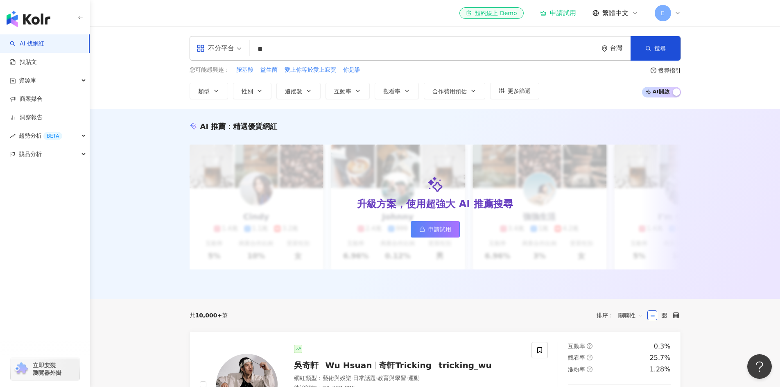
type input "*"
type input "**"
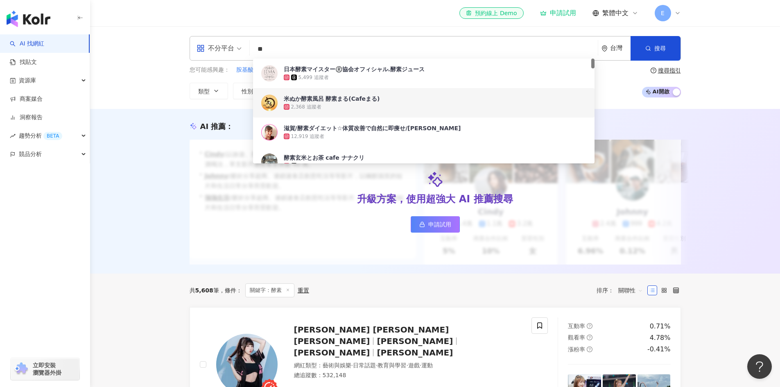
drag, startPoint x: 766, startPoint y: 258, endPoint x: 760, endPoint y: 256, distance: 6.0
click at [765, 258] on div "AI 推薦 ： 升級方案，使用超強大 AI 推薦搜尋 申請試用 • [PERSON_NAME] : 以旅遊、美食和生活風格的內容而受歡迎，最近發布了超商隱藏調…" at bounding box center [435, 191] width 690 height 165
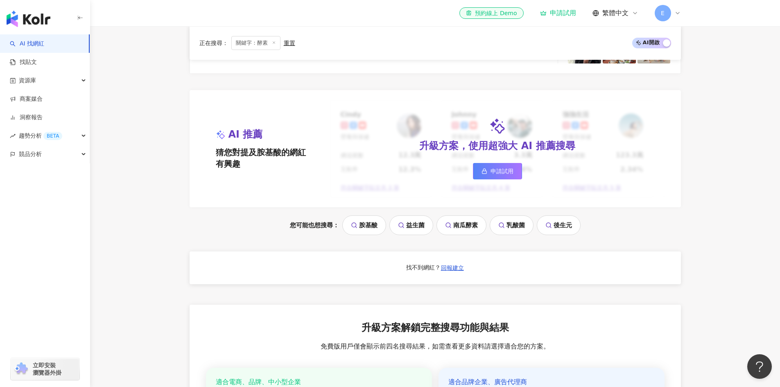
scroll to position [737, 0]
